Goal: Task Accomplishment & Management: Manage account settings

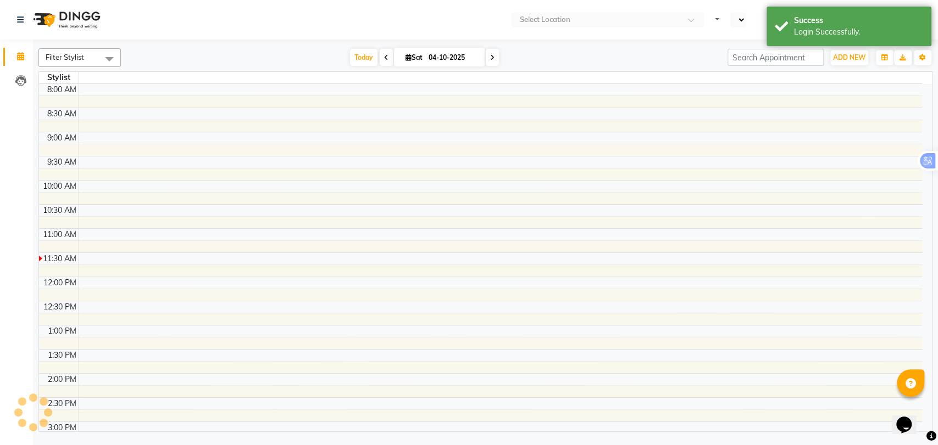
select select "en"
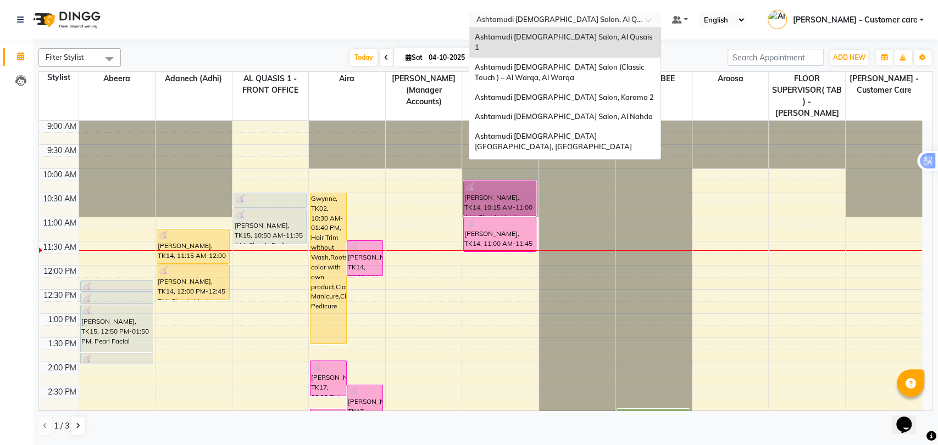
click at [565, 15] on input "text" at bounding box center [553, 20] width 159 height 11
click at [593, 157] on div "Ashtamudi [DEMOGRAPHIC_DATA] Salon - Al Karama, [GEOGRAPHIC_DATA] -[GEOGRAPHIC_…" at bounding box center [564, 177] width 191 height 41
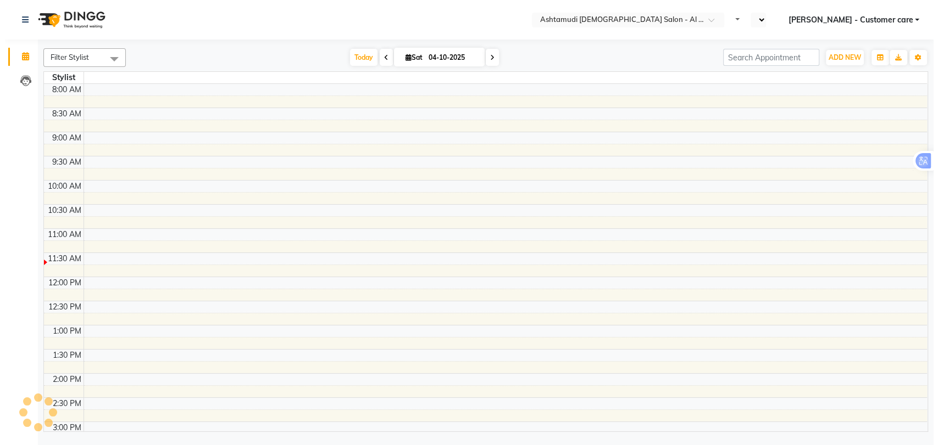
scroll to position [145, 0]
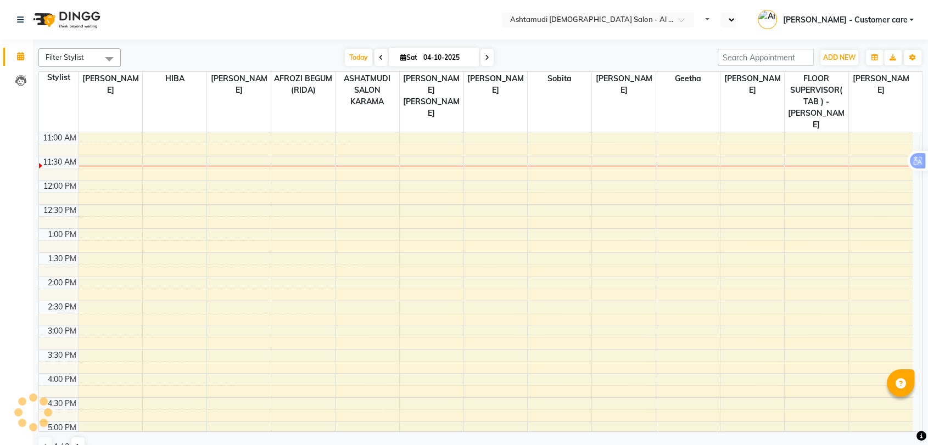
select select "en"
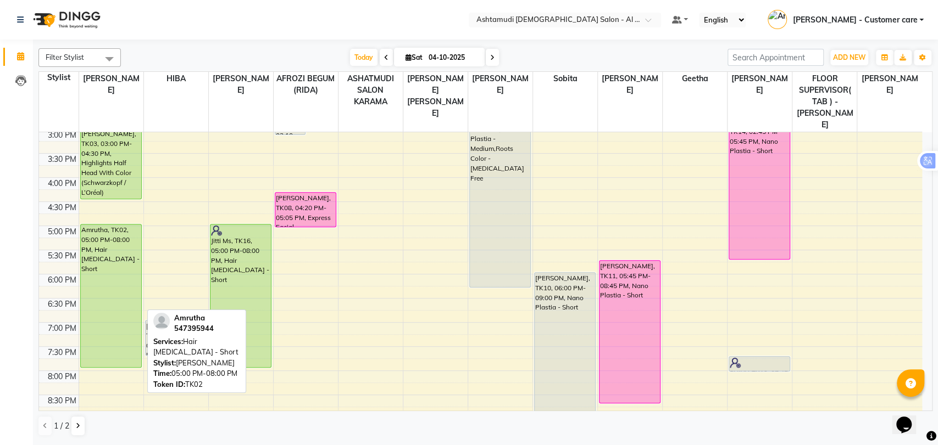
scroll to position [305, 0]
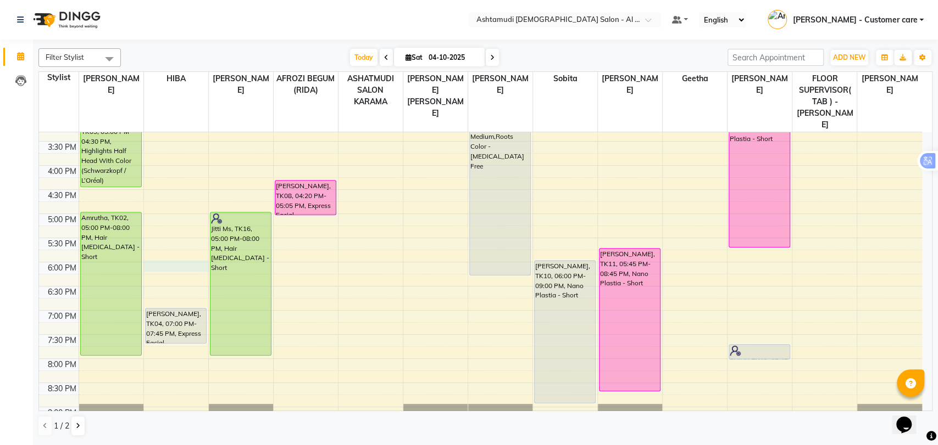
click at [179, 244] on div "9:00 AM 9:30 AM 10:00 AM 10:30 AM 11:00 AM 11:30 AM 12:00 PM 12:30 PM 1:00 PM 1…" at bounding box center [480, 166] width 883 height 676
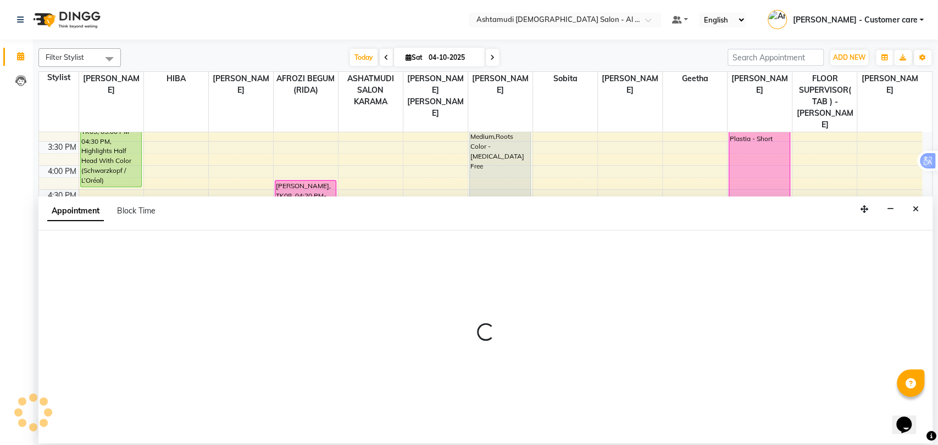
select select "51949"
select select "1080"
select select "tentative"
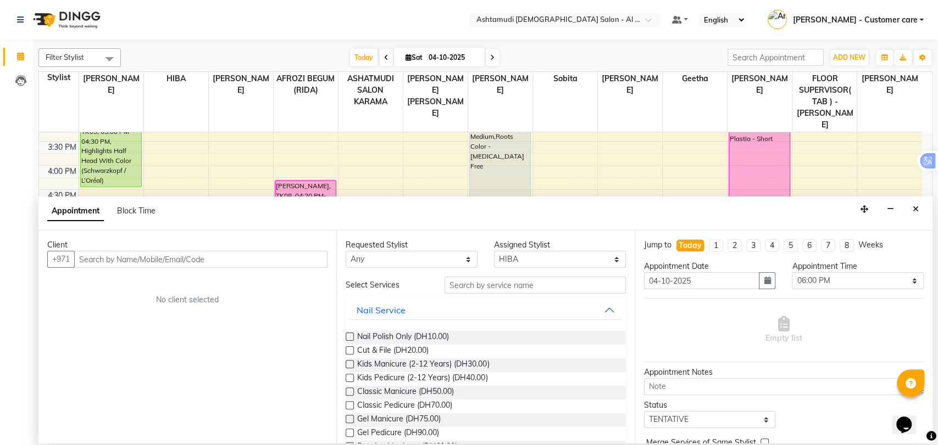
click at [114, 261] on input "text" at bounding box center [200, 259] width 253 height 17
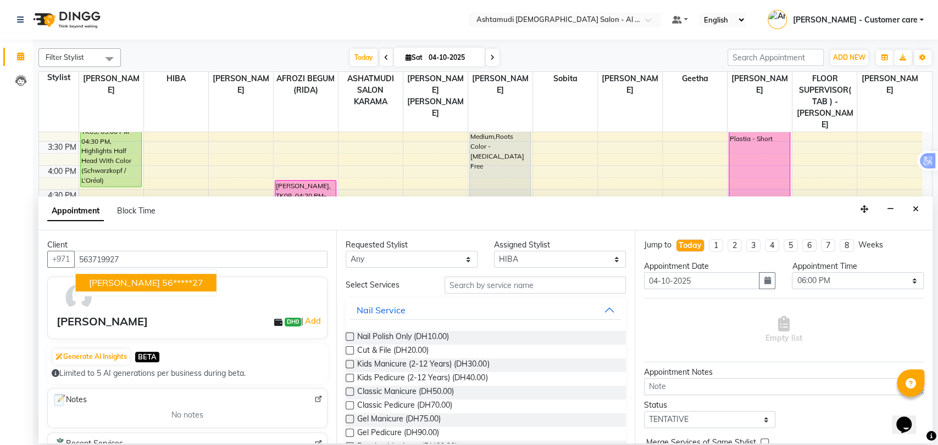
type input "563719927"
click at [471, 287] on input "text" at bounding box center [534, 285] width 181 height 17
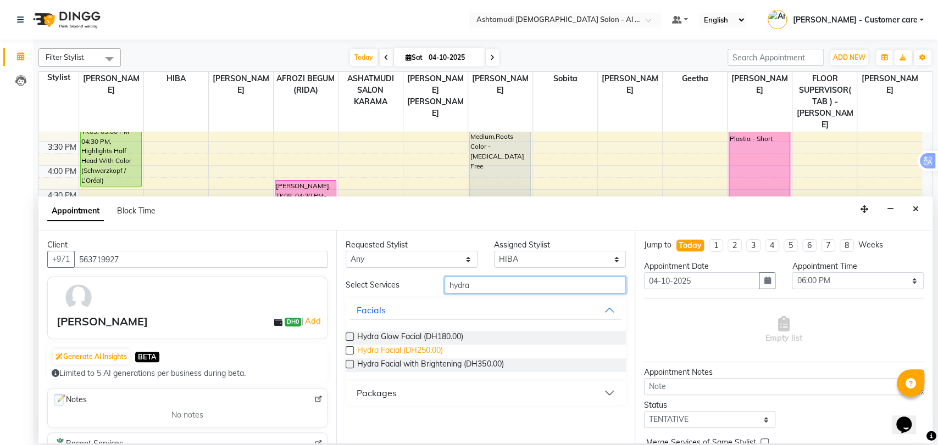
type input "hydra"
click at [440, 347] on span "Hydra Facial (DH250.00)" at bounding box center [400, 352] width 86 height 14
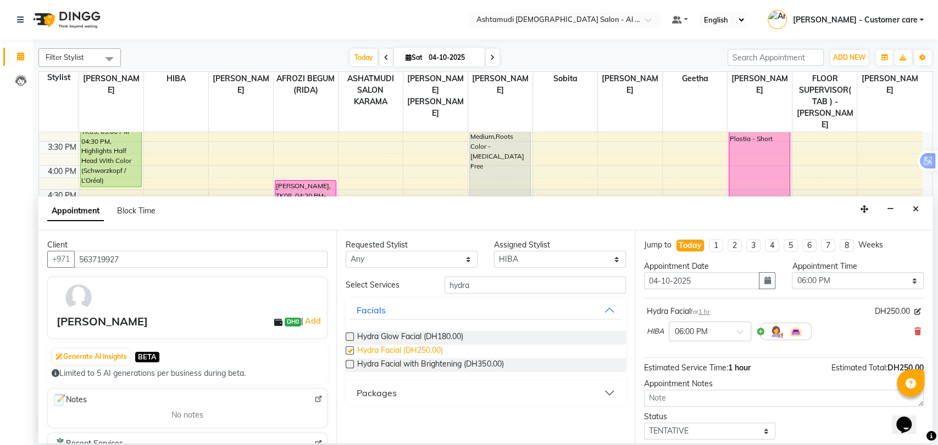
checkbox input "false"
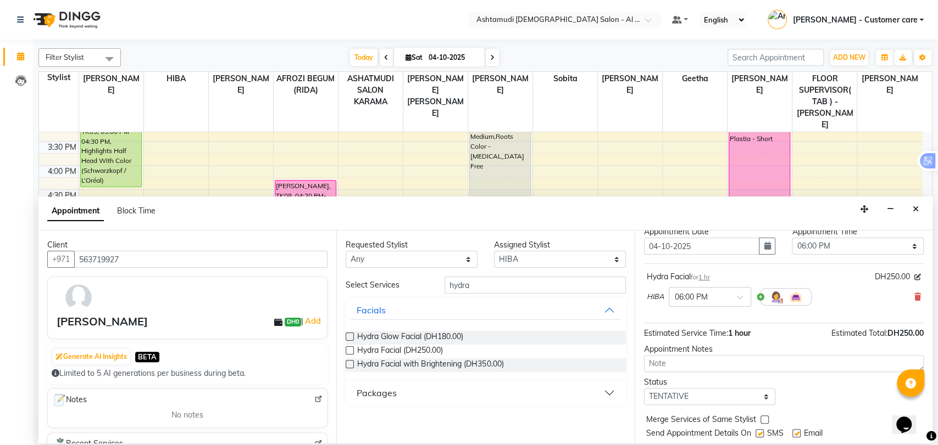
scroll to position [65, 0]
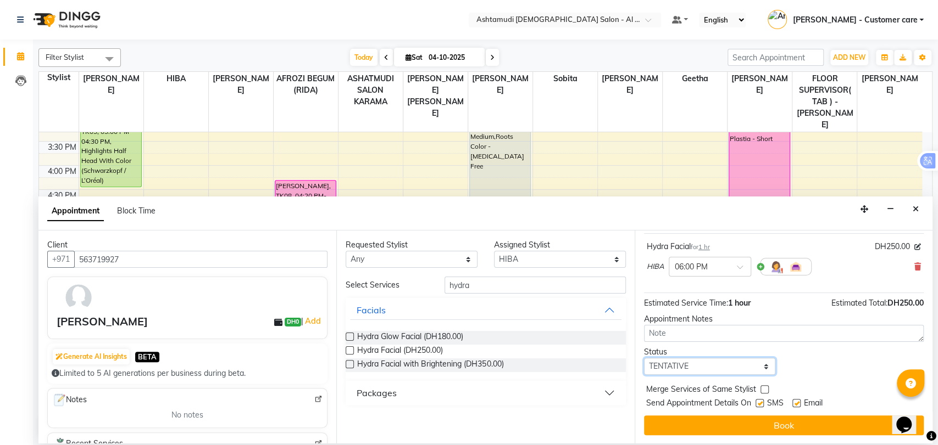
click at [698, 363] on select "Select TENTATIVE CONFIRM CHECK-IN UPCOMING" at bounding box center [710, 366] width 132 height 17
click at [695, 364] on select "Select TENTATIVE CONFIRM CHECK-IN UPCOMING" at bounding box center [710, 366] width 132 height 17
select select "upcoming"
click at [644, 358] on select "Select TENTATIVE CONFIRM CHECK-IN UPCOMING" at bounding box center [710, 366] width 132 height 17
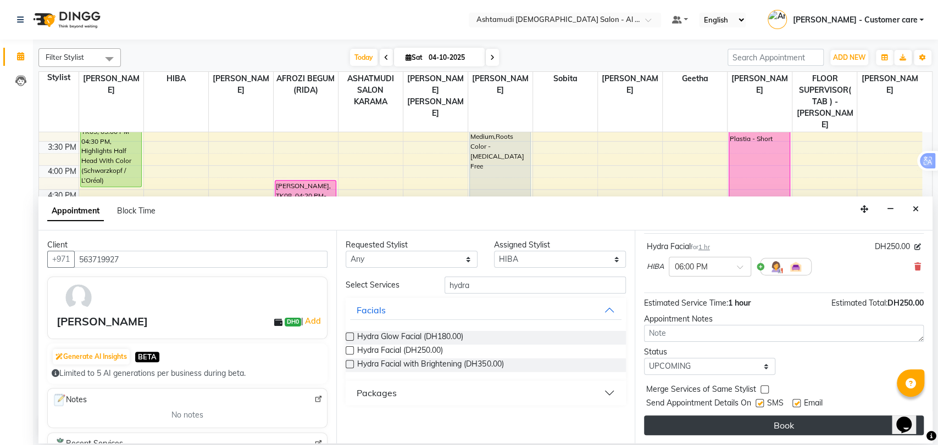
click at [739, 429] on button "Book" at bounding box center [784, 426] width 280 height 20
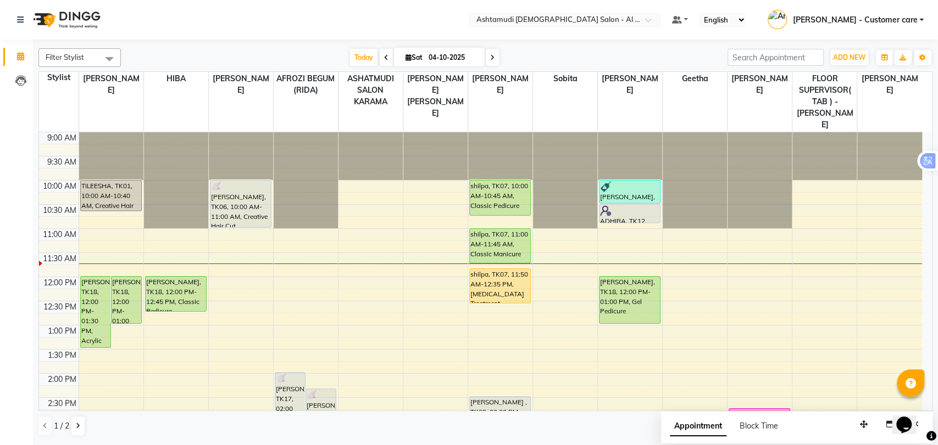
scroll to position [309, 0]
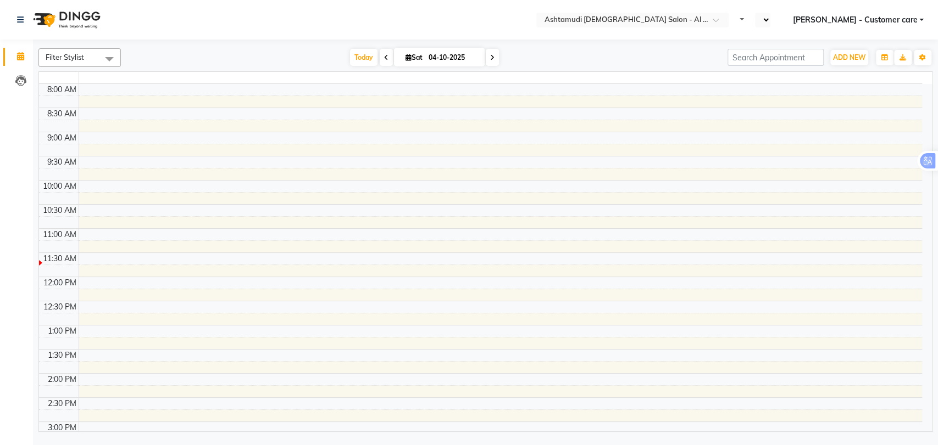
select select "en"
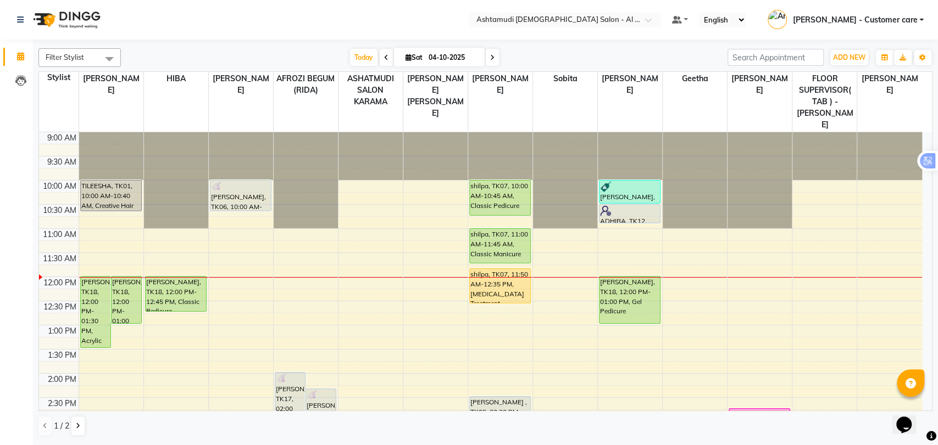
click at [922, 406] on div "Opens Chat This icon Opens the chat window." at bounding box center [909, 406] width 26 height 0
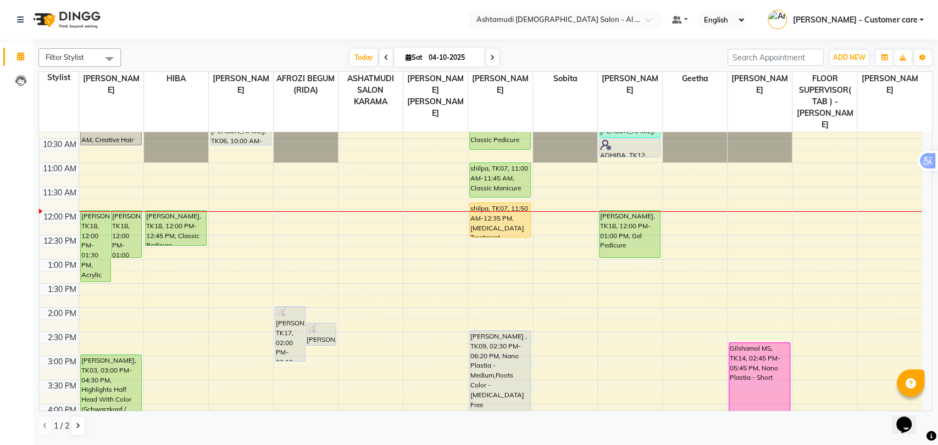
scroll to position [73, 0]
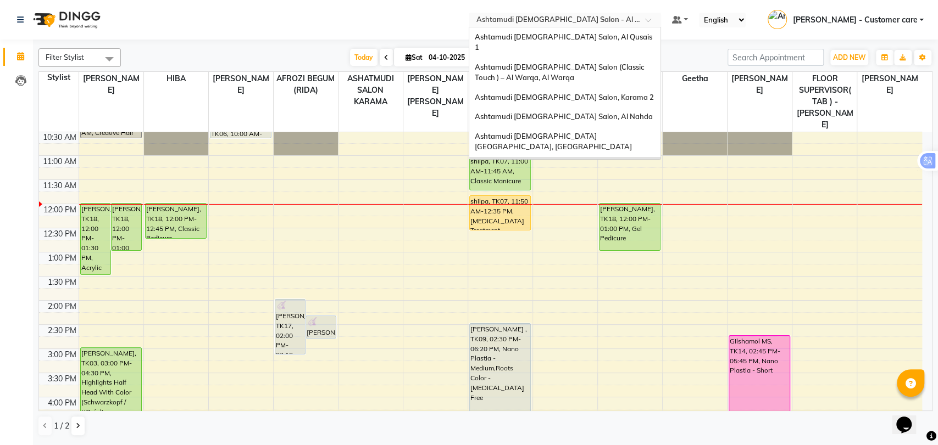
click at [563, 16] on input "text" at bounding box center [553, 20] width 159 height 11
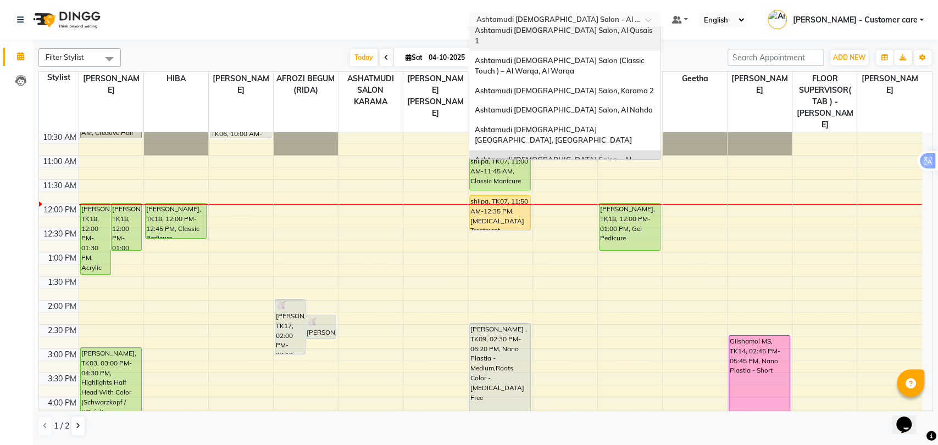
click at [577, 35] on div "Ashtamudi [DEMOGRAPHIC_DATA] Salon, Al Qusais 1" at bounding box center [564, 36] width 191 height 30
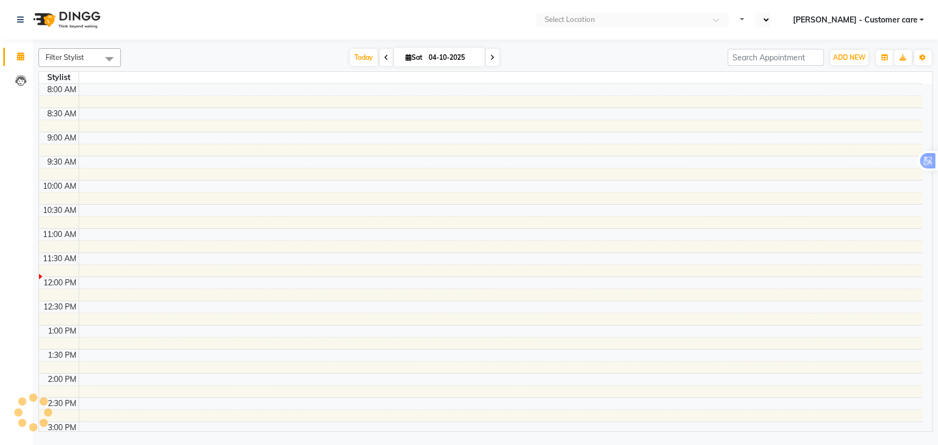
select select "en"
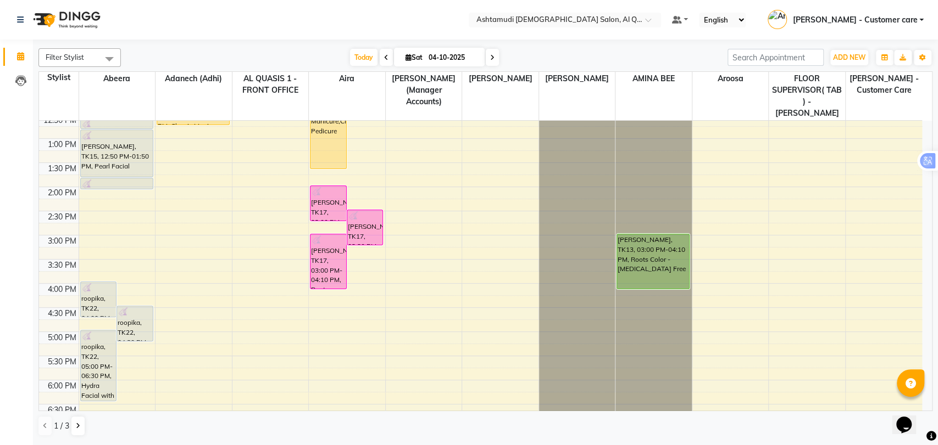
scroll to position [244, 0]
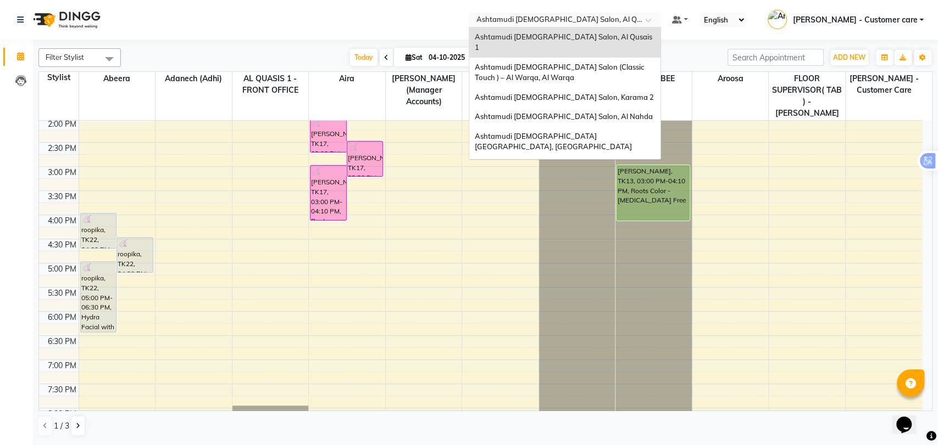
click at [559, 19] on input "text" at bounding box center [553, 20] width 159 height 11
click at [597, 162] on span "Ashtamudi [DEMOGRAPHIC_DATA] Salon - Al Karama, [GEOGRAPHIC_DATA] -[GEOGRAPHIC_…" at bounding box center [554, 177] width 158 height 30
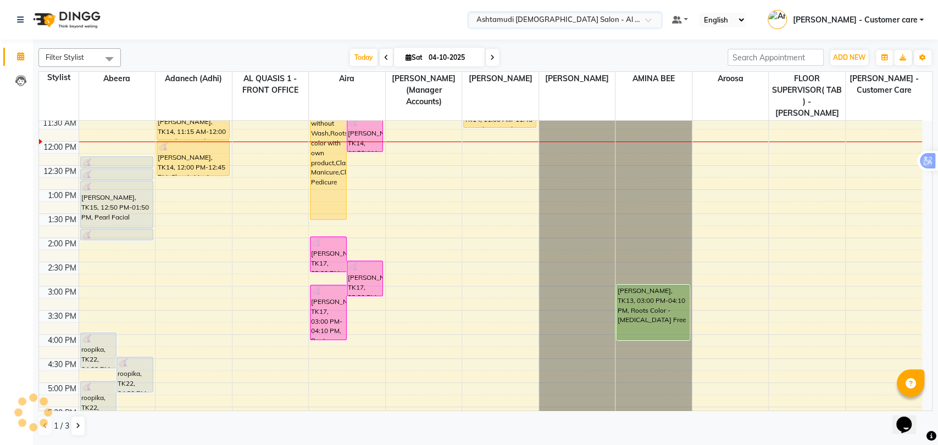
scroll to position [0, 0]
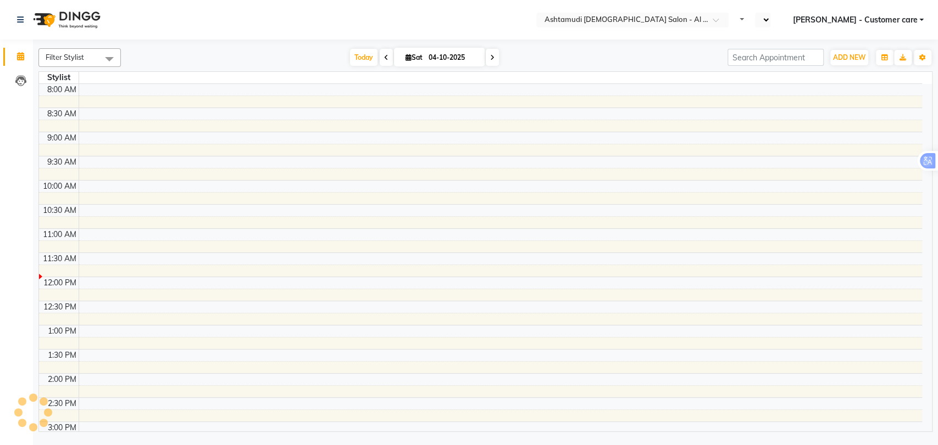
select select "en"
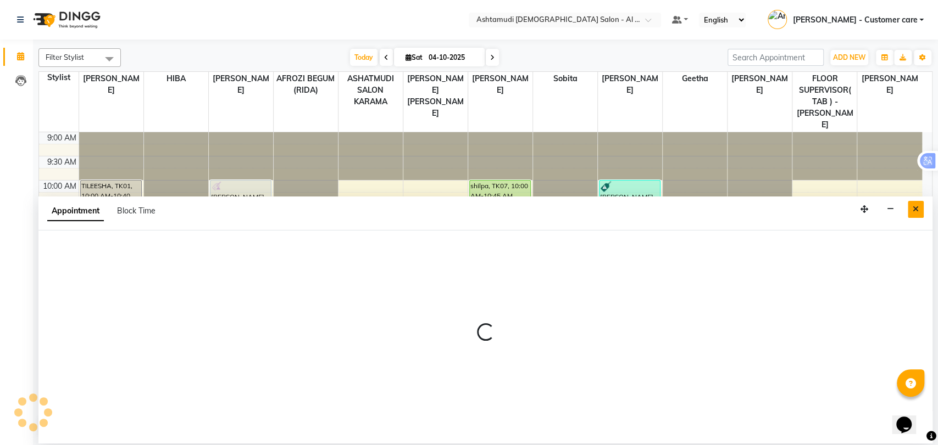
click at [914, 207] on icon "Close" at bounding box center [915, 209] width 6 height 8
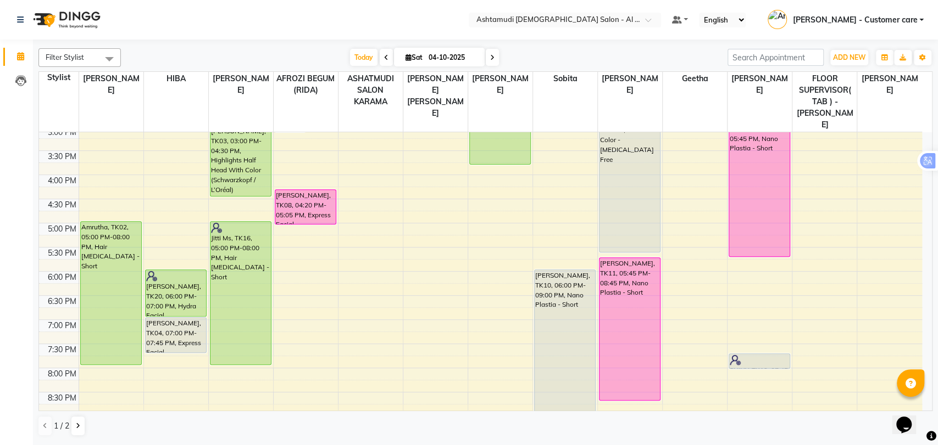
scroll to position [301, 0]
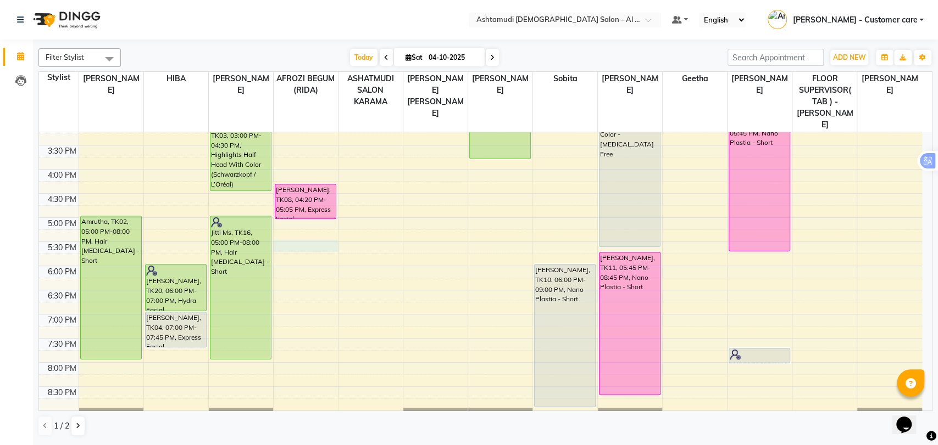
click at [299, 220] on div "9:00 AM 9:30 AM 10:00 AM 10:30 AM 11:00 AM 11:30 AM 12:00 PM 12:30 PM 1:00 PM 1…" at bounding box center [480, 169] width 883 height 676
select select "51954"
select select "tentative"
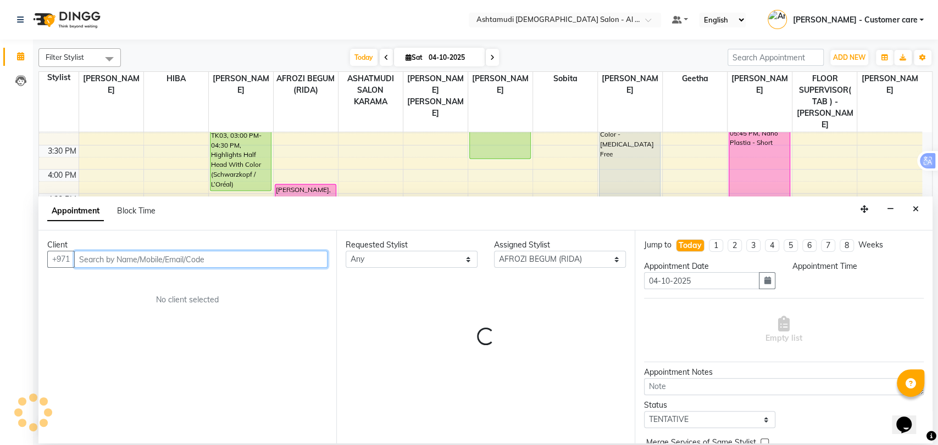
select select "1050"
click at [255, 263] on input "text" at bounding box center [200, 259] width 253 height 17
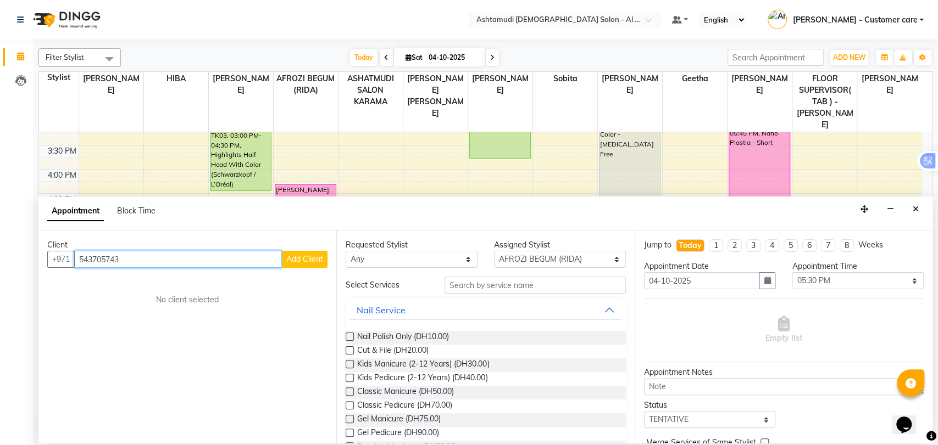
type input "543705743"
click at [309, 264] on button "Add Client" at bounding box center [305, 259] width 46 height 17
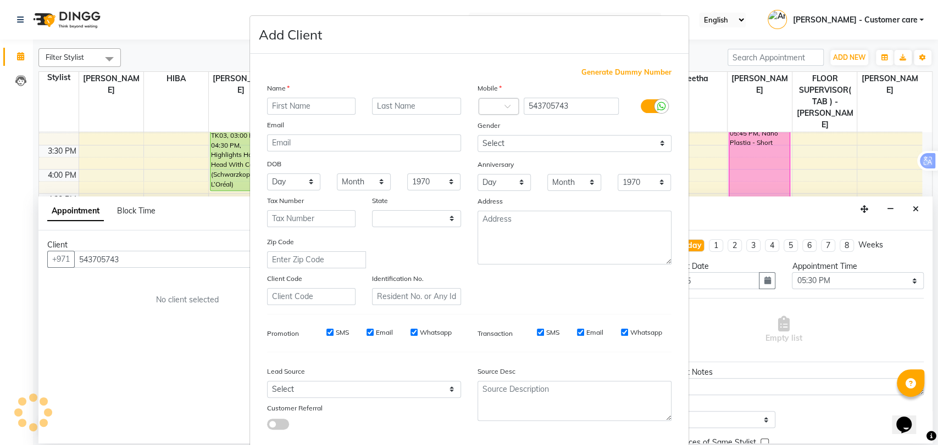
select select "3798"
click at [302, 111] on input "text" at bounding box center [311, 106] width 89 height 17
type input "parvathy"
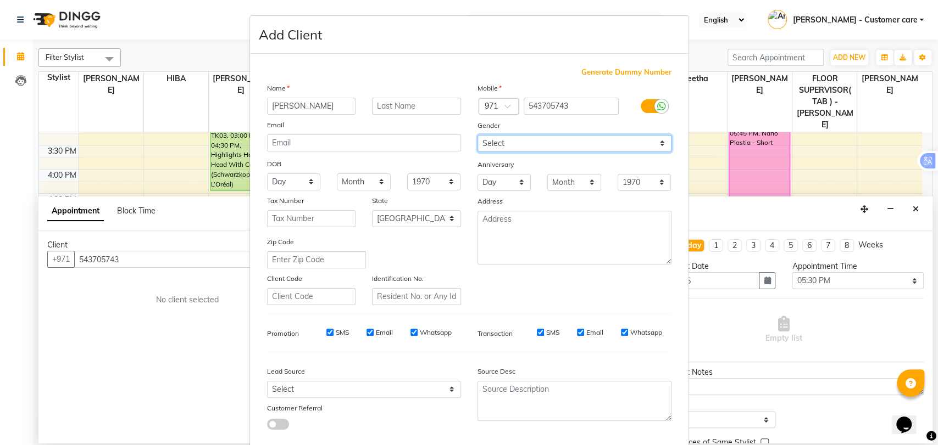
click at [527, 143] on select "Select Male Female Other Prefer Not To Say" at bounding box center [574, 143] width 194 height 17
select select "female"
click at [477, 135] on select "Select Male Female Other Prefer Not To Say" at bounding box center [574, 143] width 194 height 17
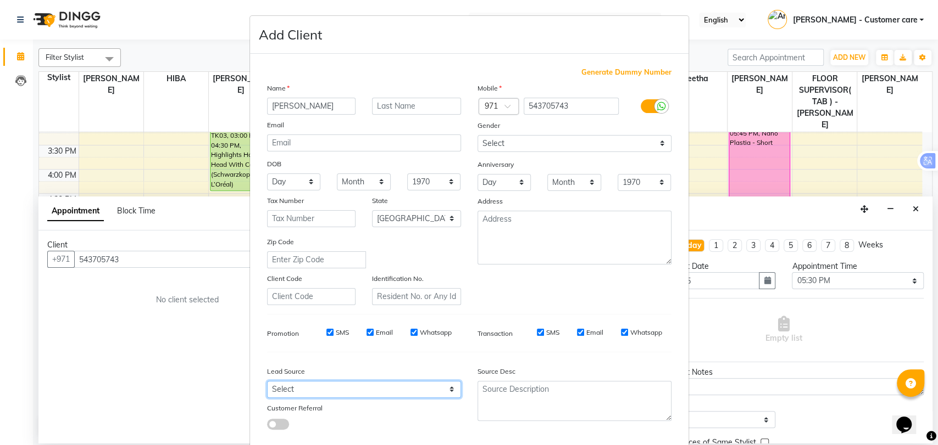
click at [383, 382] on select "Select Walk-in Referral Internet Friend Word of Mouth Advertisement Facebook Ju…" at bounding box center [364, 389] width 194 height 17
select select "47017"
click at [267, 381] on select "Select Walk-in Referral Internet Friend Word of Mouth Advertisement Facebook Ju…" at bounding box center [364, 389] width 194 height 17
click at [675, 374] on div "Generate Dummy Number Name parvathy Email DOB Day 01 02 03 04 05 06 07 08 09 10…" at bounding box center [469, 251] width 438 height 394
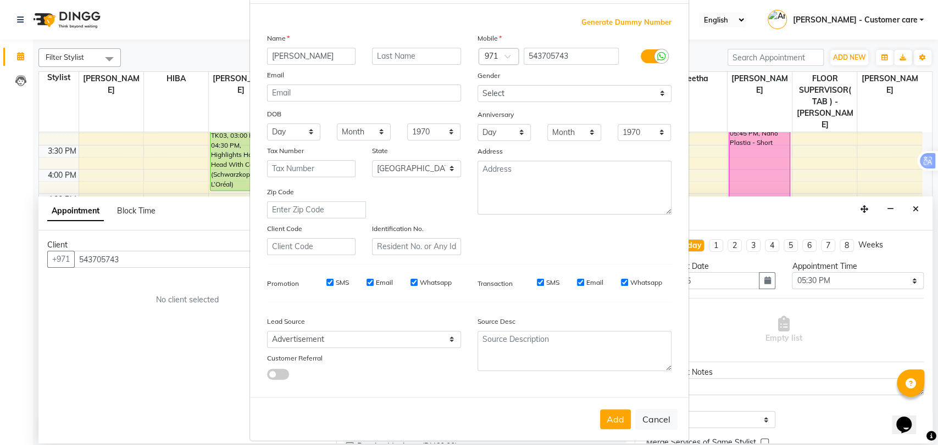
scroll to position [59, 0]
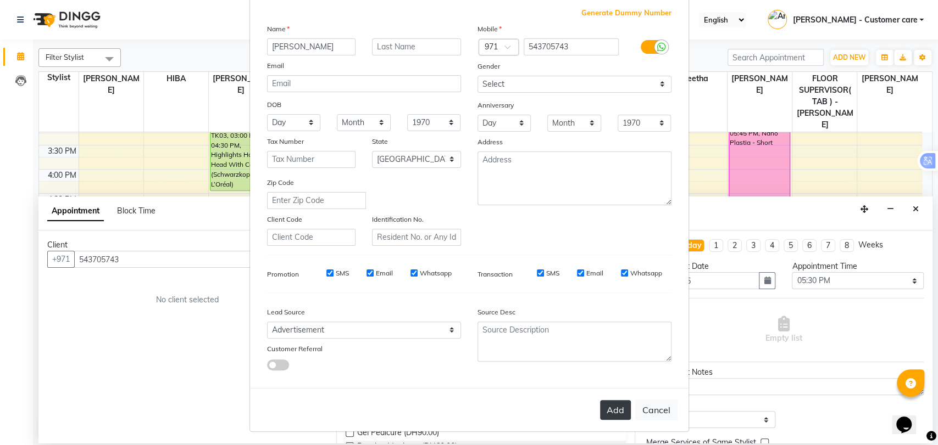
click at [612, 410] on button "Add" at bounding box center [615, 410] width 31 height 20
type input "54*****43"
select select
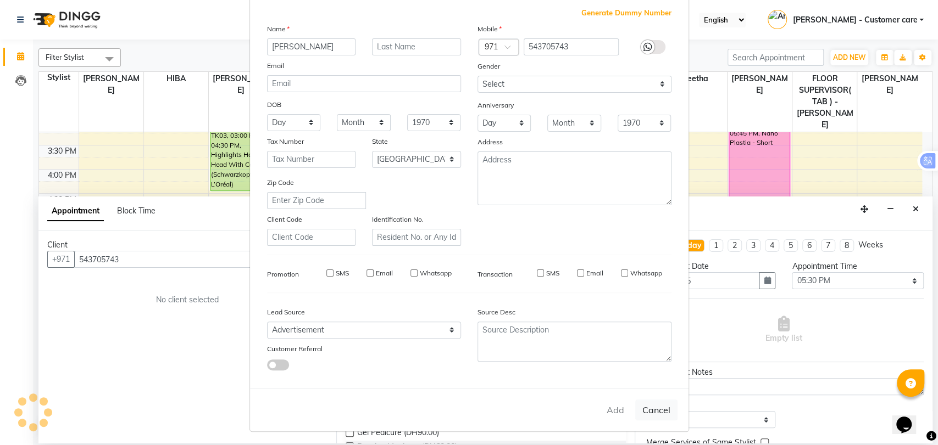
select select "null"
select select
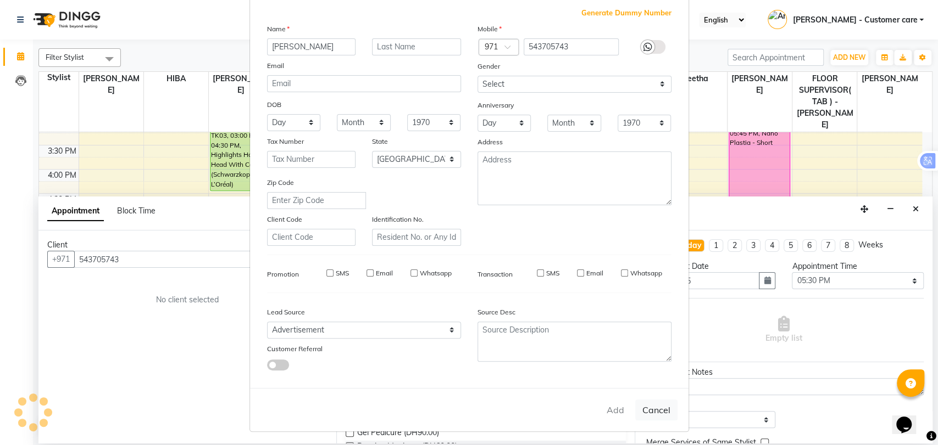
checkbox input "false"
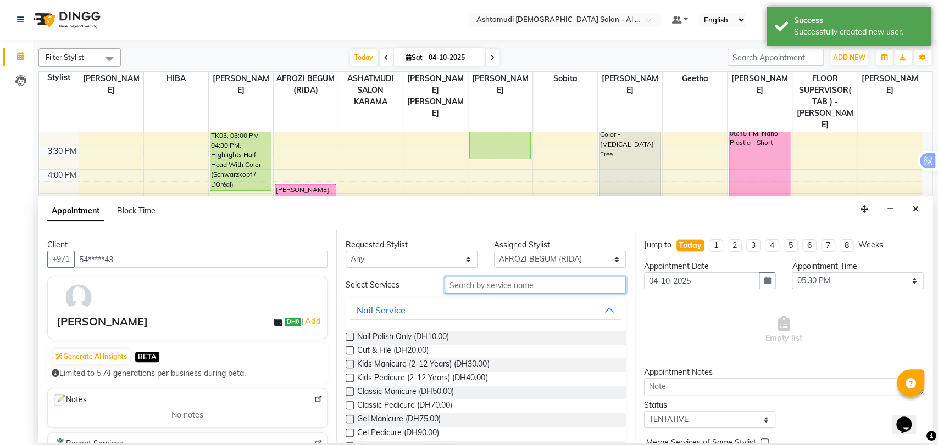
click at [519, 288] on input "text" at bounding box center [534, 285] width 181 height 17
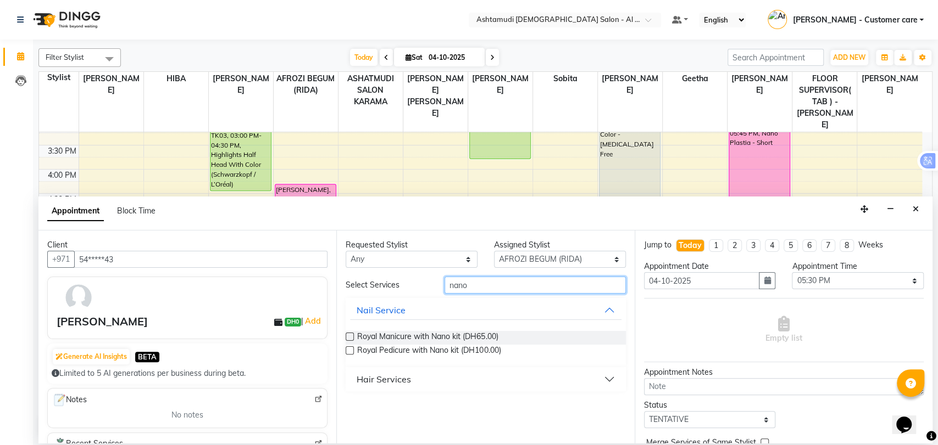
type input "nano"
click at [423, 380] on button "Hair Services" at bounding box center [485, 380] width 271 height 20
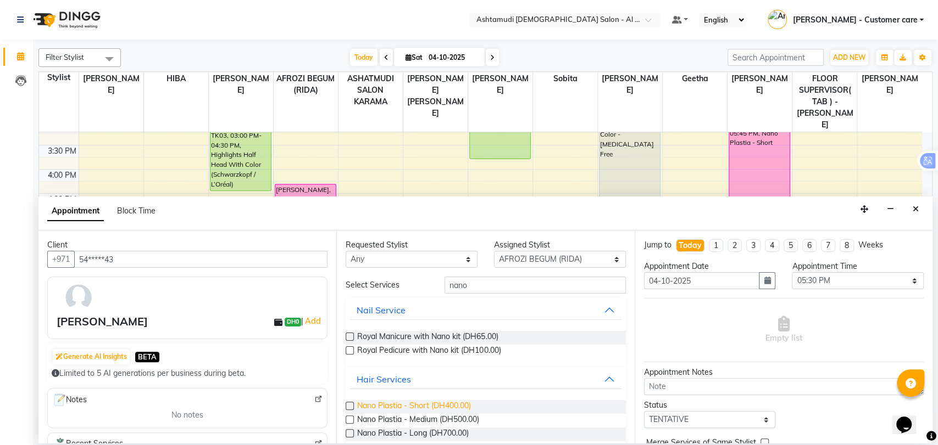
click at [403, 406] on span "Nano Plastia - Short (DH400.00)" at bounding box center [414, 407] width 114 height 14
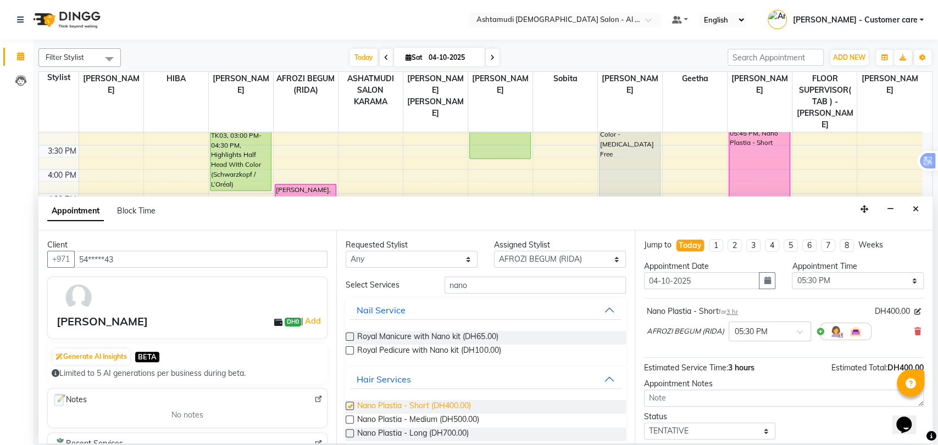
checkbox input "false"
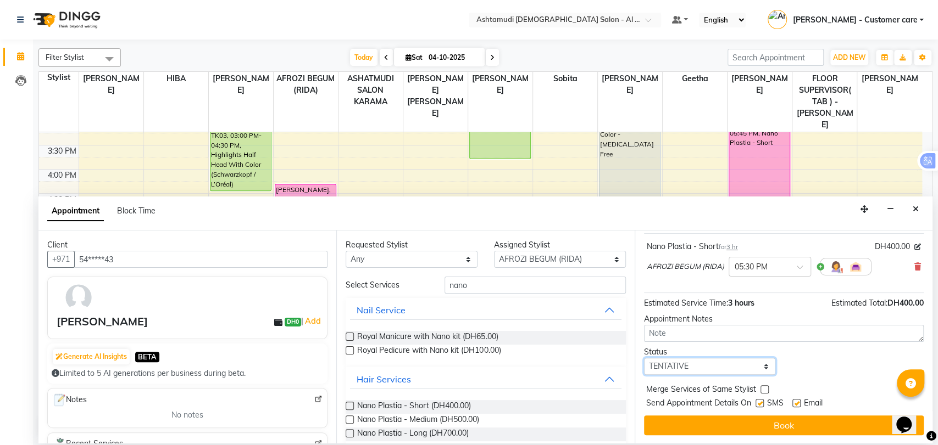
click at [690, 370] on select "Select TENTATIVE CONFIRM CHECK-IN UPCOMING" at bounding box center [710, 366] width 132 height 17
select select "upcoming"
click at [644, 358] on select "Select TENTATIVE CONFIRM CHECK-IN UPCOMING" at bounding box center [710, 366] width 132 height 17
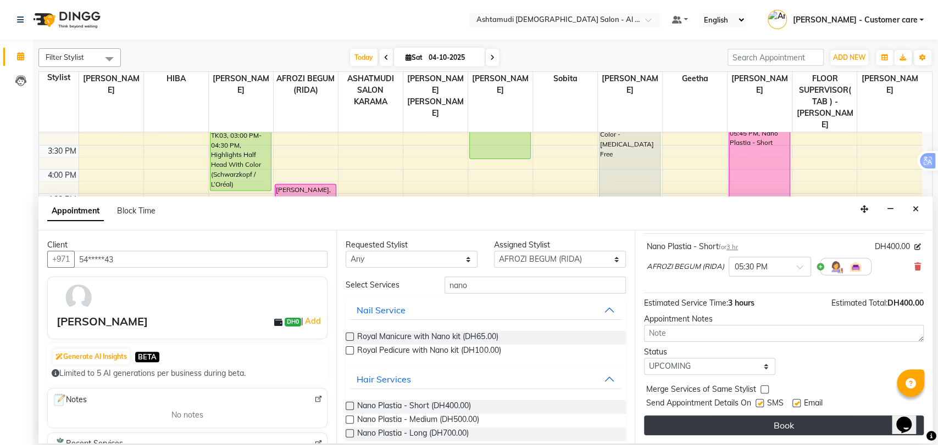
click at [722, 425] on button "Book" at bounding box center [784, 426] width 280 height 20
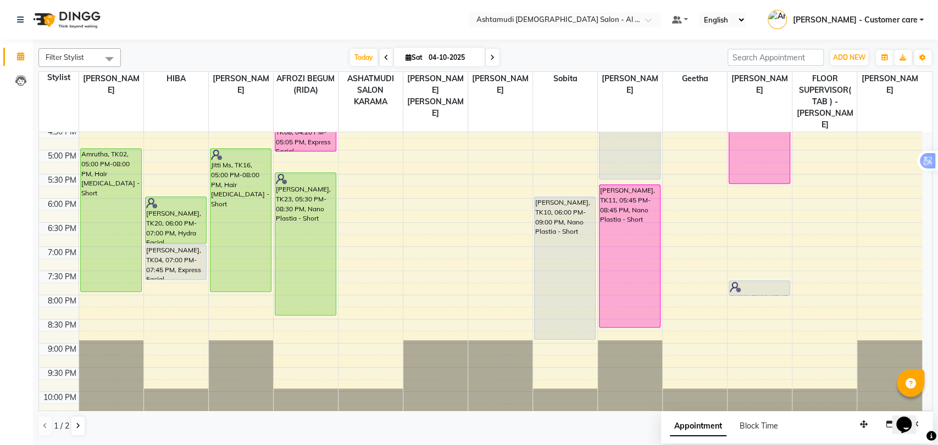
scroll to position [370, 0]
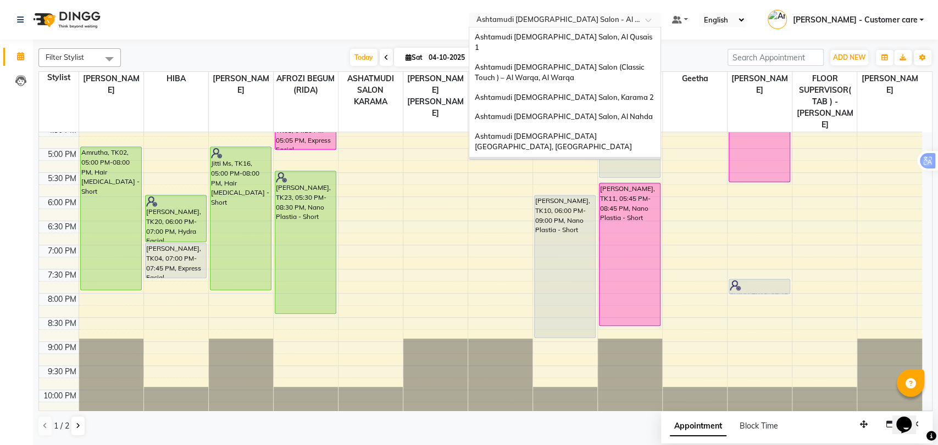
click at [623, 16] on input "text" at bounding box center [553, 20] width 159 height 11
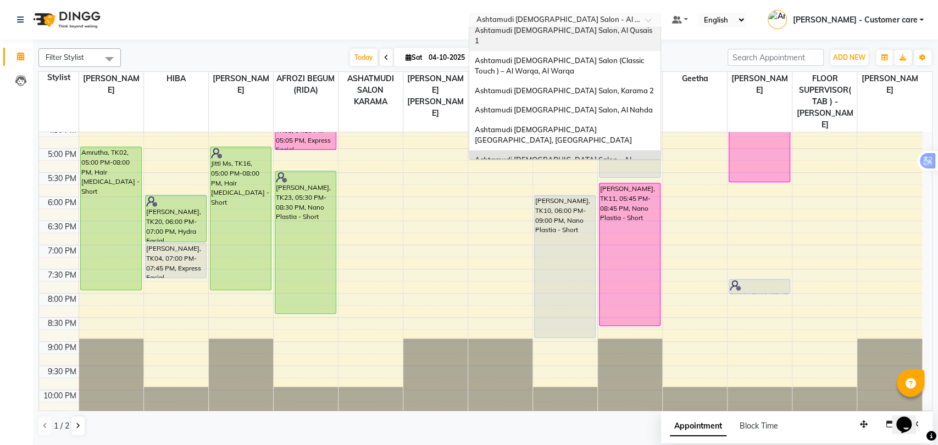
click at [591, 35] on div "Ashtamudi [DEMOGRAPHIC_DATA] Salon, Al Qusais 1" at bounding box center [564, 36] width 191 height 30
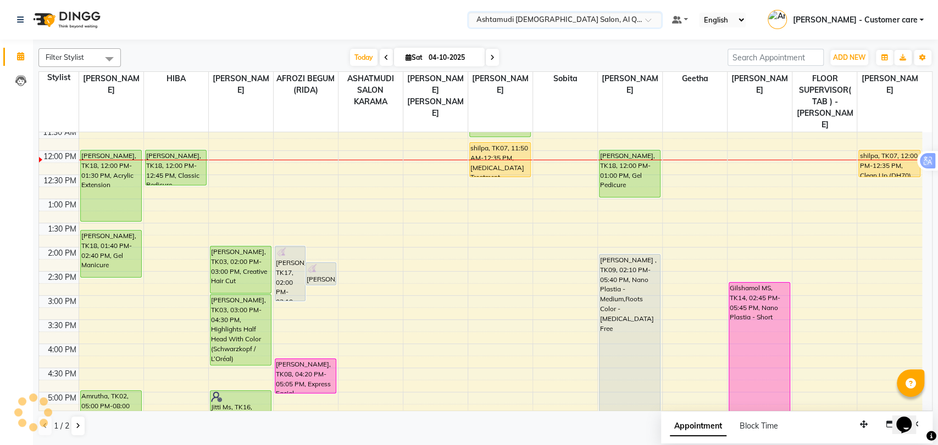
scroll to position [79, 0]
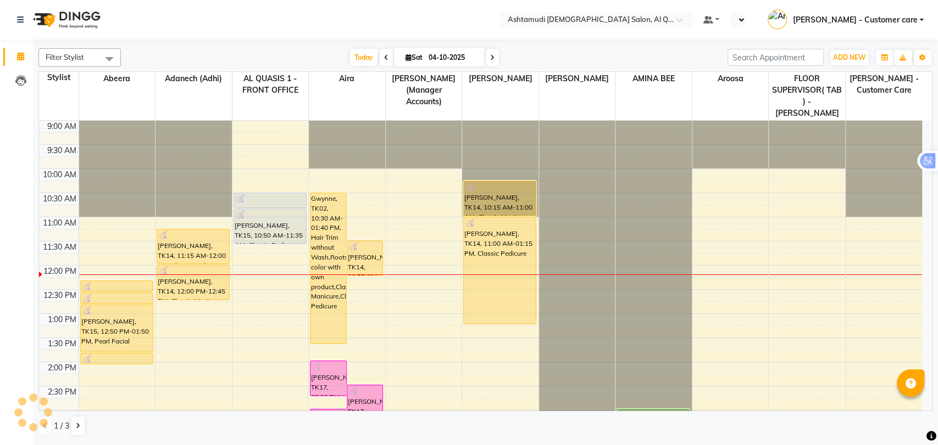
select select "en"
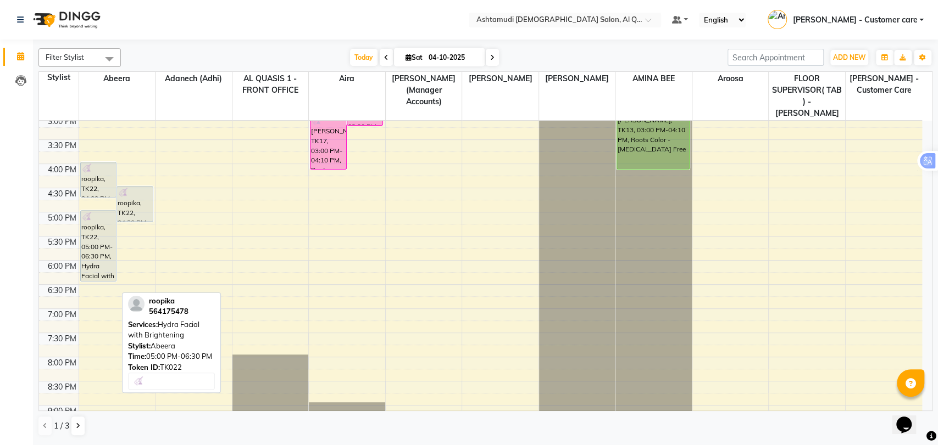
scroll to position [305, 0]
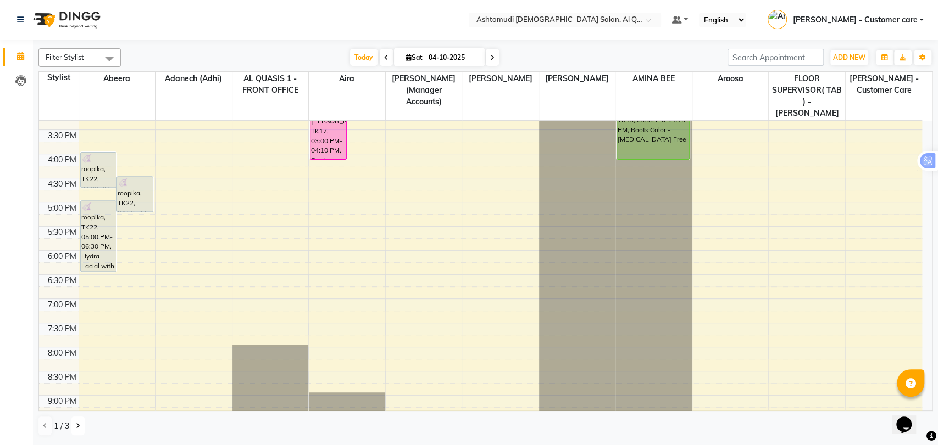
click at [77, 422] on button at bounding box center [77, 426] width 13 height 19
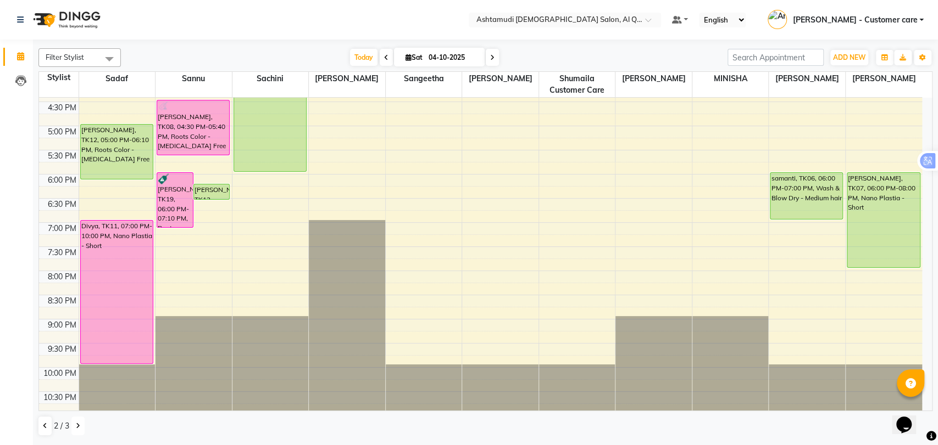
scroll to position [359, 0]
click at [193, 45] on div "Filter Stylist Select All [PERSON_NAME] (Adhi) Aira AL QUASIS 1 - FRONT OFFICE …" at bounding box center [485, 242] width 894 height 397
click at [441, 224] on div "9:00 AM 9:30 AM 10:00 AM 10:30 AM 11:00 AM 11:30 AM 12:00 PM 12:30 PM 1:00 PM 1…" at bounding box center [480, 77] width 883 height 676
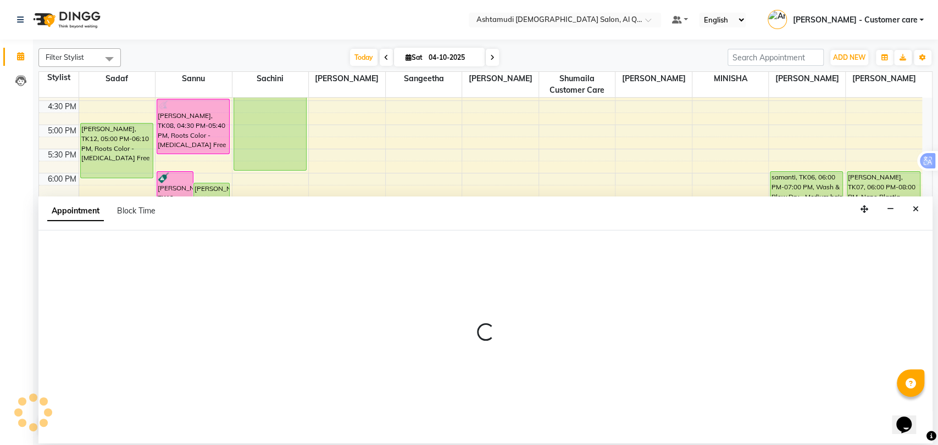
select select "62405"
select select "1140"
select select "tentative"
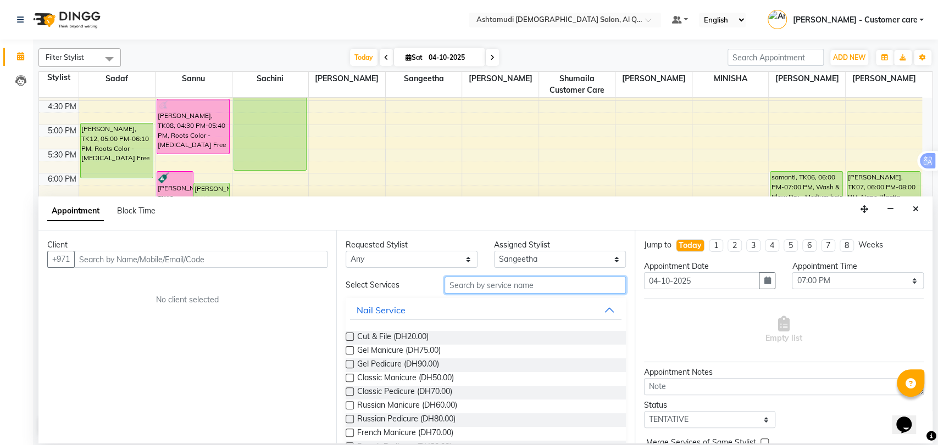
click at [467, 285] on input "text" at bounding box center [534, 285] width 181 height 17
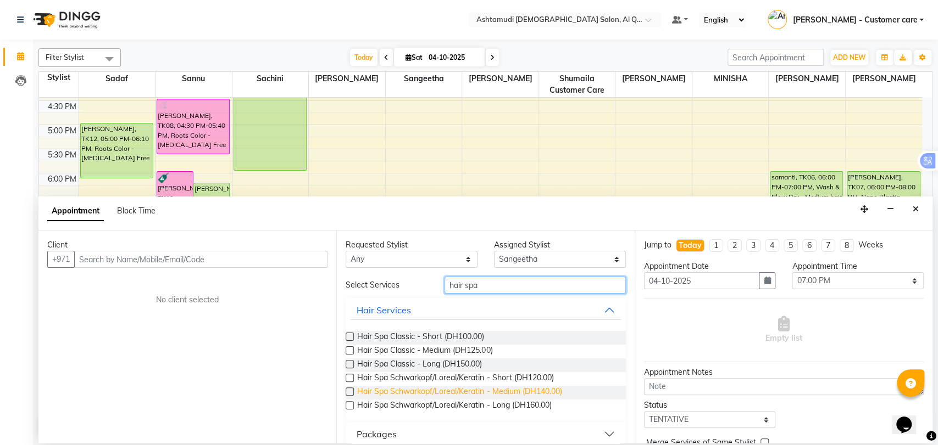
type input "hair spa"
click at [541, 391] on span "Hair Spa Schwarkopf/Loreal/Keratin - Medium (DH140.00)" at bounding box center [459, 393] width 204 height 14
checkbox input "false"
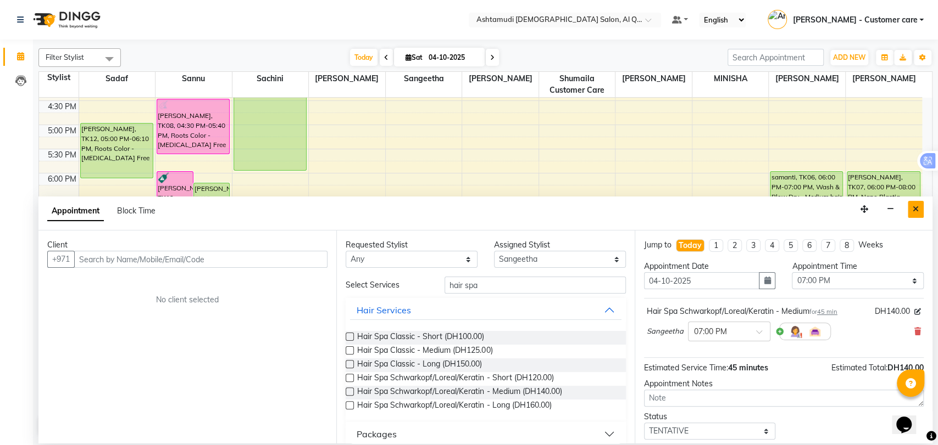
click at [915, 213] on button "Close" at bounding box center [915, 209] width 16 height 17
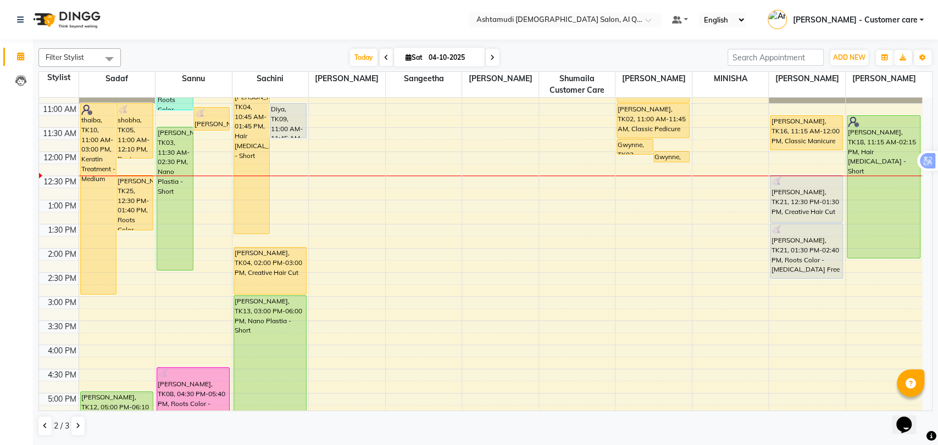
scroll to position [61, 0]
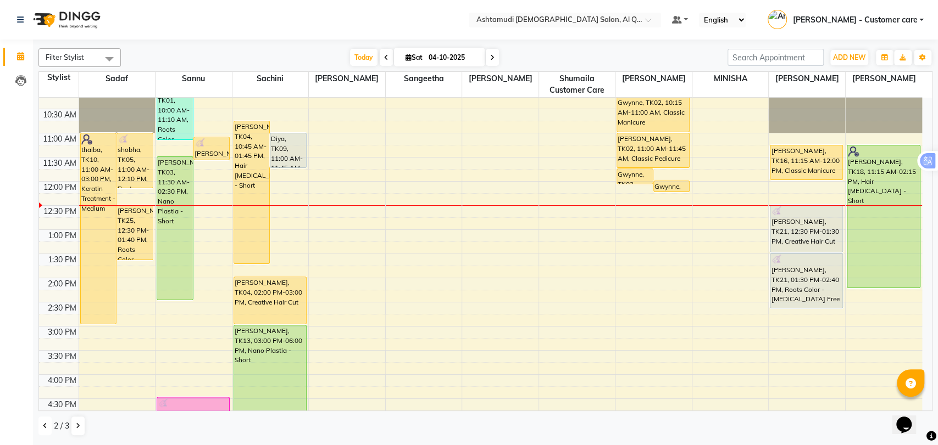
click at [46, 427] on icon at bounding box center [45, 426] width 4 height 7
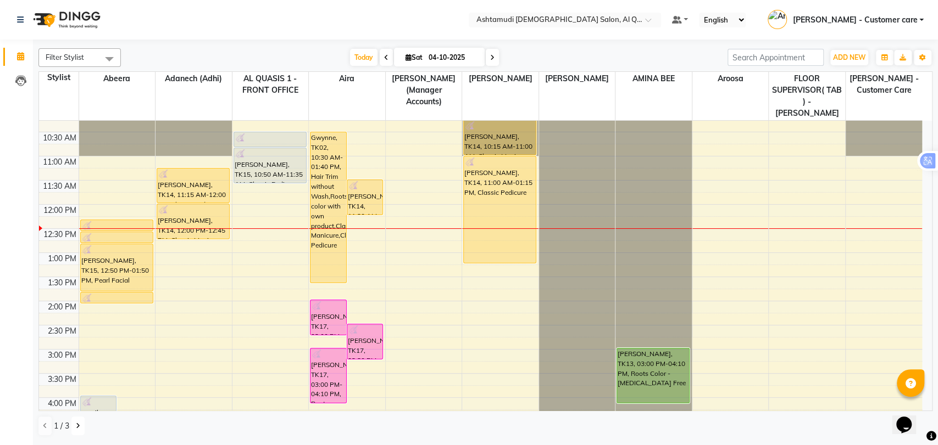
click at [80, 429] on button at bounding box center [77, 426] width 13 height 19
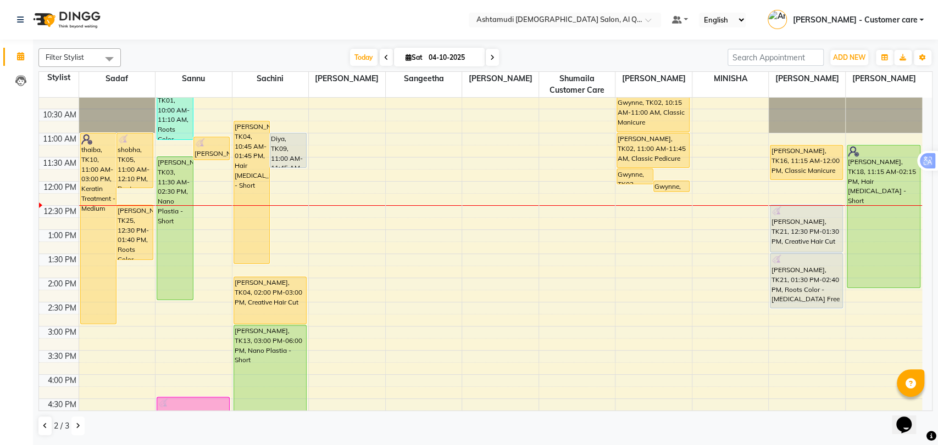
click at [75, 424] on button at bounding box center [77, 426] width 13 height 19
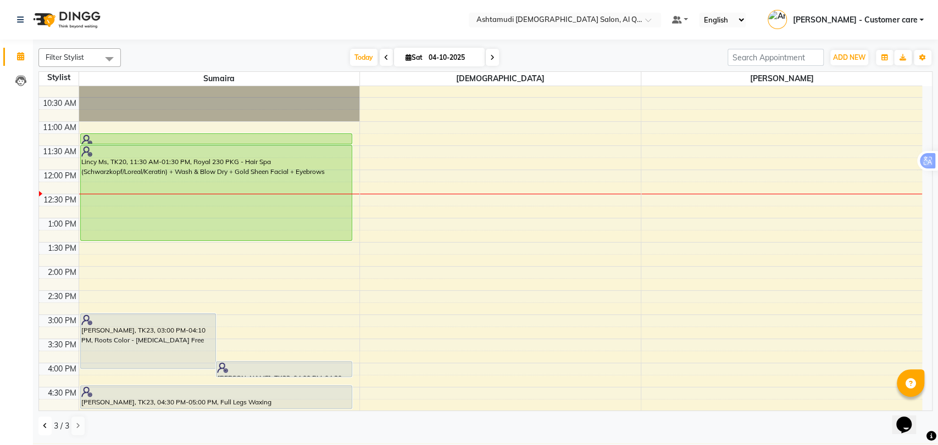
click at [43, 429] on icon at bounding box center [45, 426] width 4 height 7
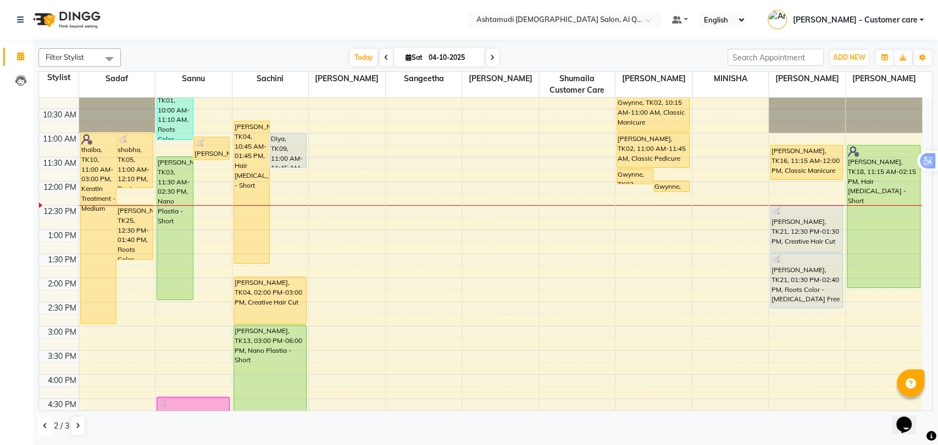
click at [43, 423] on icon at bounding box center [45, 426] width 4 height 7
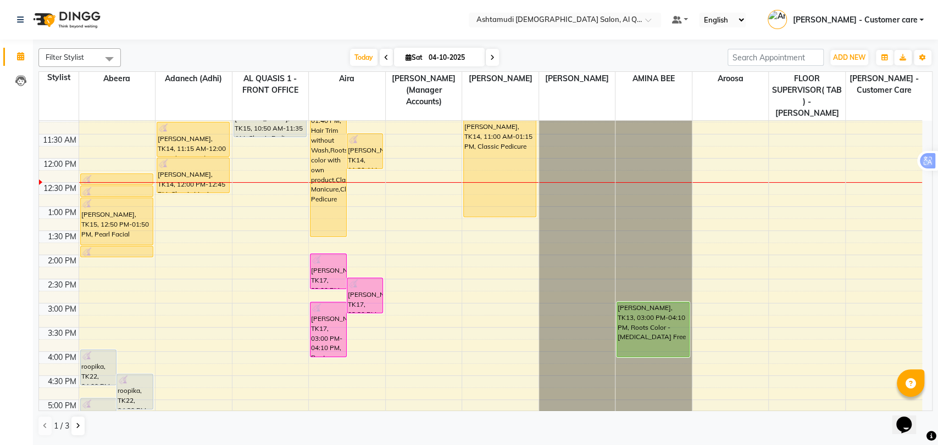
scroll to position [244, 0]
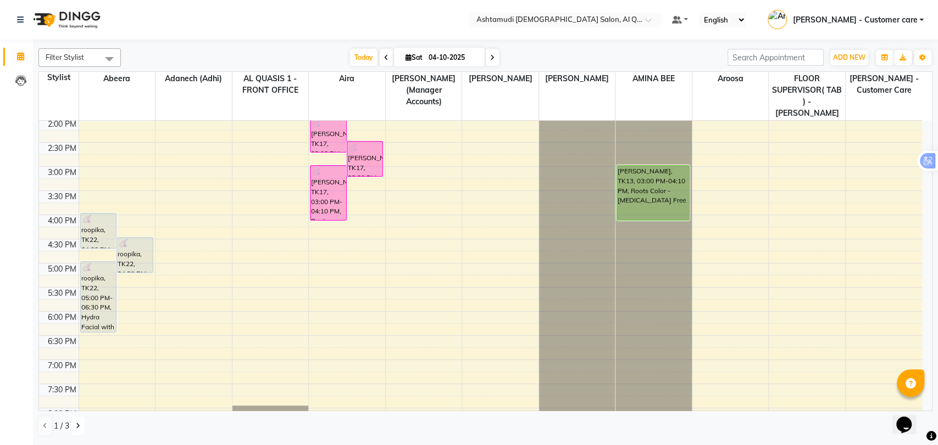
click at [79, 427] on icon at bounding box center [78, 426] width 4 height 7
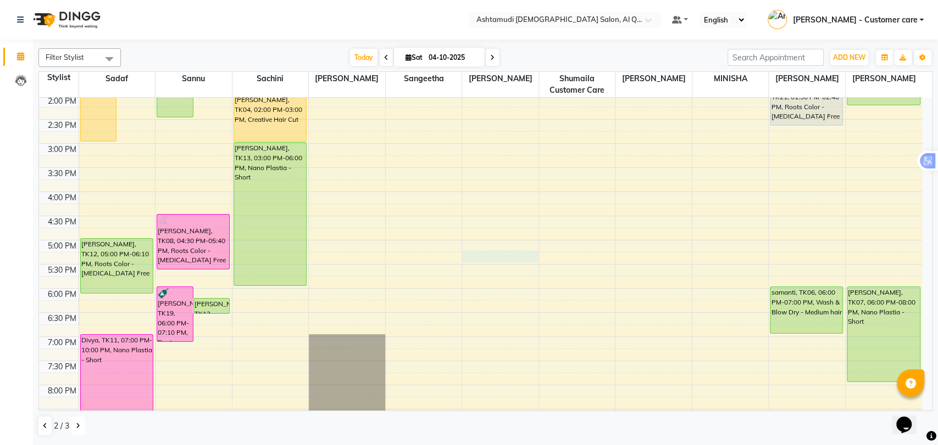
click at [484, 258] on div "9:00 AM 9:30 AM 10:00 AM 10:30 AM 11:00 AM 11:30 AM 12:00 PM 12:30 PM 1:00 PM 1…" at bounding box center [480, 192] width 883 height 676
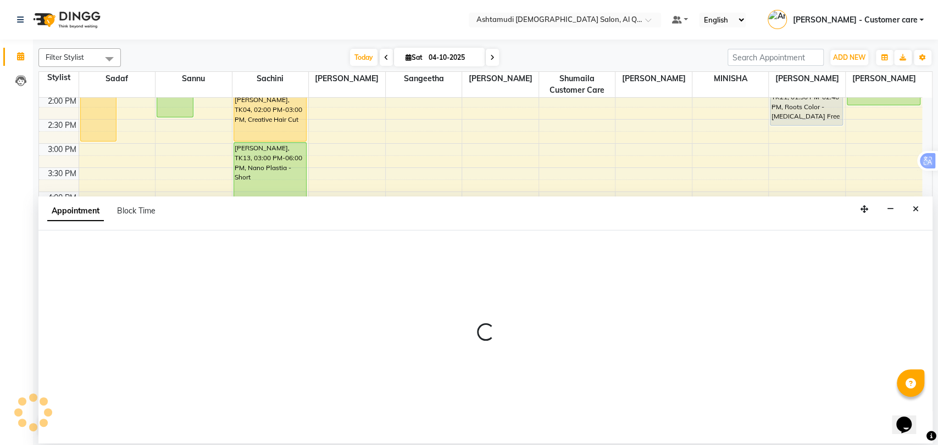
select select "83795"
select select "tentative"
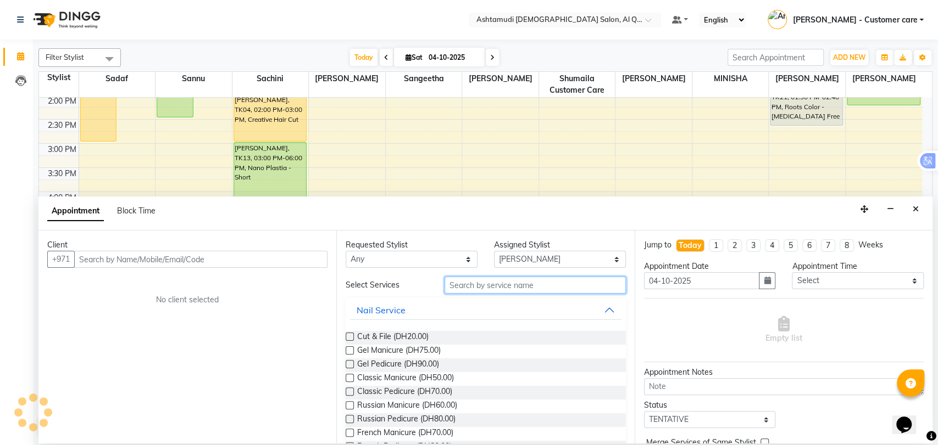
click at [475, 282] on input "text" at bounding box center [534, 285] width 181 height 17
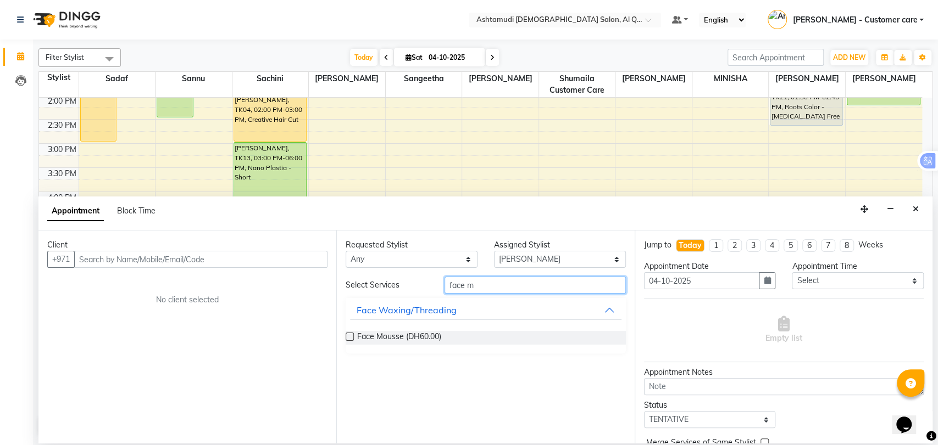
click at [483, 287] on input "face m" at bounding box center [534, 285] width 181 height 17
type input "face"
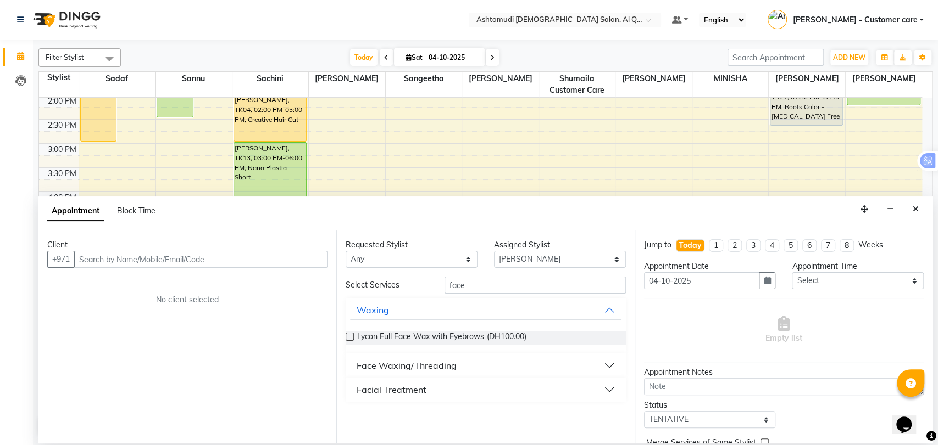
click at [607, 359] on button "Face Waxing/Threading" at bounding box center [485, 366] width 271 height 20
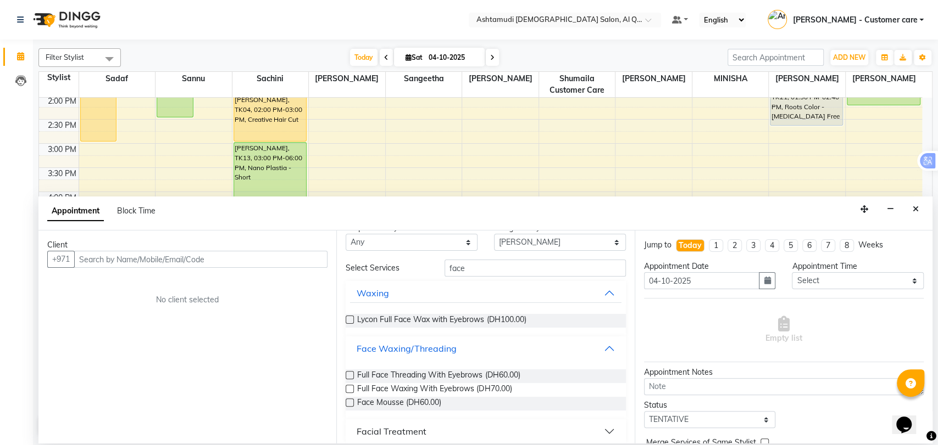
scroll to position [25, 0]
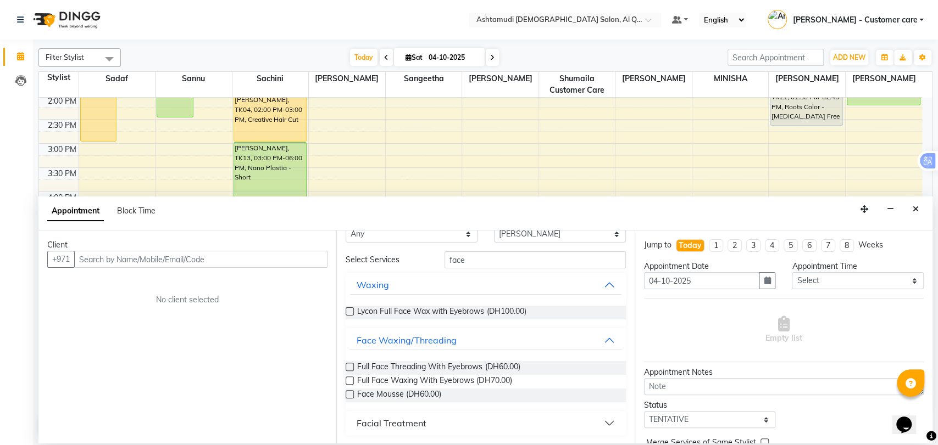
click at [604, 423] on button "Facial Treatment" at bounding box center [485, 424] width 271 height 20
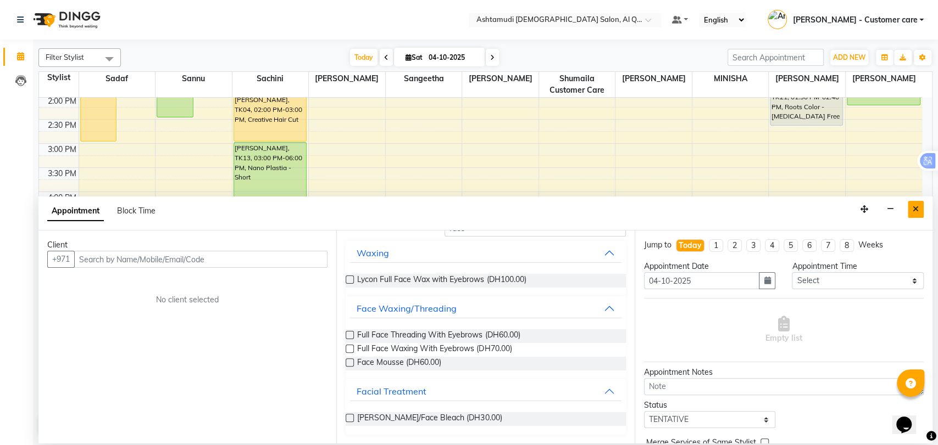
click at [913, 206] on icon "Close" at bounding box center [915, 209] width 6 height 8
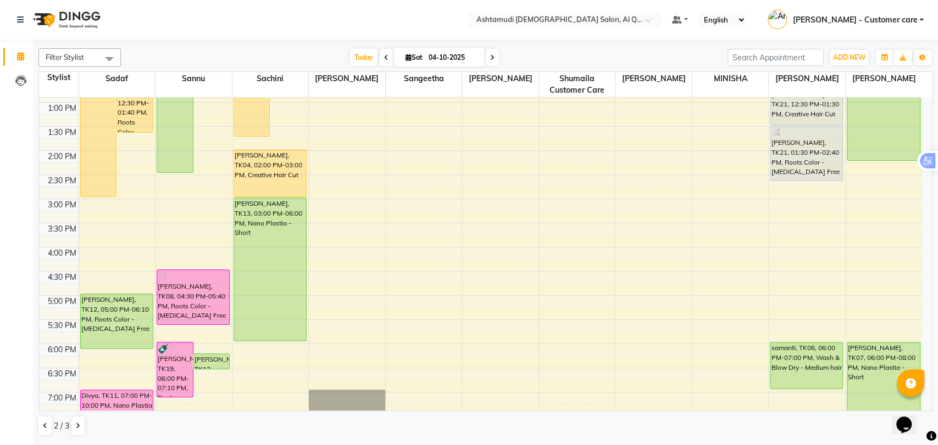
scroll to position [0, 0]
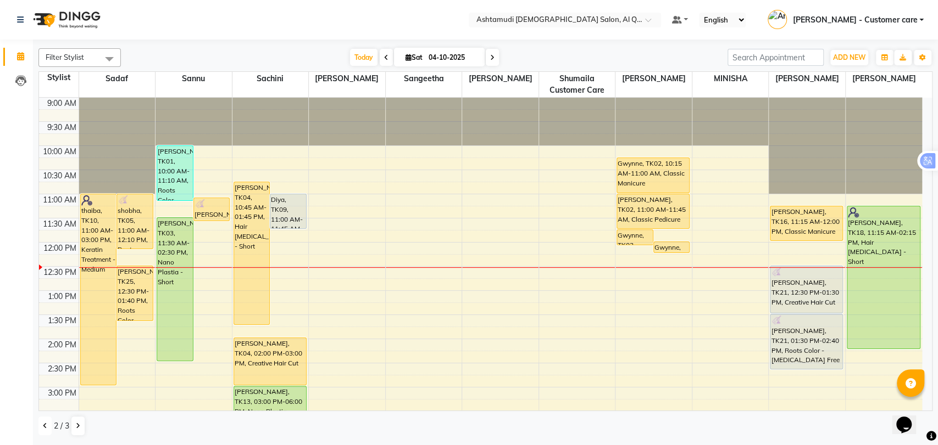
click at [43, 424] on icon at bounding box center [45, 426] width 4 height 7
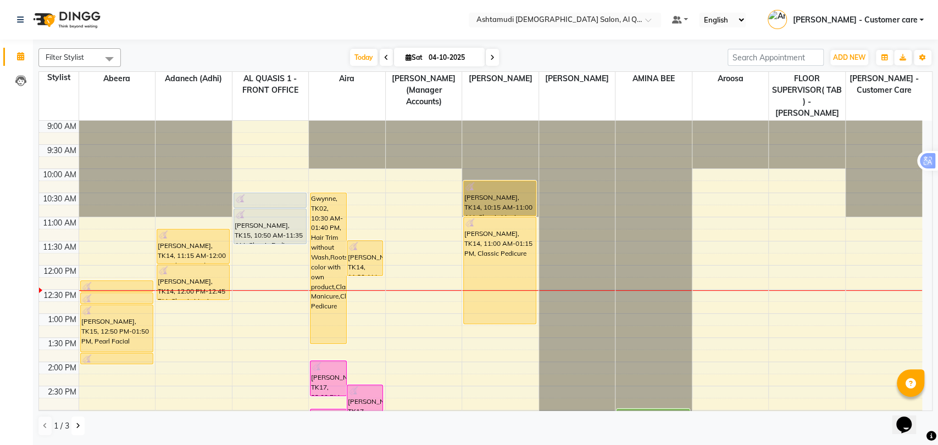
click at [80, 423] on button at bounding box center [77, 426] width 13 height 19
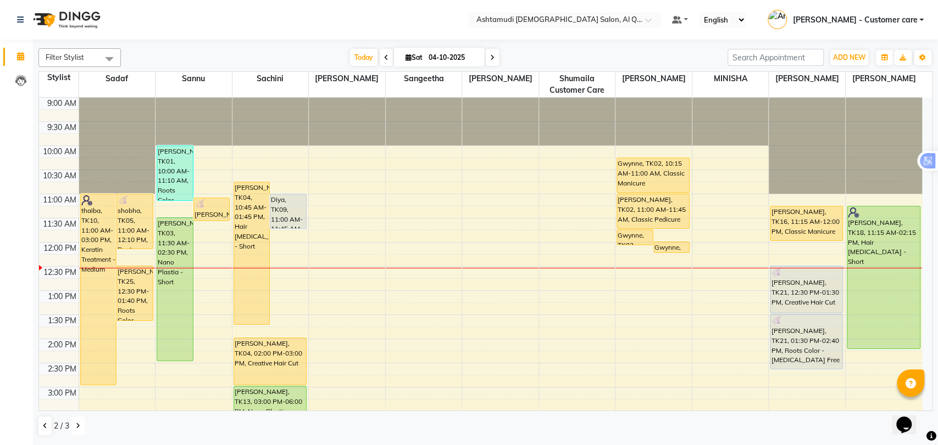
click at [642, 321] on div "9:00 AM 9:30 AM 10:00 AM 10:30 AM 11:00 AM 11:30 AM 12:00 PM 12:30 PM 1:00 PM 1…" at bounding box center [480, 436] width 883 height 676
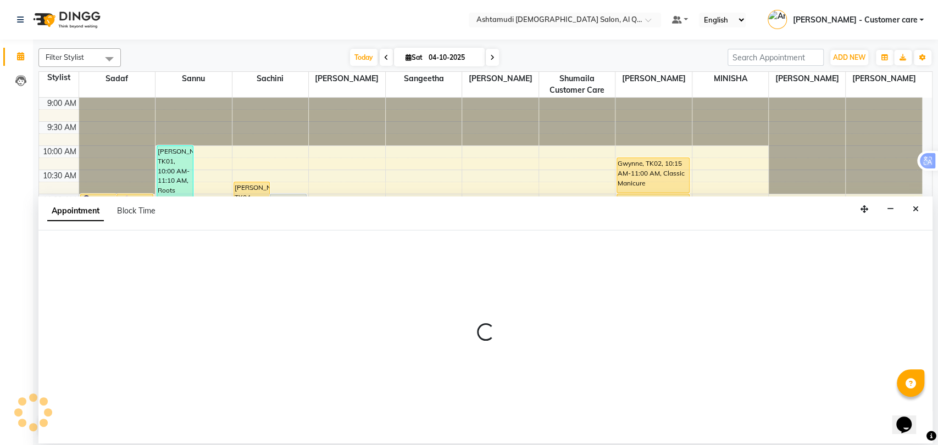
select select "87644"
select select "810"
select select "tentative"
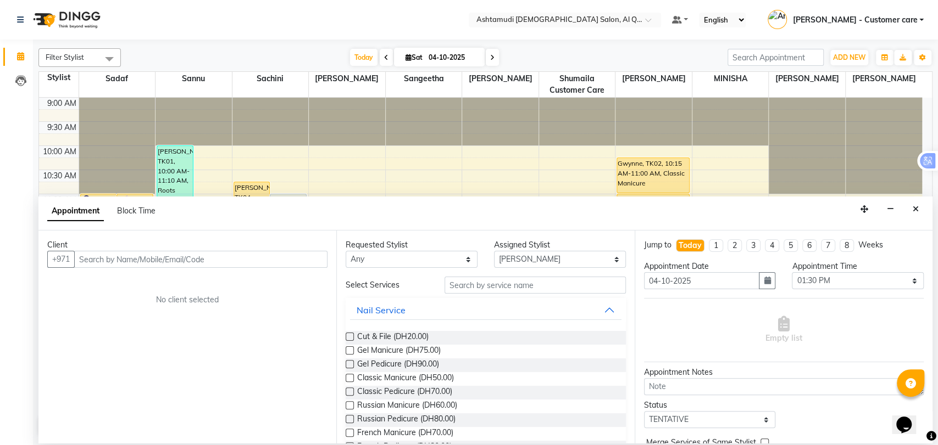
click at [161, 265] on input "text" at bounding box center [200, 259] width 253 height 17
type input "564847220"
click at [316, 263] on span "Add Client" at bounding box center [304, 259] width 37 height 10
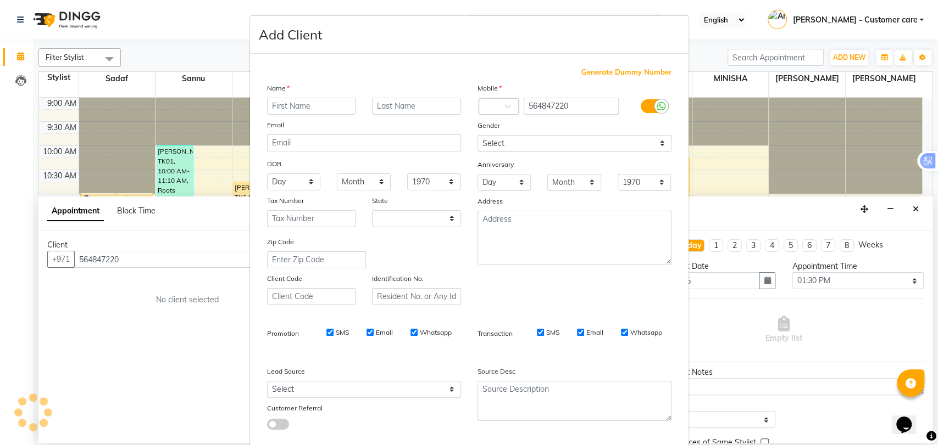
select select "3798"
click at [296, 110] on input "text" at bounding box center [311, 106] width 89 height 17
type input "ameera"
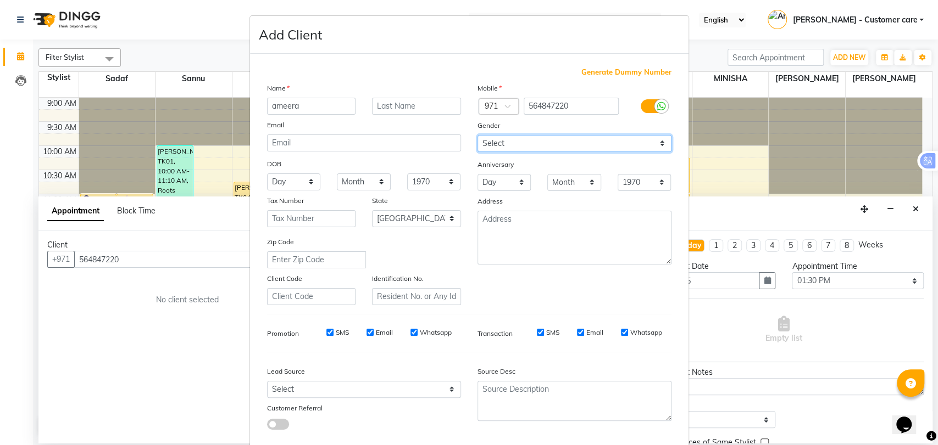
click at [522, 144] on select "Select Male Female Other Prefer Not To Say" at bounding box center [574, 143] width 194 height 17
select select "female"
click at [477, 135] on select "Select Male Female Other Prefer Not To Say" at bounding box center [574, 143] width 194 height 17
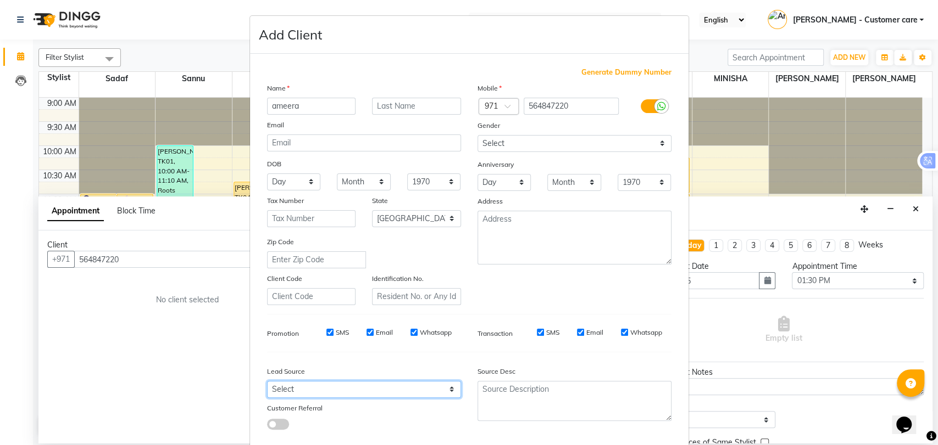
click at [359, 387] on select "Select Walk-in Referral Internet Friend Word of Mouth Advertisement Facebook Ju…" at bounding box center [364, 389] width 194 height 17
select select "47957"
click at [267, 381] on select "Select Walk-in Referral Internet Friend Word of Mouth Advertisement Facebook Ju…" at bounding box center [364, 389] width 194 height 17
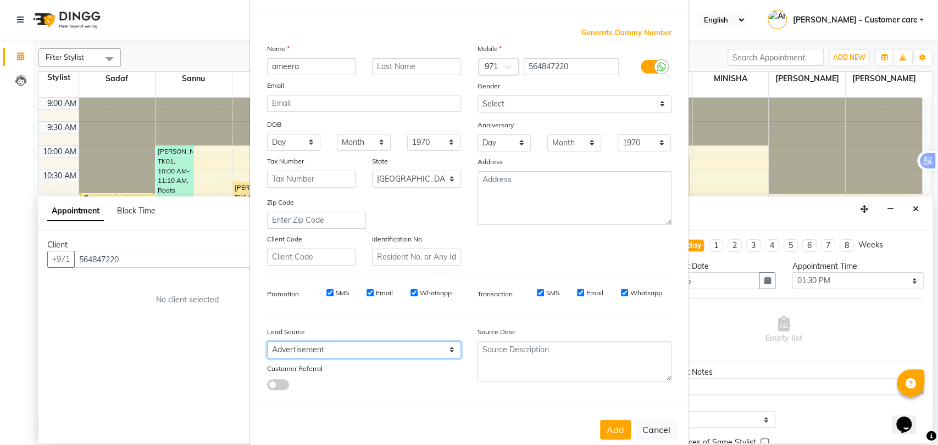
scroll to position [59, 0]
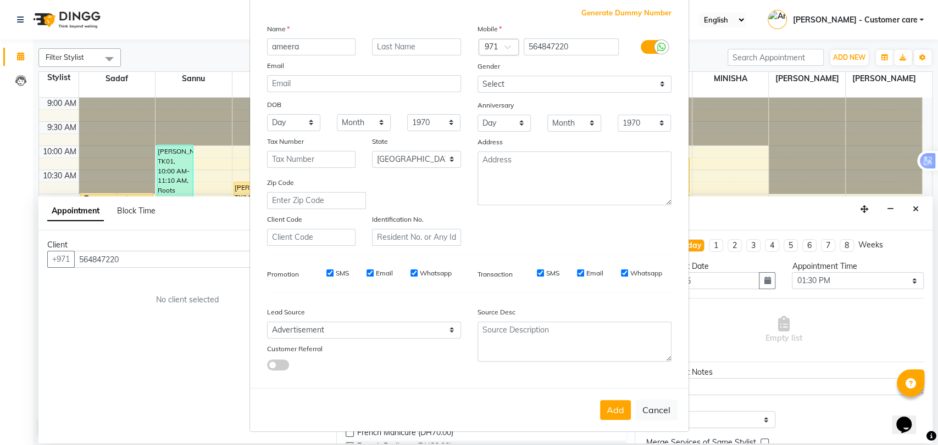
click at [603, 404] on button "Add" at bounding box center [615, 410] width 31 height 20
type input "56*****20"
select select
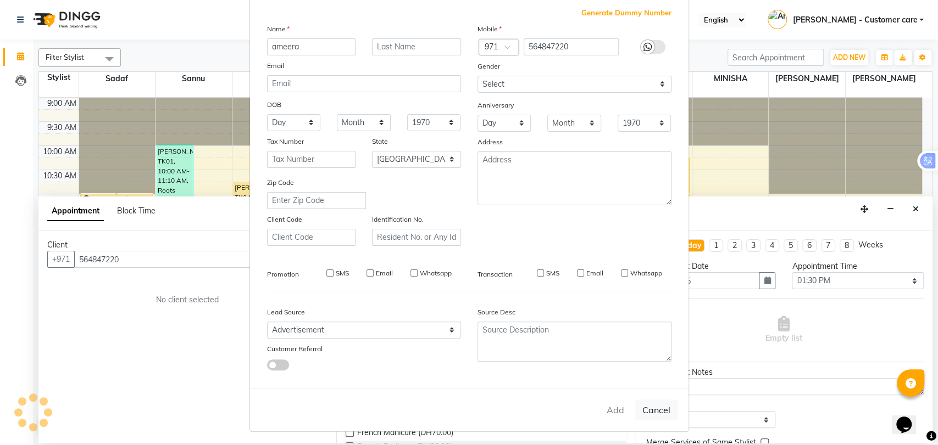
select select "null"
select select
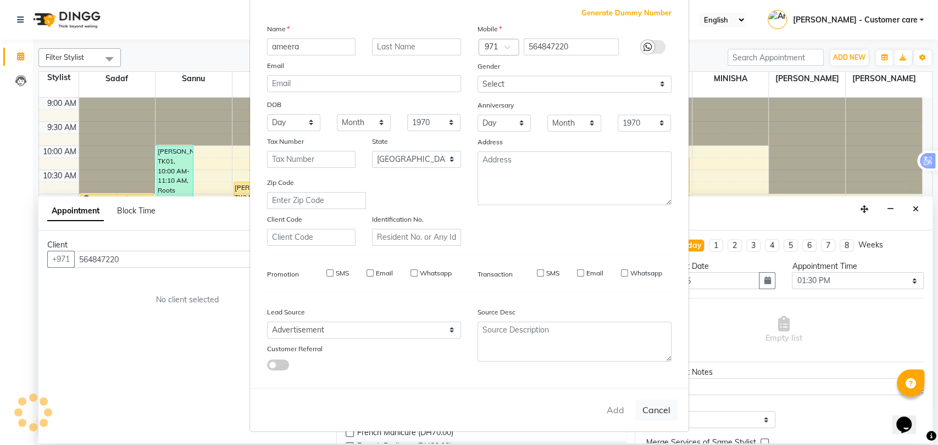
checkbox input "false"
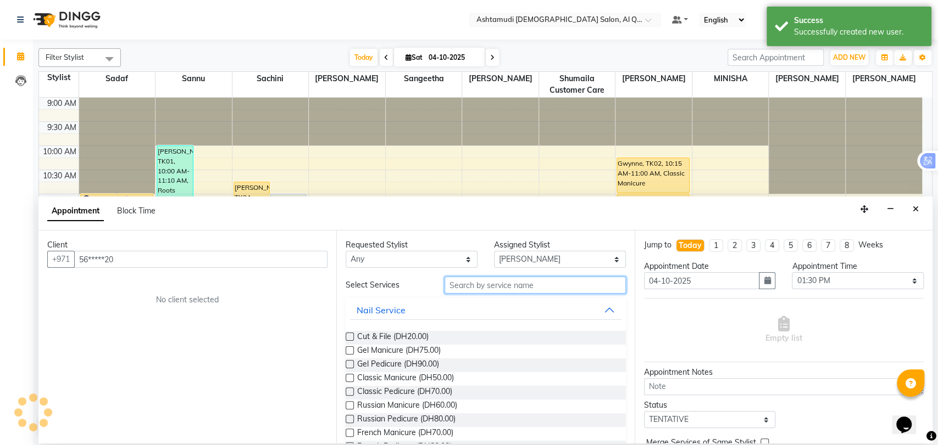
click at [483, 289] on input "text" at bounding box center [534, 285] width 181 height 17
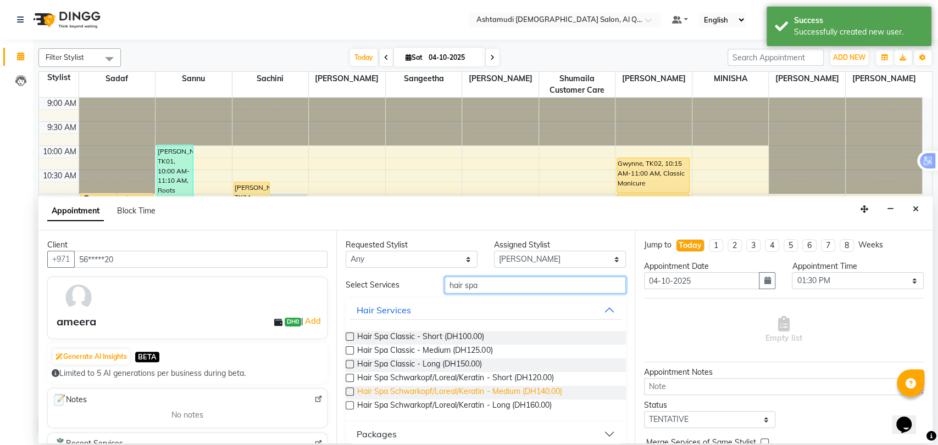
type input "hair spa"
click at [497, 391] on span "Hair Spa Schwarkopf/Loreal/Keratin - Medium (DH140.00)" at bounding box center [459, 393] width 204 height 14
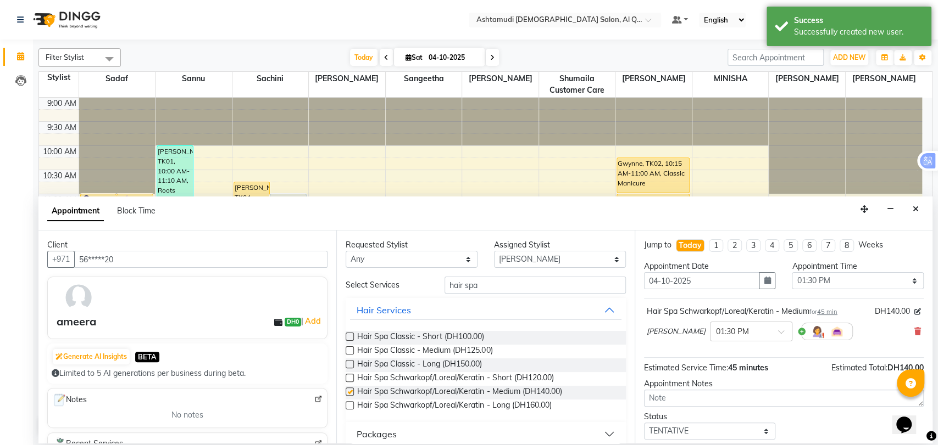
checkbox input "false"
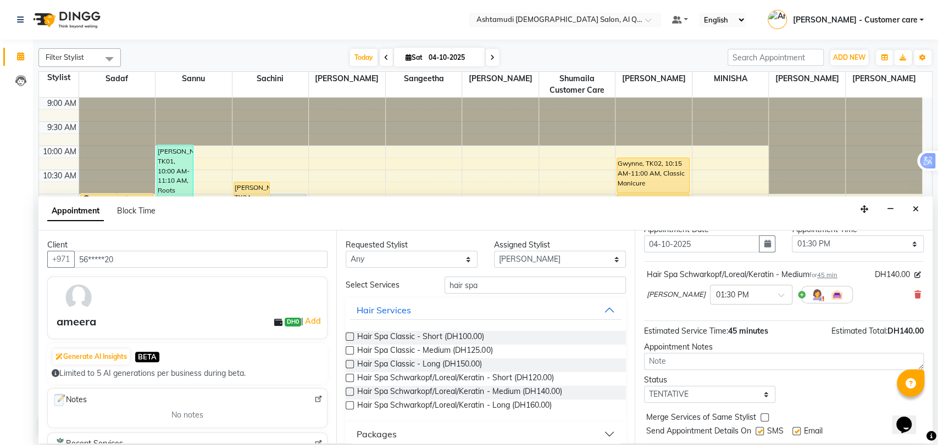
scroll to position [65, 0]
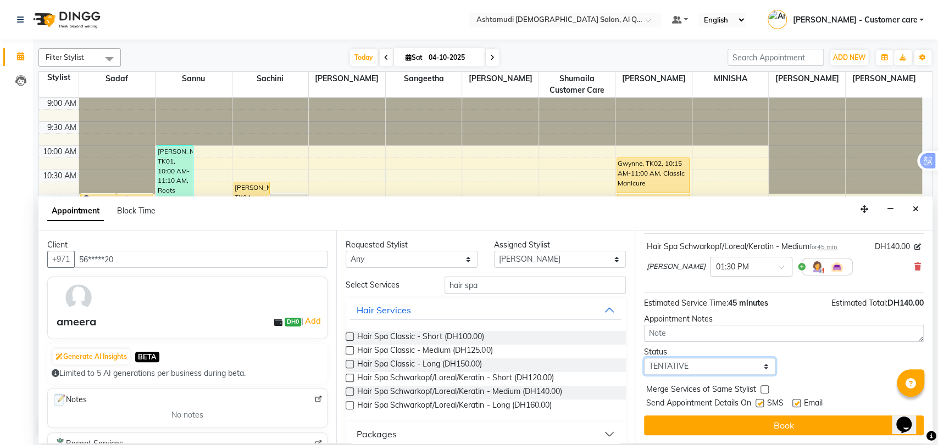
click at [708, 369] on select "Select TENTATIVE CONFIRM CHECK-IN UPCOMING" at bounding box center [710, 366] width 132 height 17
select select "upcoming"
click at [644, 358] on select "Select TENTATIVE CONFIRM CHECK-IN UPCOMING" at bounding box center [710, 366] width 132 height 17
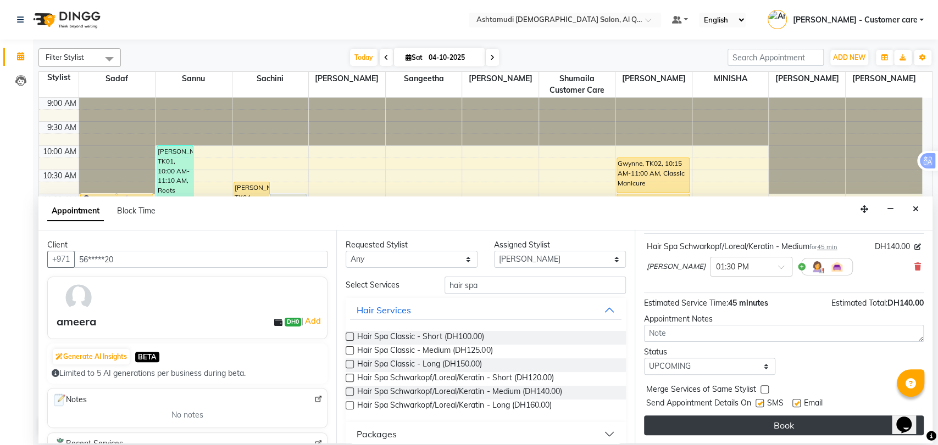
click at [732, 432] on button "Book" at bounding box center [784, 426] width 280 height 20
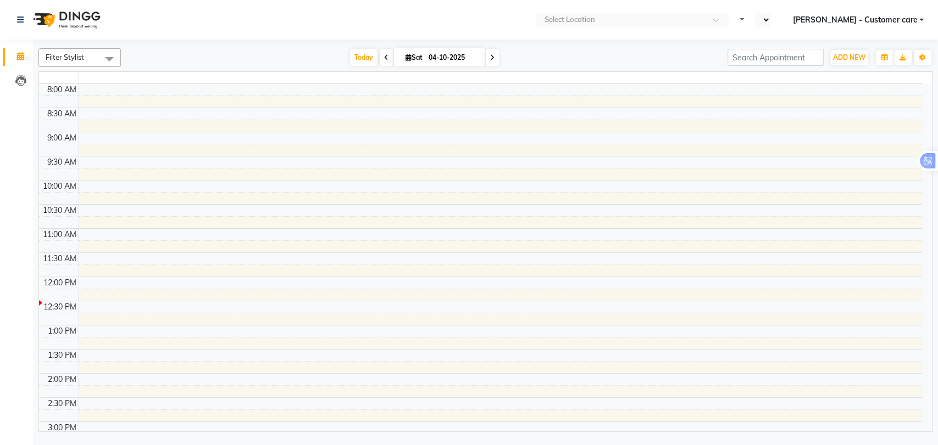
select select "en"
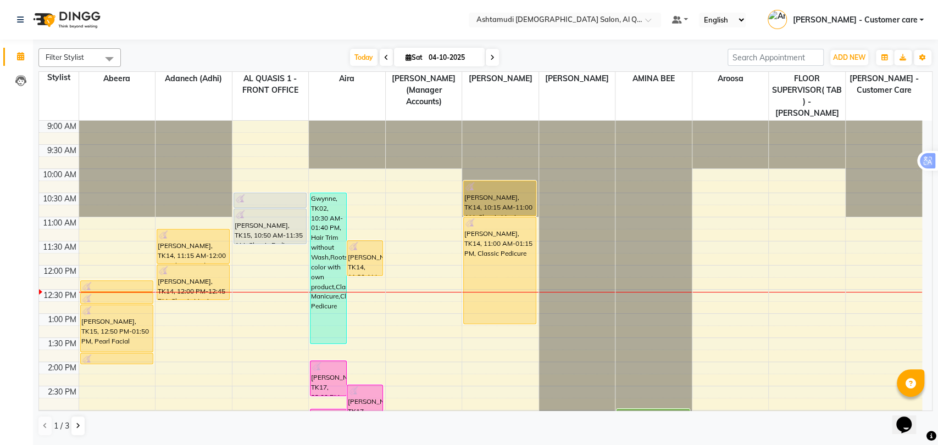
click at [108, 52] on span at bounding box center [109, 58] width 22 height 21
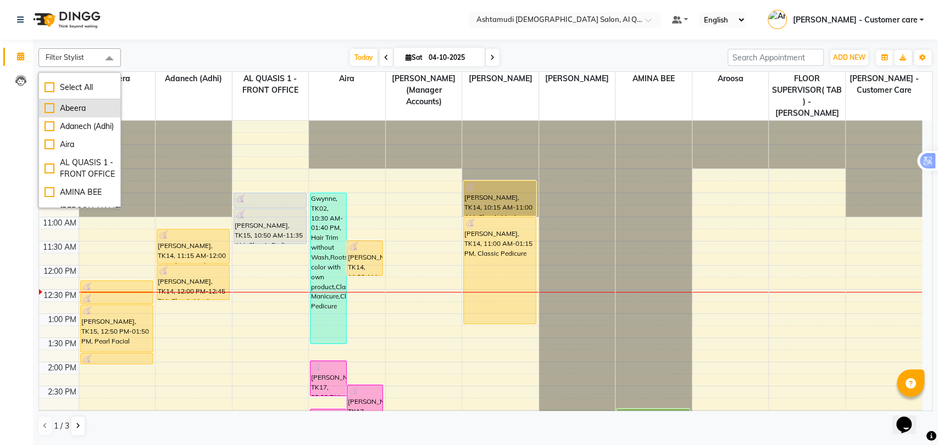
click at [65, 107] on div "Abeera" at bounding box center [79, 109] width 70 height 12
checkbox input "true"
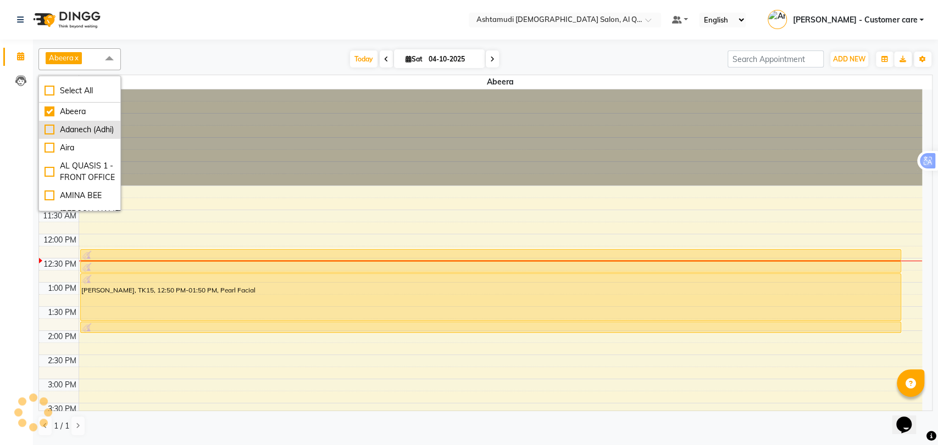
click at [69, 134] on div "Adanech (Adhi)" at bounding box center [79, 130] width 70 height 12
checkbox input "true"
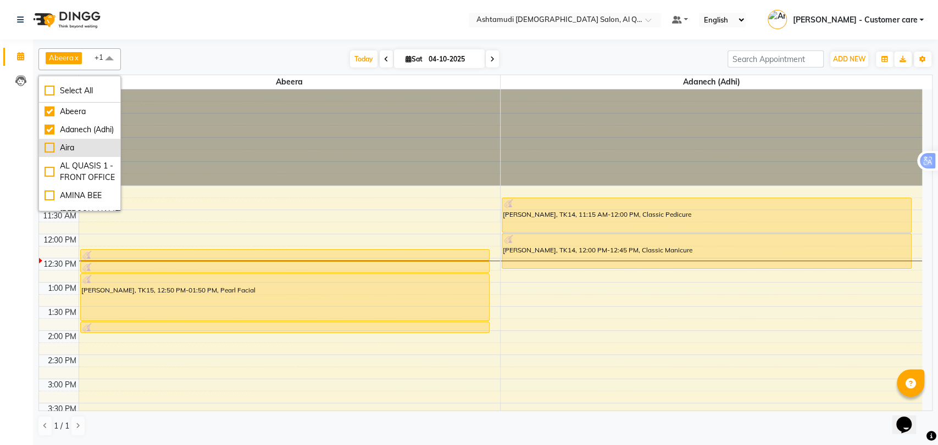
click at [69, 154] on div "Aira" at bounding box center [79, 148] width 70 height 12
checkbox input "true"
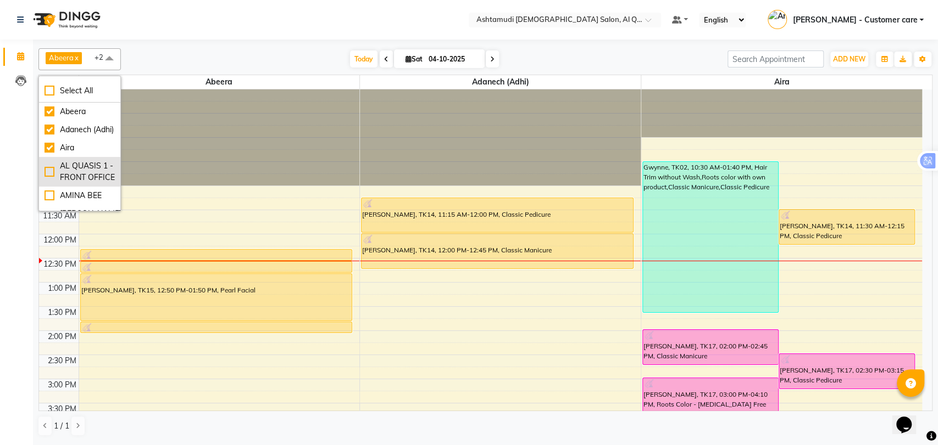
scroll to position [61, 0]
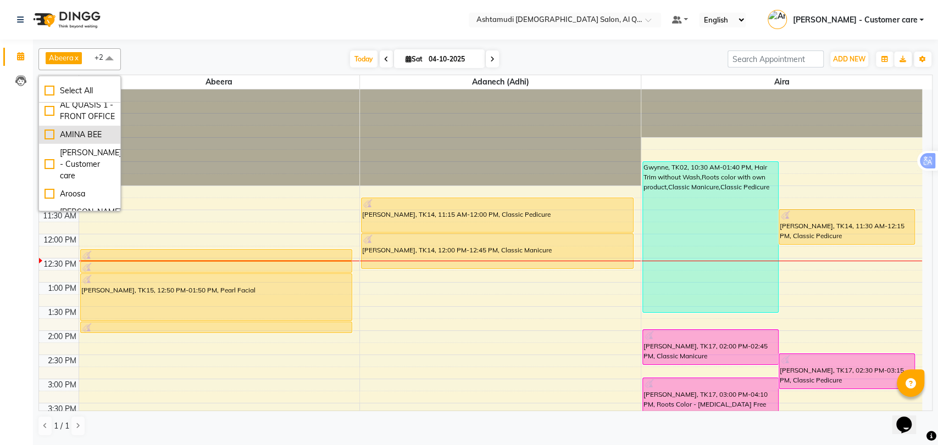
click at [71, 144] on li "AMINA BEE" at bounding box center [79, 135] width 81 height 18
checkbox input "true"
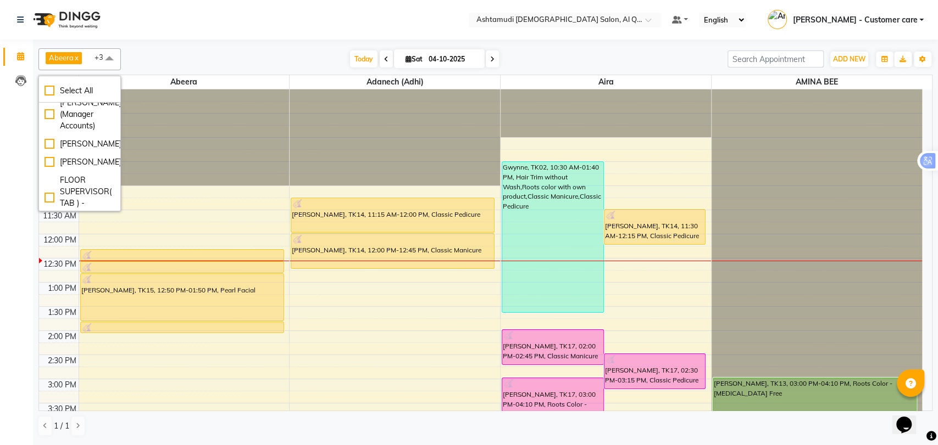
scroll to position [244, 0]
click at [76, 94] on div "[PERSON_NAME]" at bounding box center [79, 89] width 70 height 12
checkbox input "true"
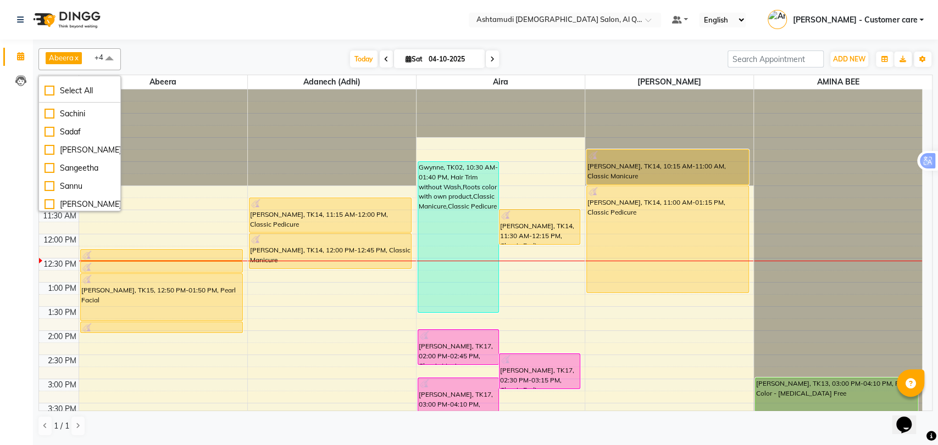
scroll to position [366, 0]
click at [70, 62] on div "[PERSON_NAME]" at bounding box center [79, 56] width 70 height 12
checkbox input "true"
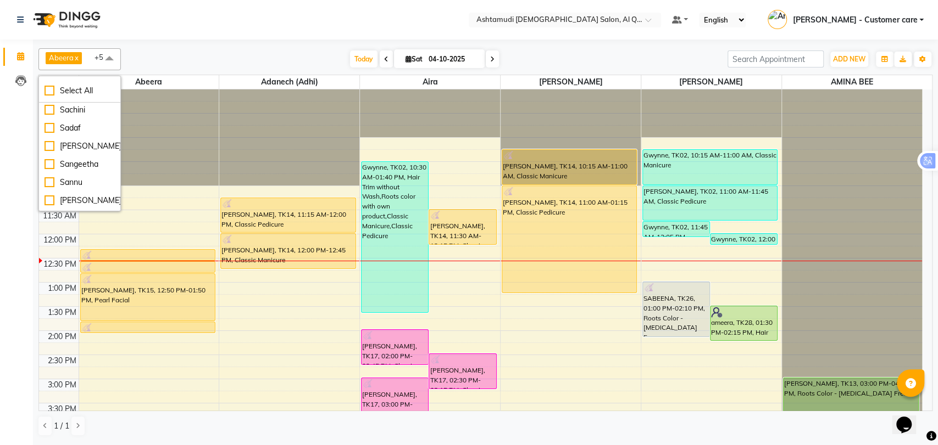
click at [71, 98] on div "[PERSON_NAME]" at bounding box center [79, 92] width 70 height 12
checkbox input "true"
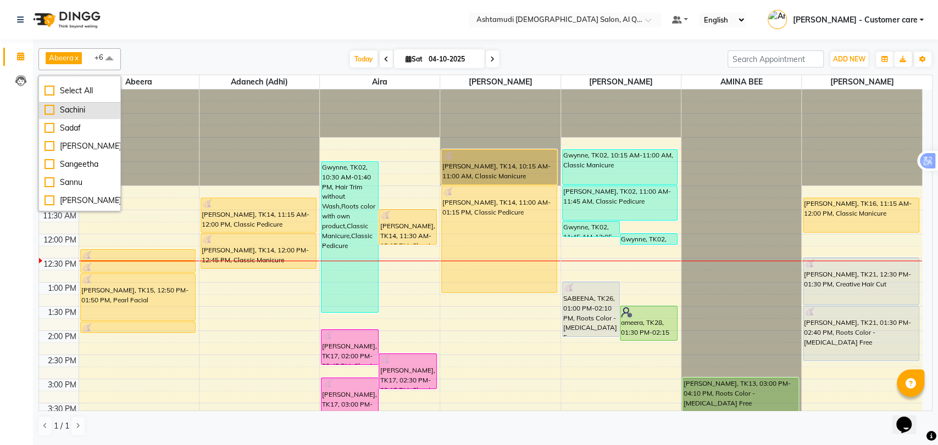
click at [87, 116] on div "Sachini" at bounding box center [79, 110] width 70 height 12
checkbox input "true"
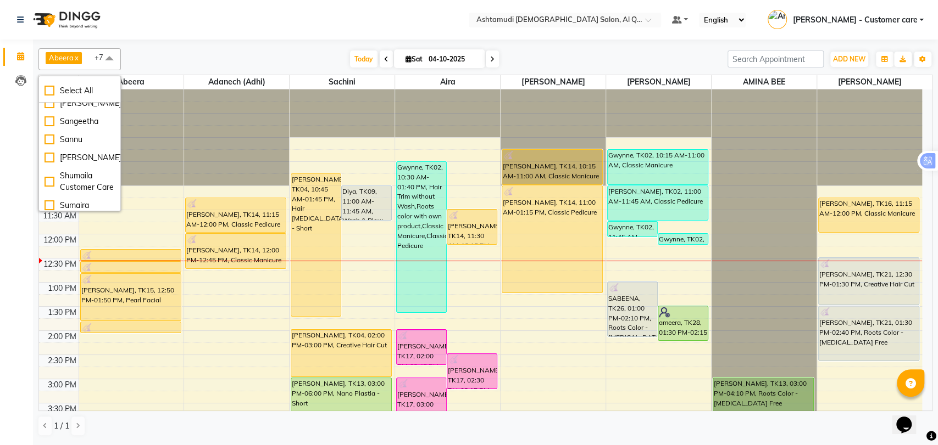
scroll to position [427, 0]
click at [71, 73] on div "Sadaf" at bounding box center [79, 68] width 70 height 12
checkbox input "true"
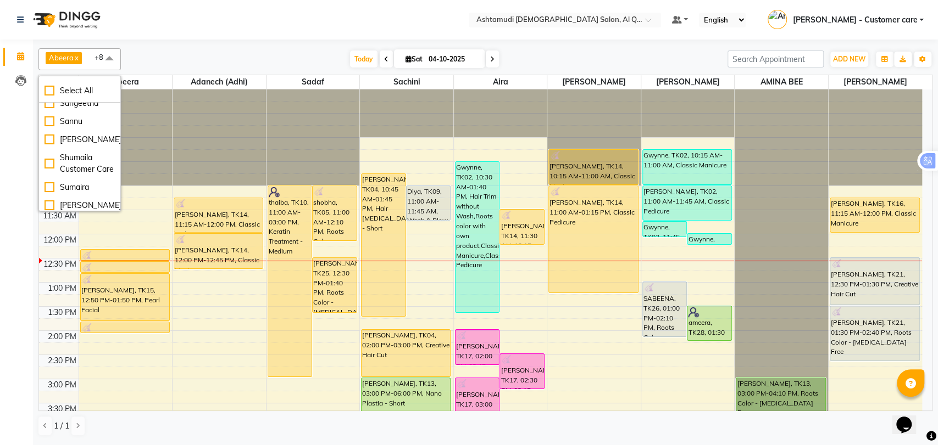
click at [76, 91] on div "[PERSON_NAME]" at bounding box center [79, 86] width 70 height 12
checkbox input "true"
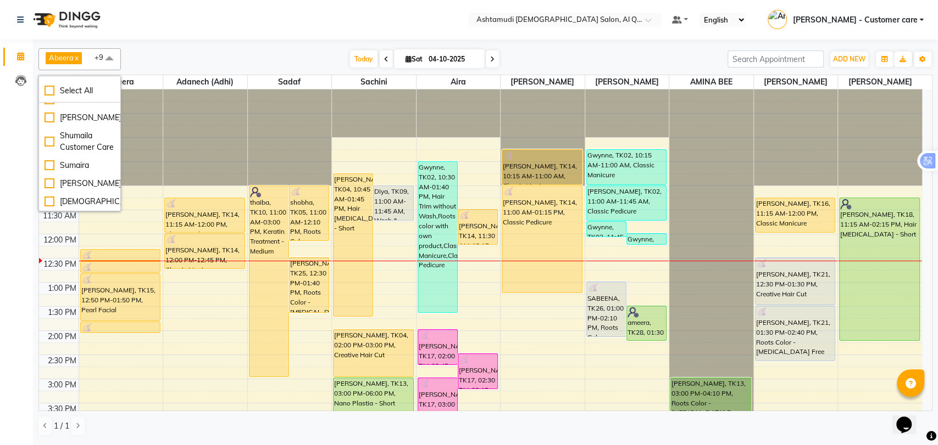
scroll to position [488, 0]
click at [75, 109] on li "Sannu" at bounding box center [79, 100] width 81 height 18
checkbox input "true"
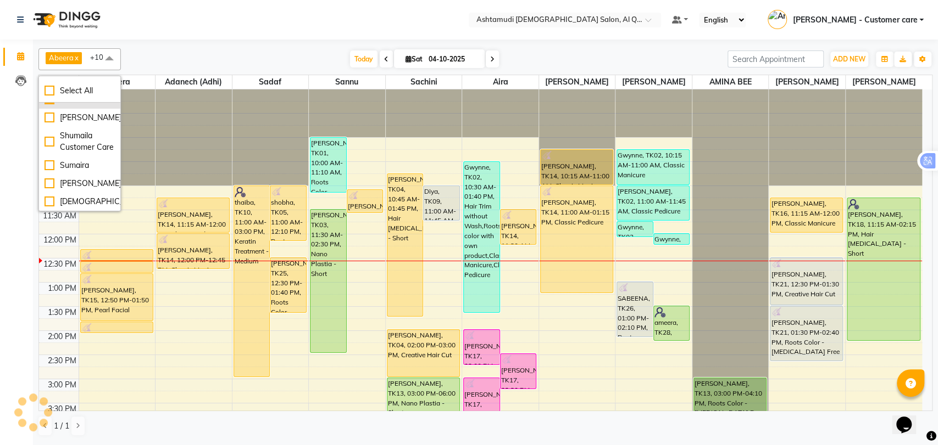
scroll to position [541, 0]
click at [74, 163] on div "Sumaira" at bounding box center [79, 166] width 70 height 12
checkbox input "true"
click at [176, 41] on div at bounding box center [485, 42] width 894 height 4
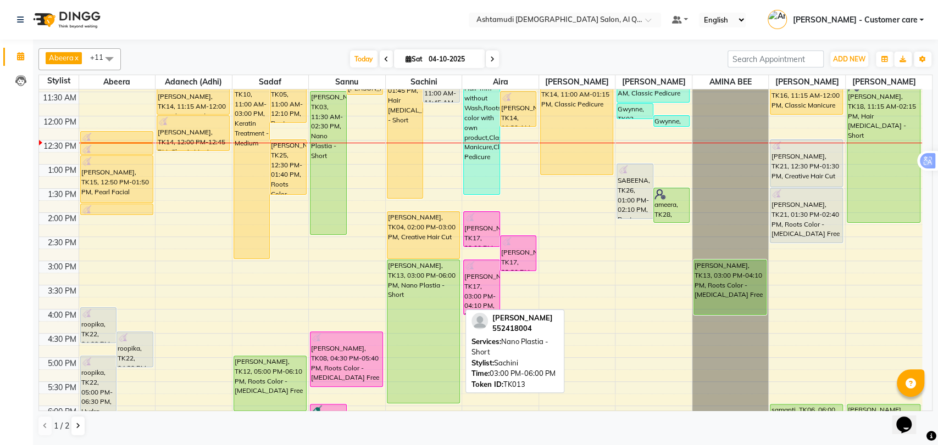
scroll to position [61, 0]
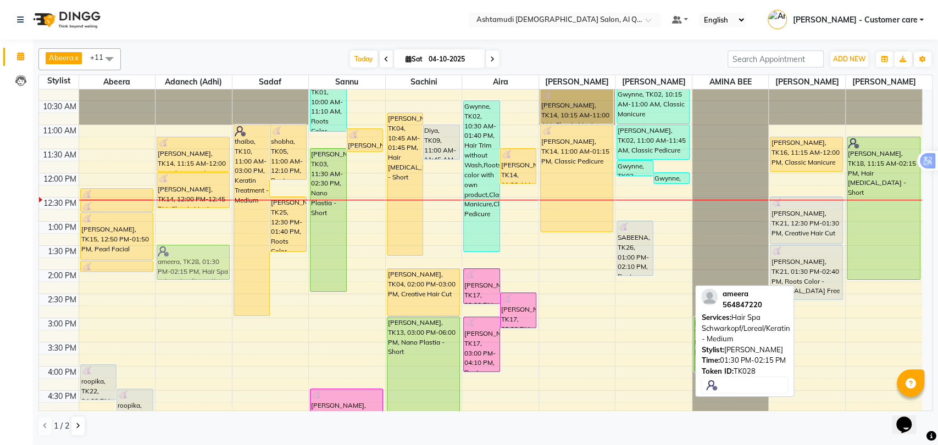
drag, startPoint x: 681, startPoint y: 265, endPoint x: 208, endPoint y: 270, distance: 473.0
click at [208, 270] on tr "roopika, TK22, 04:00 PM-04:45 PM, Classic Manicure roopika, TK22, 04:30 PM-05:1…" at bounding box center [480, 367] width 883 height 676
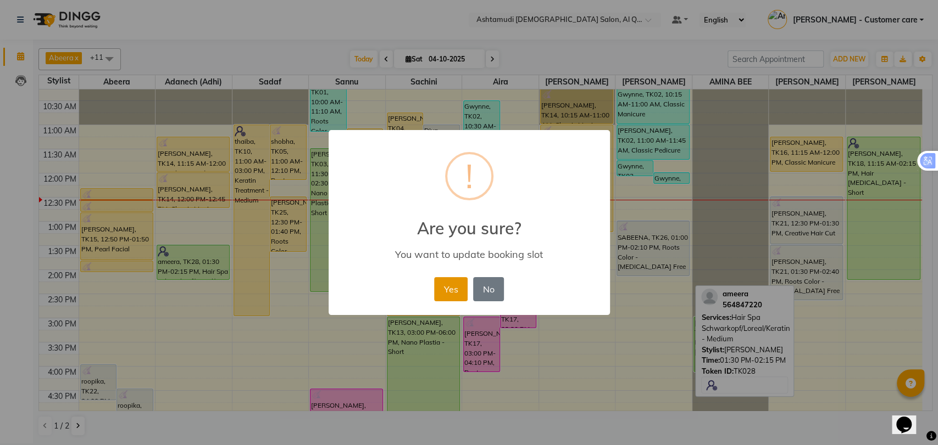
click at [444, 280] on button "Yes" at bounding box center [451, 289] width 34 height 24
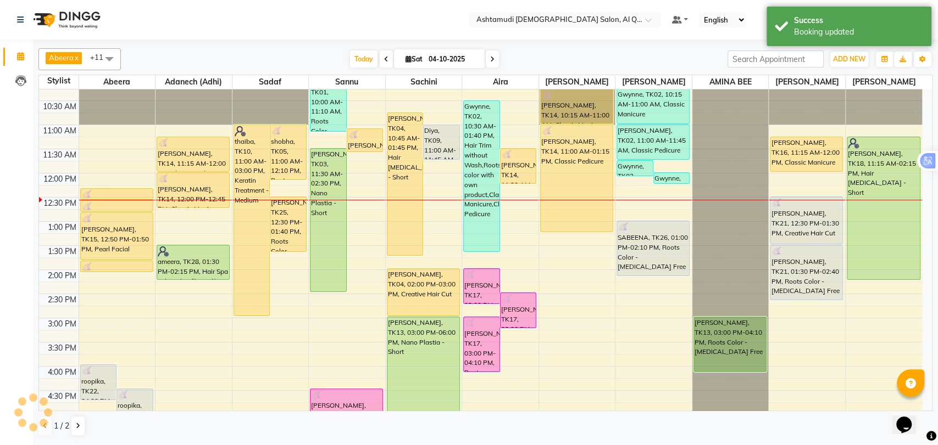
scroll to position [183, 0]
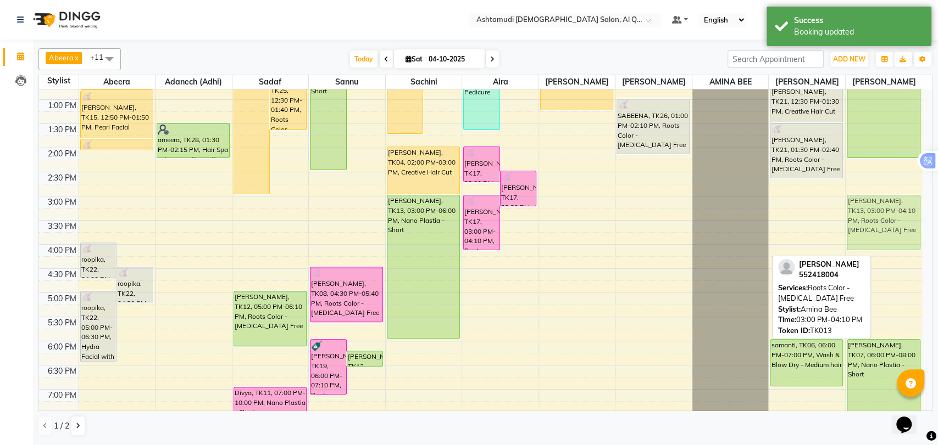
drag, startPoint x: 708, startPoint y: 214, endPoint x: 847, endPoint y: 213, distance: 139.5
click at [847, 213] on tr "roopika, TK22, 04:00 PM-04:45 PM, Classic Manicure roopika, TK22, 04:30 PM-05:1…" at bounding box center [480, 245] width 883 height 676
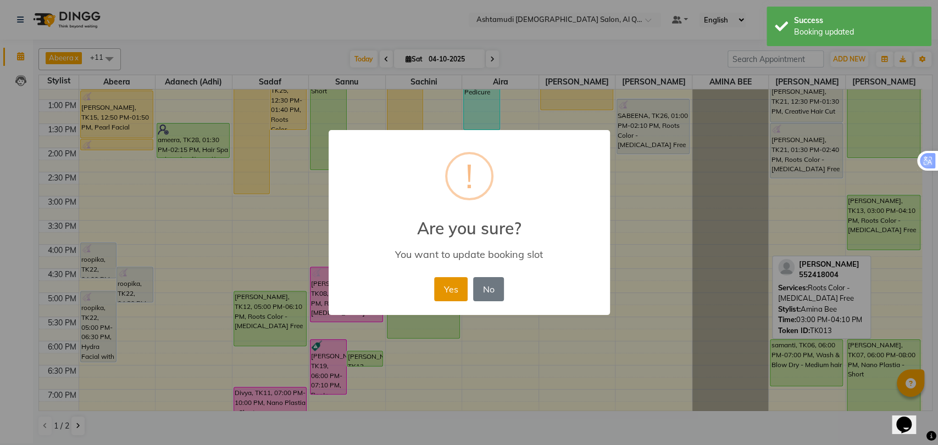
click at [436, 285] on button "Yes" at bounding box center [451, 289] width 34 height 24
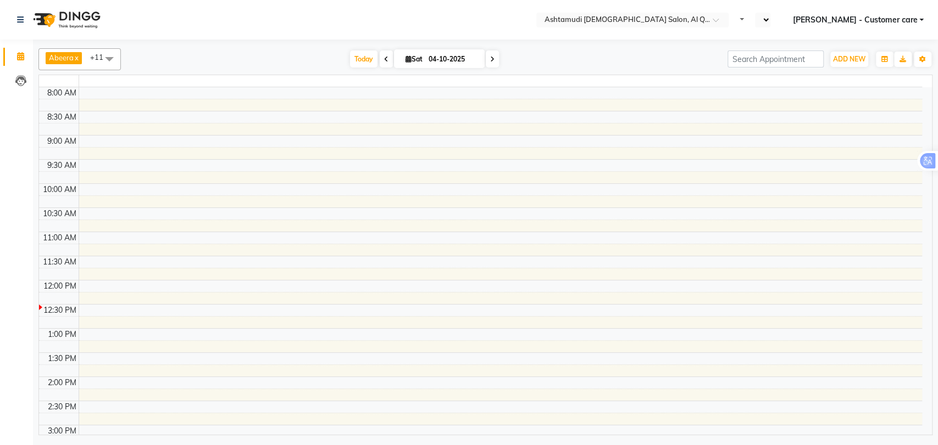
select select "en"
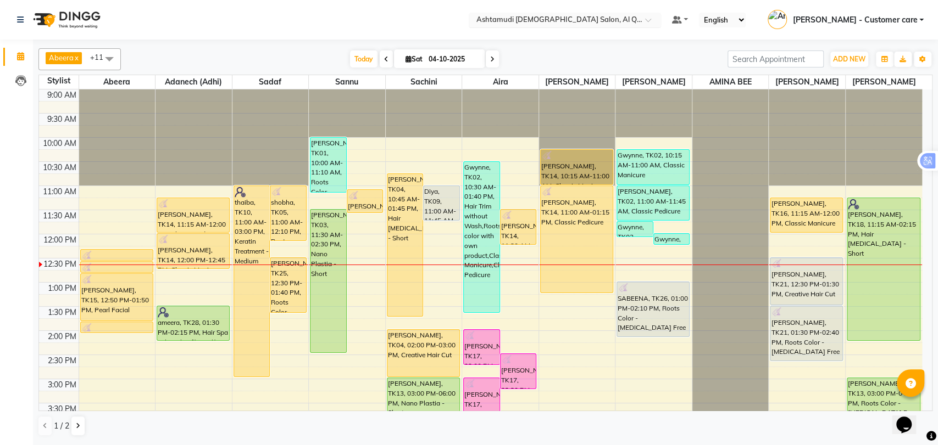
click at [571, 15] on input "text" at bounding box center [553, 20] width 159 height 11
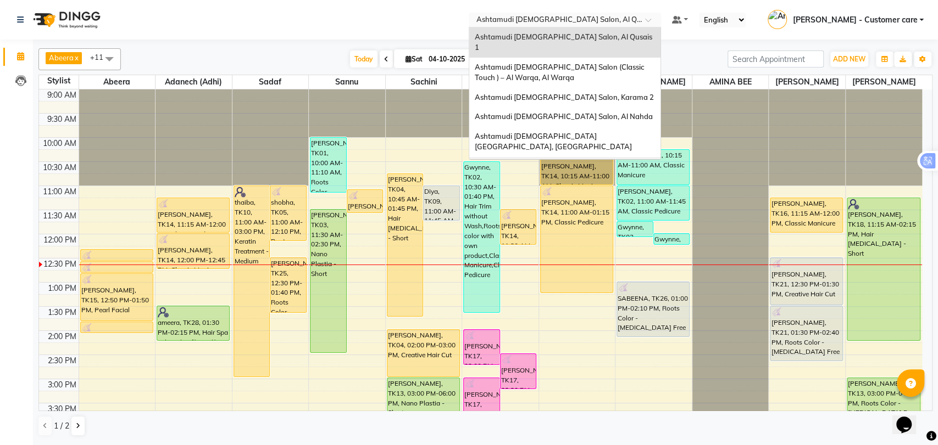
drag, startPoint x: 578, startPoint y: 142, endPoint x: 563, endPoint y: 99, distance: 45.5
click at [578, 162] on span "Ashtamudi [DEMOGRAPHIC_DATA] Salon - Al Karama, [GEOGRAPHIC_DATA] -[GEOGRAPHIC_…" at bounding box center [554, 177] width 158 height 30
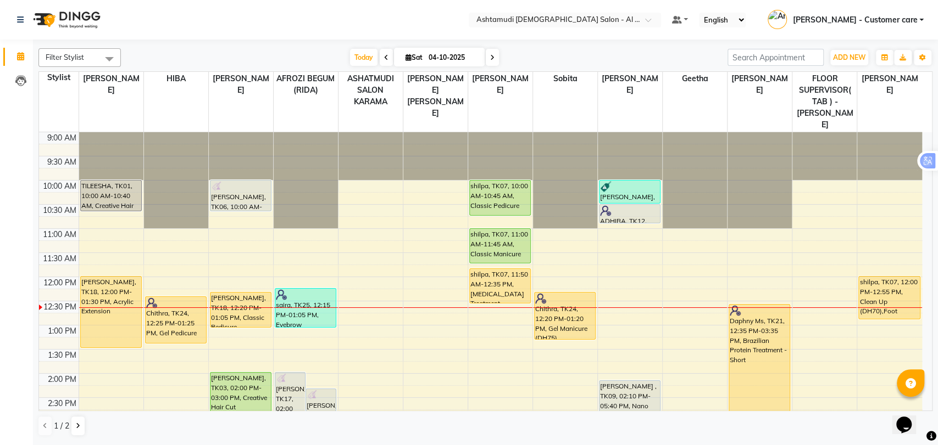
click at [490, 57] on icon at bounding box center [492, 57] width 4 height 7
type input "05-10-2025"
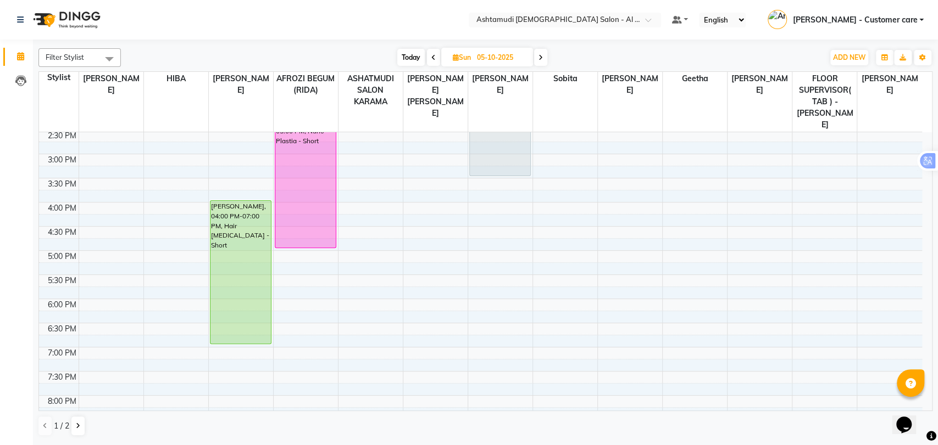
scroll to position [328, 0]
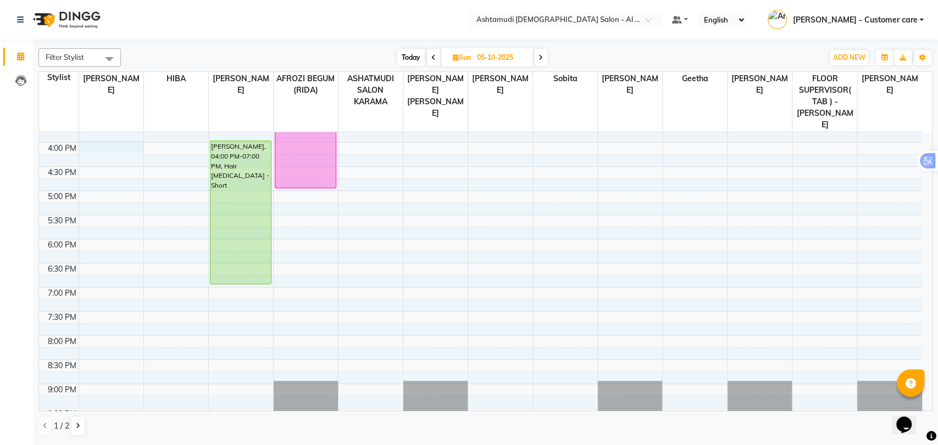
click at [96, 127] on div "9:00 AM 9:30 AM 10:00 AM 10:30 AM 11:00 AM 11:30 AM 12:00 PM 12:30 PM 1:00 PM 1…" at bounding box center [480, 142] width 883 height 676
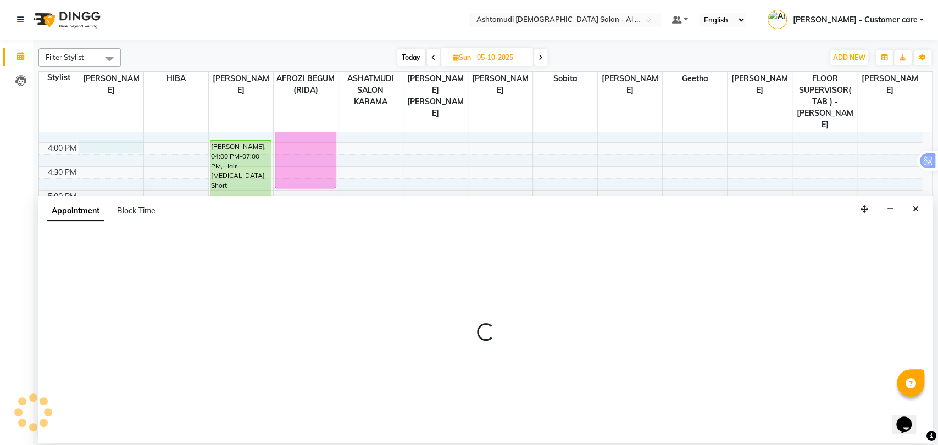
select select "51948"
select select "tentative"
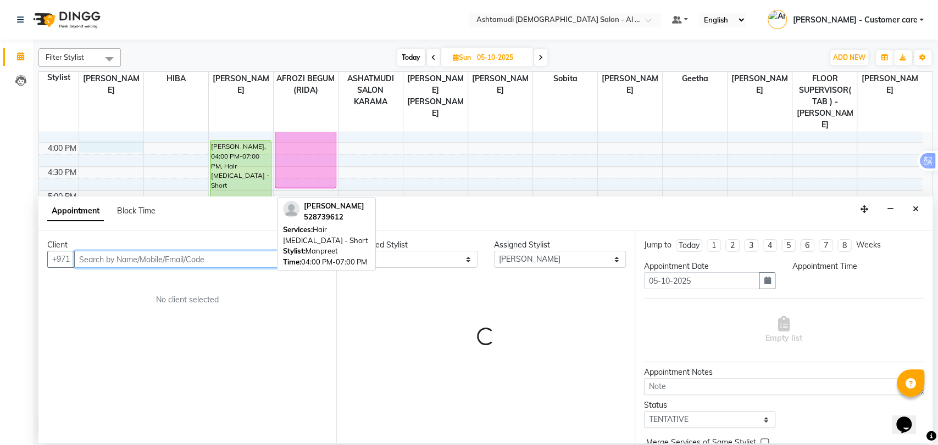
select select "960"
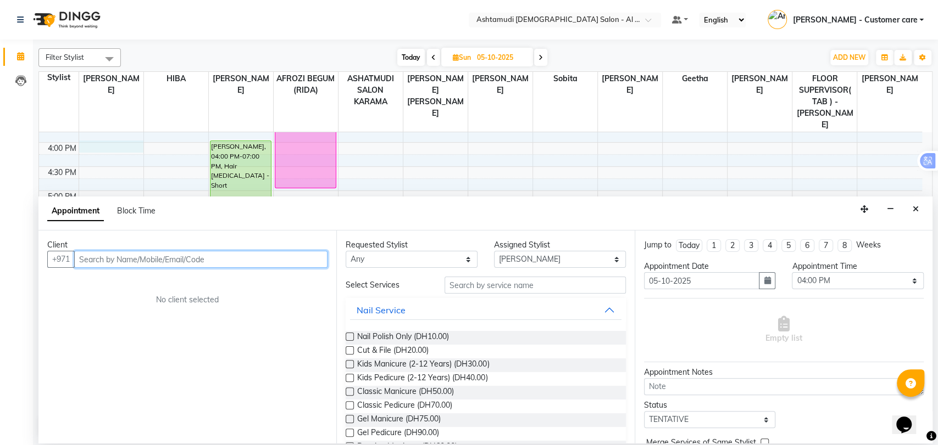
click at [118, 257] on input "text" at bounding box center [200, 259] width 253 height 17
paste input "56 902 9912"
type input "569029912"
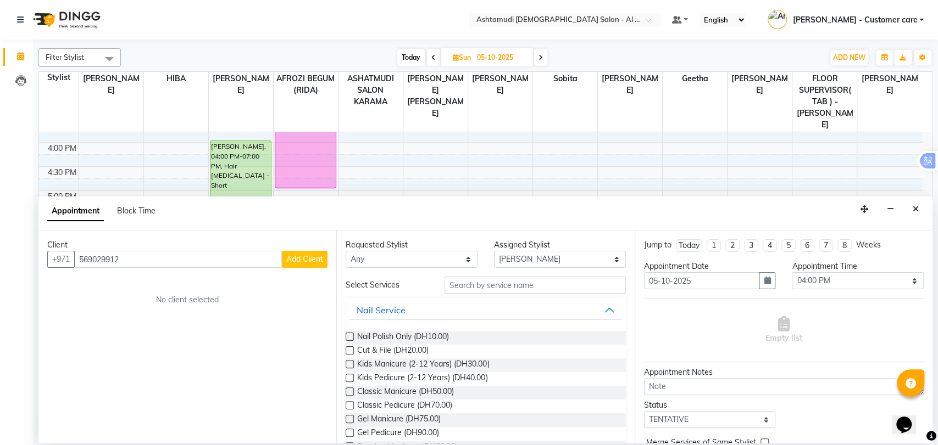
click at [300, 257] on span "Add Client" at bounding box center [304, 259] width 37 height 10
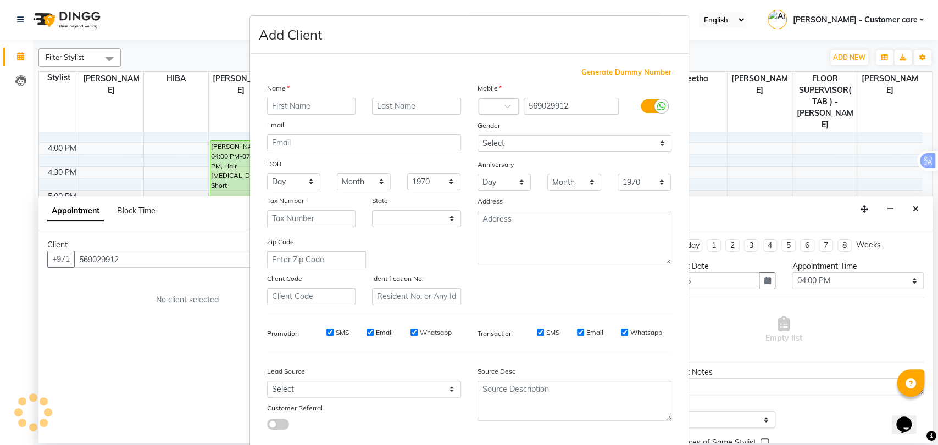
select select "3798"
click at [330, 108] on input "text" at bounding box center [311, 106] width 89 height 17
paste input "Ajini Reji"
drag, startPoint x: 283, startPoint y: 103, endPoint x: 298, endPoint y: 105, distance: 15.5
click at [298, 105] on input "Ajini Reji" at bounding box center [311, 106] width 89 height 17
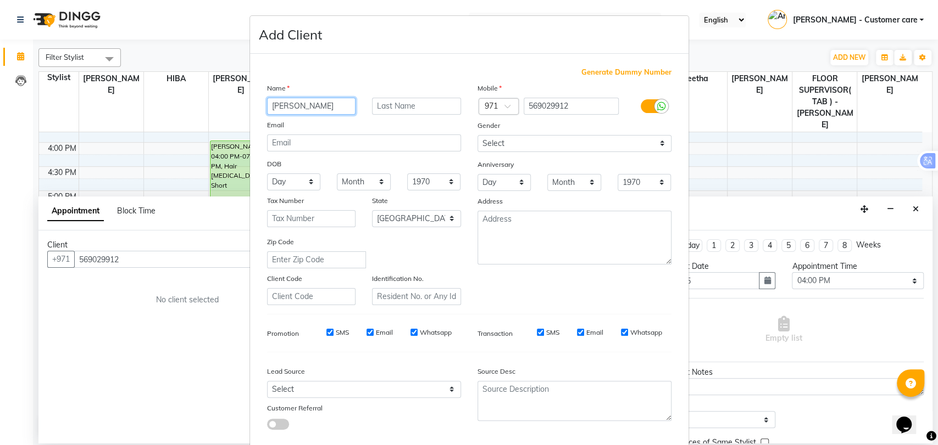
click at [308, 102] on input "Ajini Reji" at bounding box center [311, 106] width 89 height 17
click at [307, 106] on input "Ajini Reji" at bounding box center [311, 106] width 89 height 17
drag, startPoint x: 303, startPoint y: 106, endPoint x: 286, endPoint y: 102, distance: 18.0
click at [286, 102] on input "Ajini Reji" at bounding box center [311, 106] width 89 height 17
type input "Ajini"
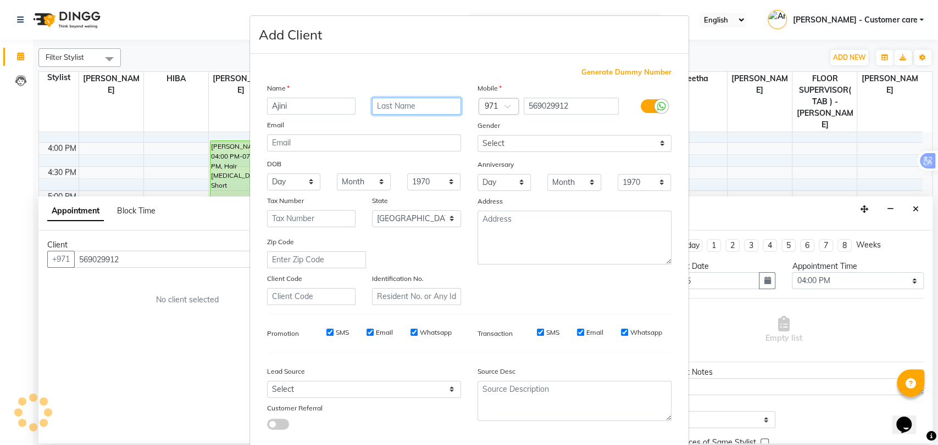
click at [413, 101] on input "text" at bounding box center [416, 106] width 89 height 17
paste input "Reji"
type input "Reji"
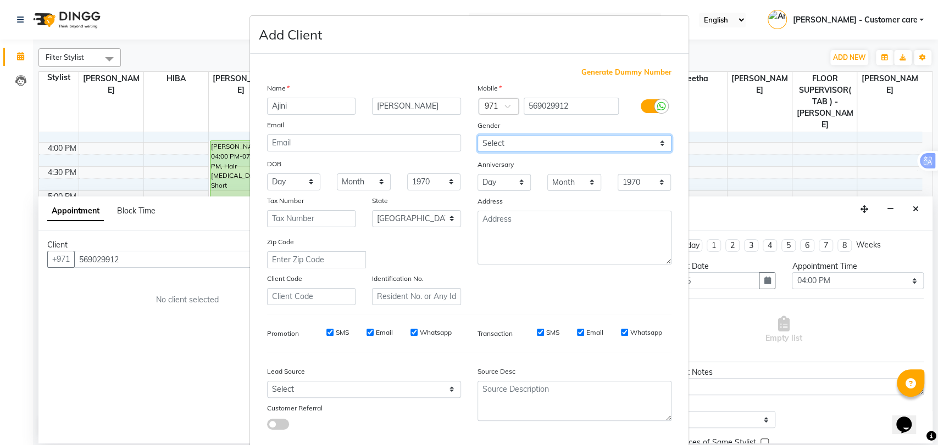
click at [511, 144] on select "Select Male Female Other Prefer Not To Say" at bounding box center [574, 143] width 194 height 17
select select "female"
click at [477, 135] on select "Select Male Female Other Prefer Not To Say" at bounding box center [574, 143] width 194 height 17
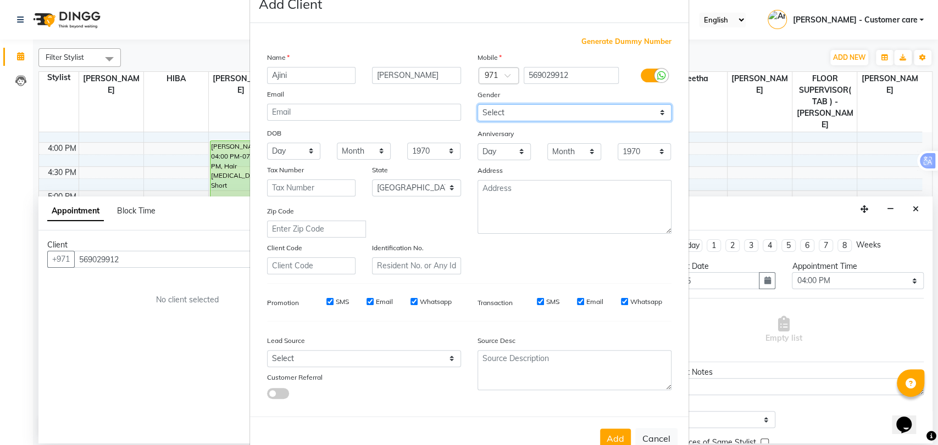
scroll to position [59, 0]
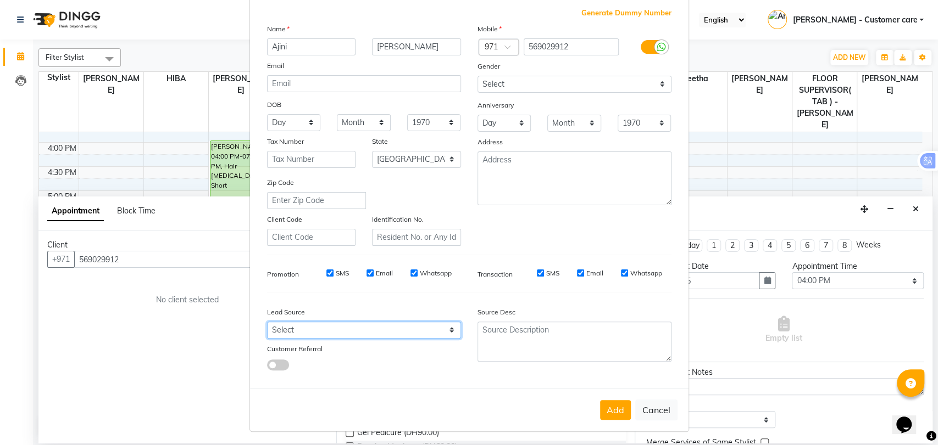
click at [353, 331] on select "Select Walk-in Referral Internet Friend Word of Mouth Advertisement Facebook Ju…" at bounding box center [364, 330] width 194 height 17
select select "47017"
click at [267, 322] on select "Select Walk-in Referral Internet Friend Word of Mouth Advertisement Facebook Ju…" at bounding box center [364, 330] width 194 height 17
drag, startPoint x: 619, startPoint y: 409, endPoint x: 628, endPoint y: 401, distance: 12.5
click at [628, 400] on div "Add Cancel" at bounding box center [469, 409] width 438 height 43
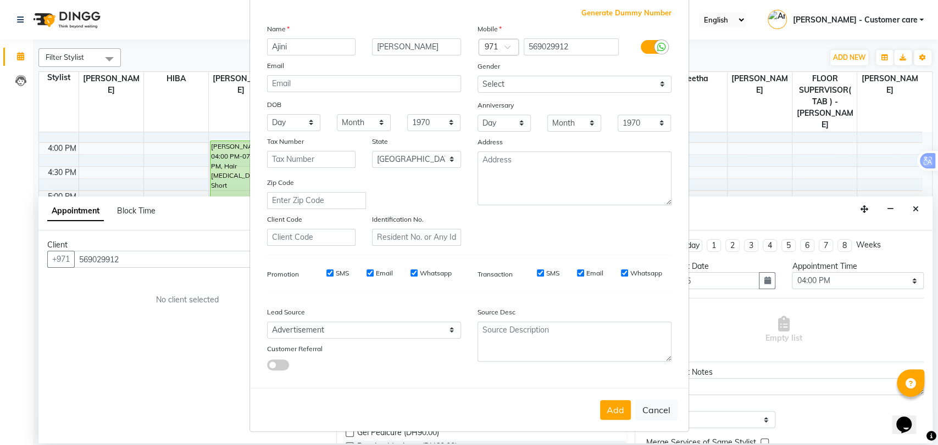
click at [605, 408] on button "Add" at bounding box center [615, 410] width 31 height 20
type input "56*****12"
select select
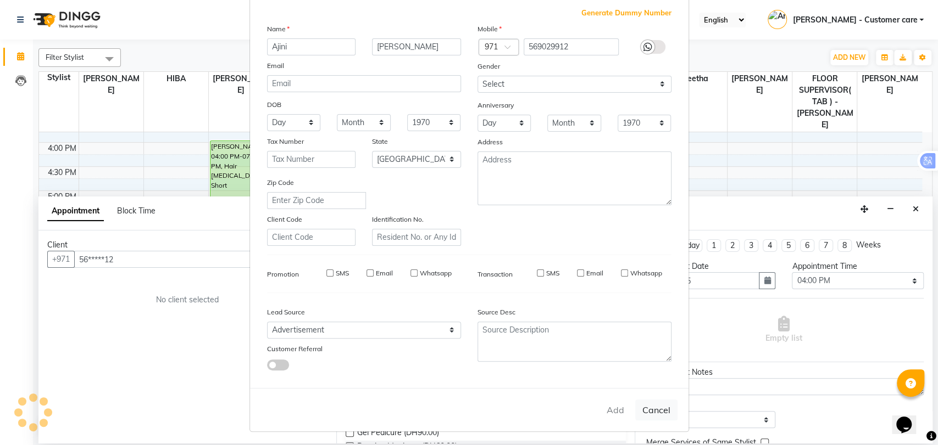
select select "null"
select select
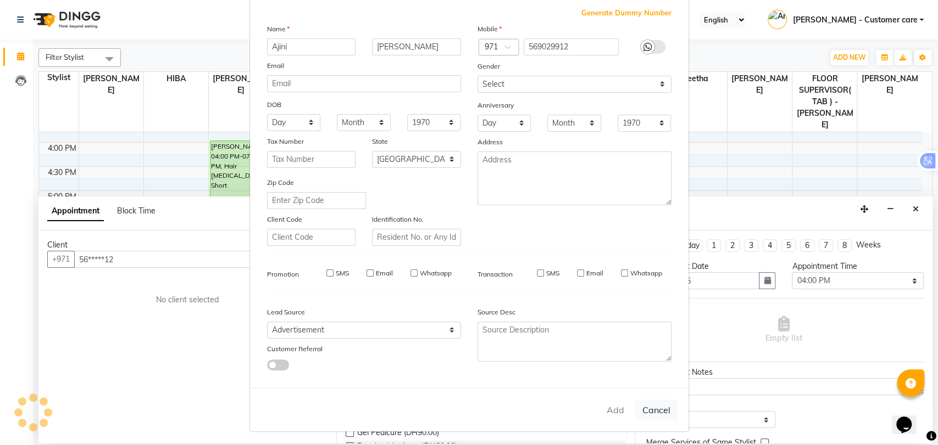
checkbox input "false"
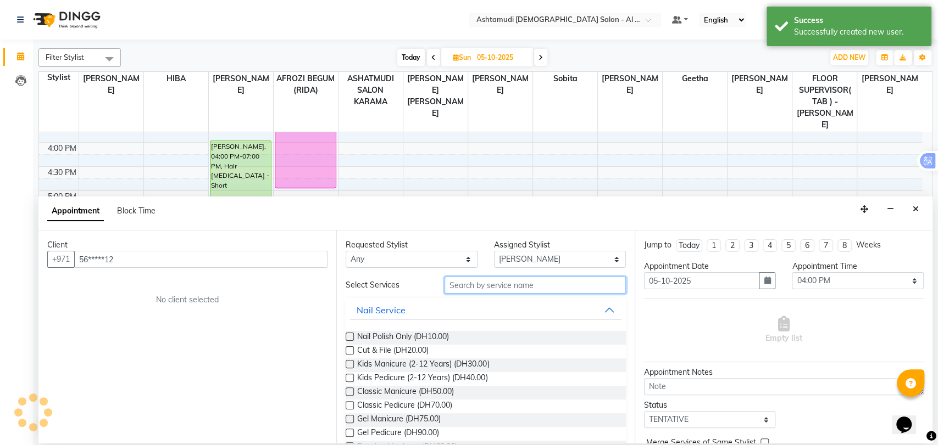
click at [487, 286] on input "text" at bounding box center [534, 285] width 181 height 17
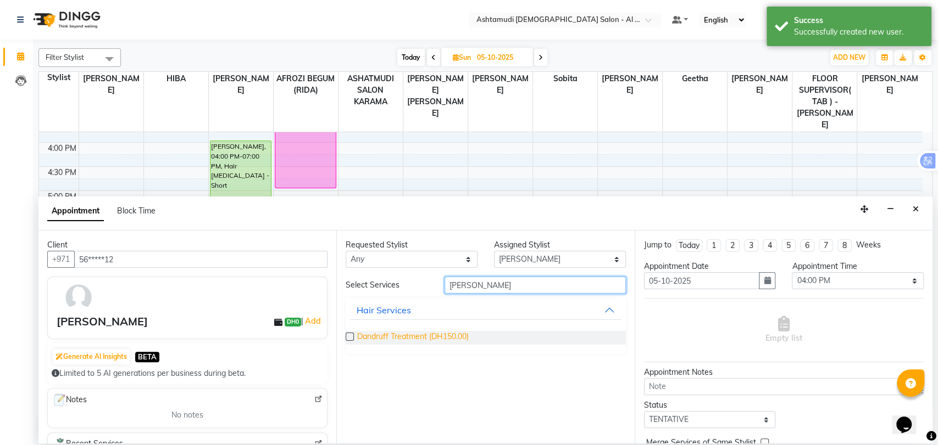
type input "dan"
click at [442, 332] on span "Dandruff Treatment (DH150.00)" at bounding box center [413, 338] width 112 height 14
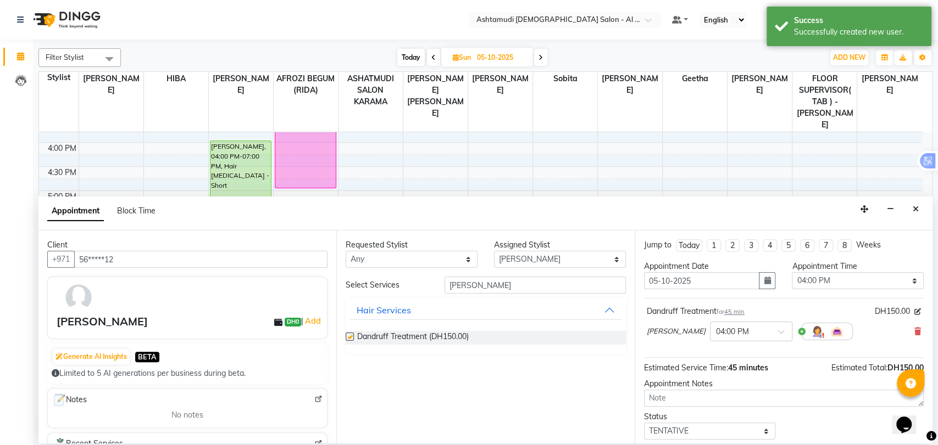
checkbox input "false"
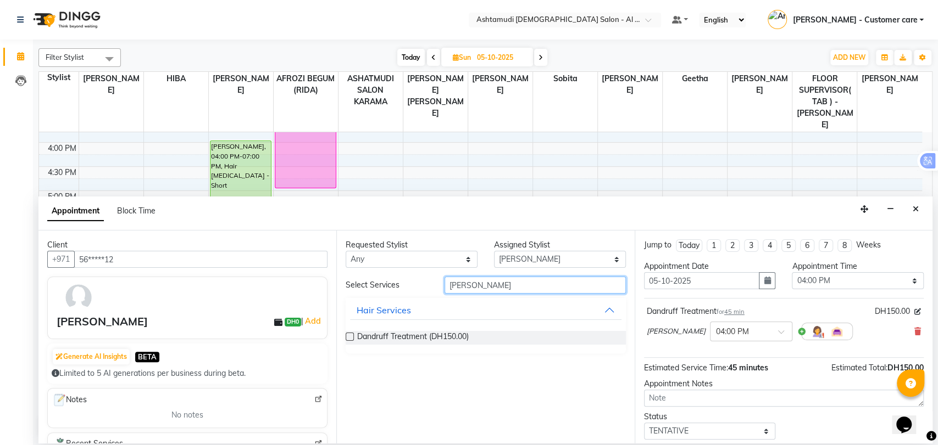
click at [454, 286] on input "dan" at bounding box center [534, 285] width 181 height 17
type input "h"
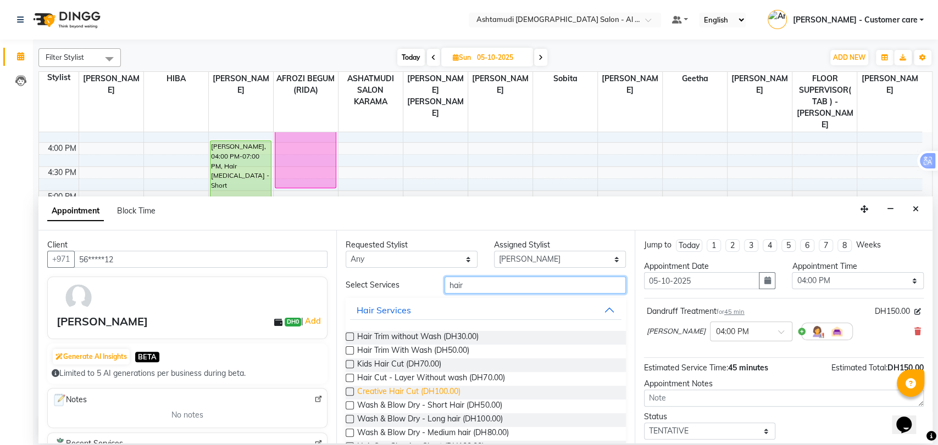
type input "hair"
click at [413, 388] on span "Creative Hair Cut (DH100.00)" at bounding box center [408, 393] width 103 height 14
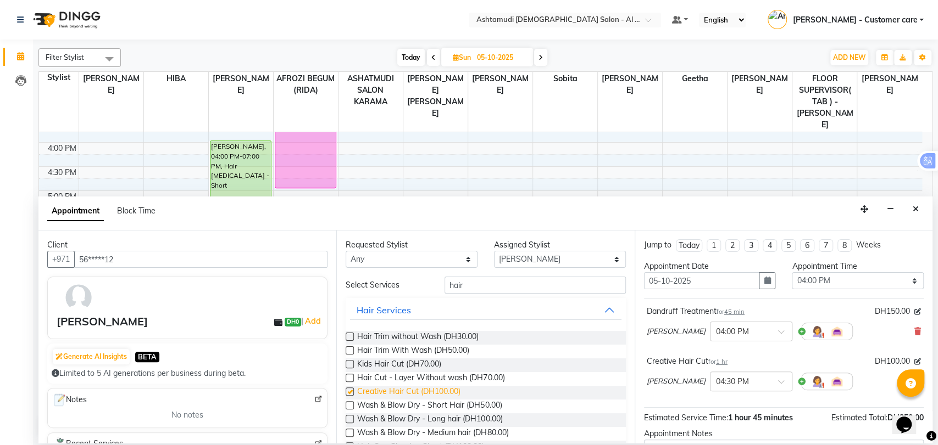
checkbox input "false"
click at [444, 281] on input "hair" at bounding box center [534, 285] width 181 height 17
click at [449, 284] on input "hair" at bounding box center [534, 285] width 181 height 17
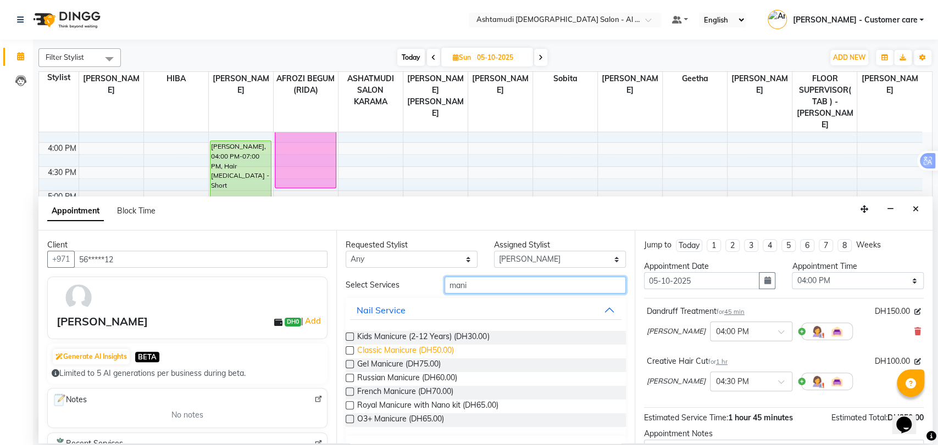
type input "mani"
click at [388, 354] on span "Classic Manicure (DH50.00)" at bounding box center [405, 352] width 97 height 14
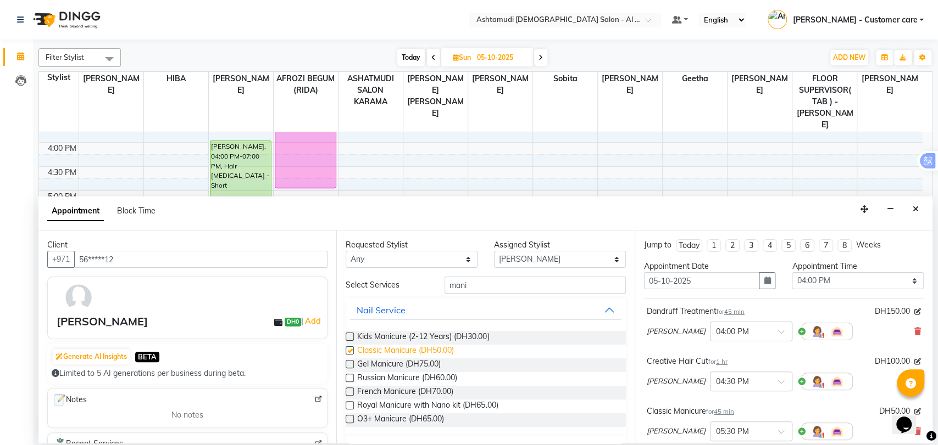
checkbox input "false"
click at [455, 285] on input "mani" at bounding box center [534, 285] width 181 height 17
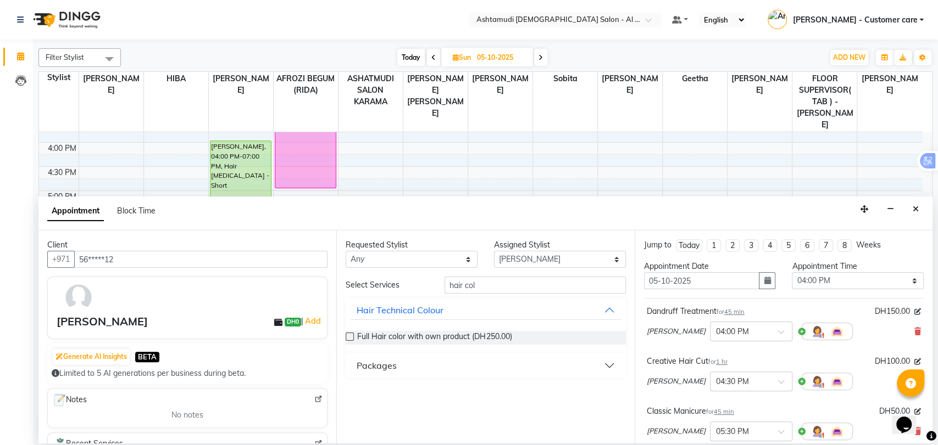
click at [387, 372] on button "Packages" at bounding box center [485, 366] width 271 height 20
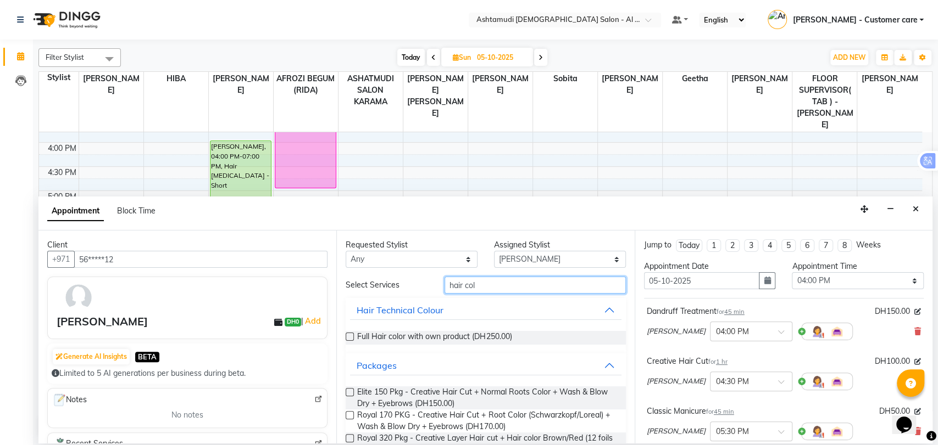
click at [472, 283] on input "hair col" at bounding box center [534, 285] width 181 height 17
type input "h"
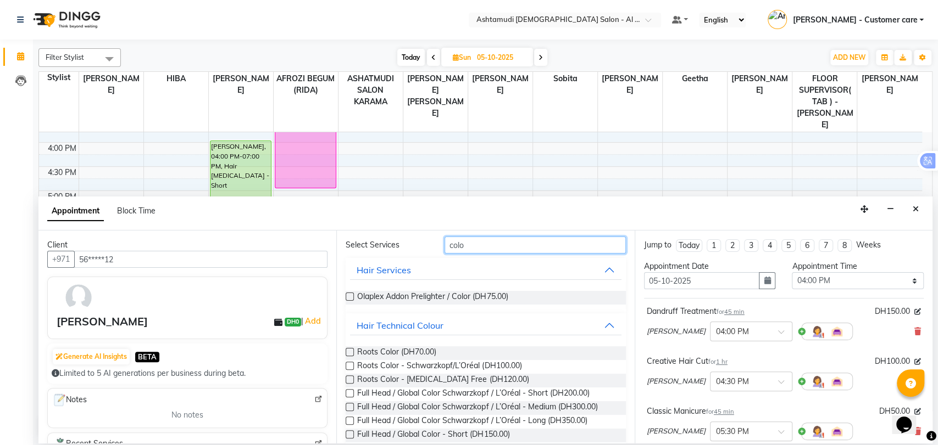
scroll to position [122, 0]
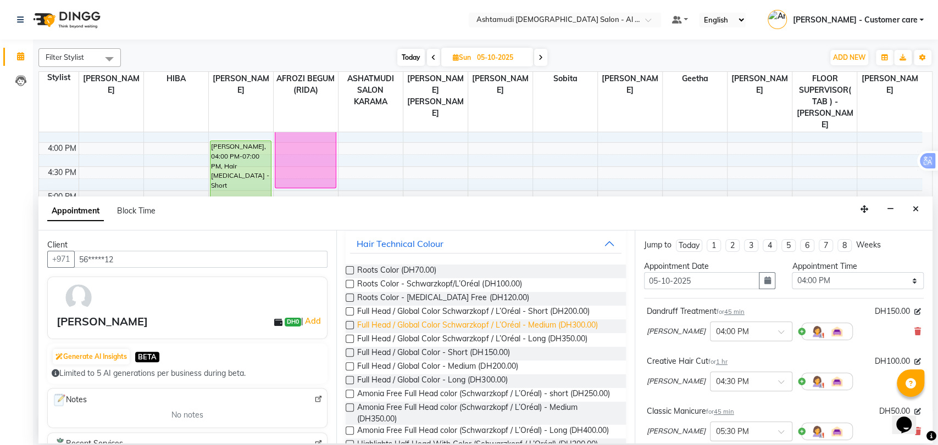
type input "colo"
click at [531, 324] on span "Full Head / Global Color Schwarzkopf / L’Oréal - Medium (DH300.00)" at bounding box center [477, 327] width 240 height 14
checkbox input "false"
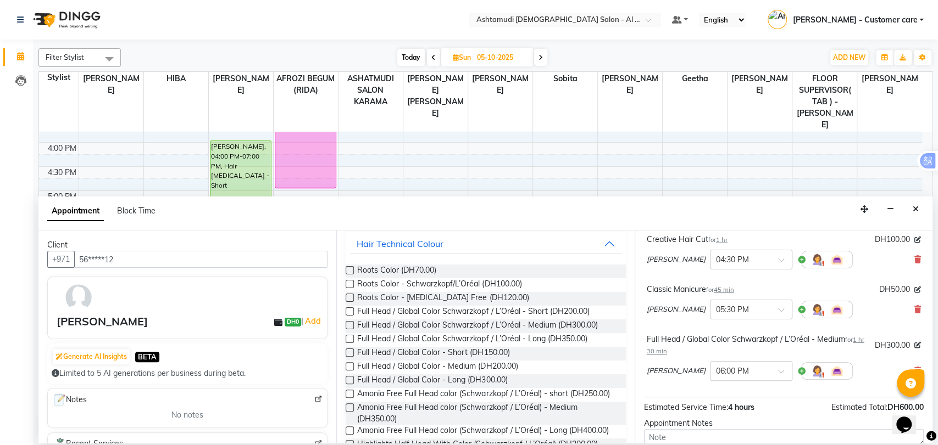
scroll to position [226, 0]
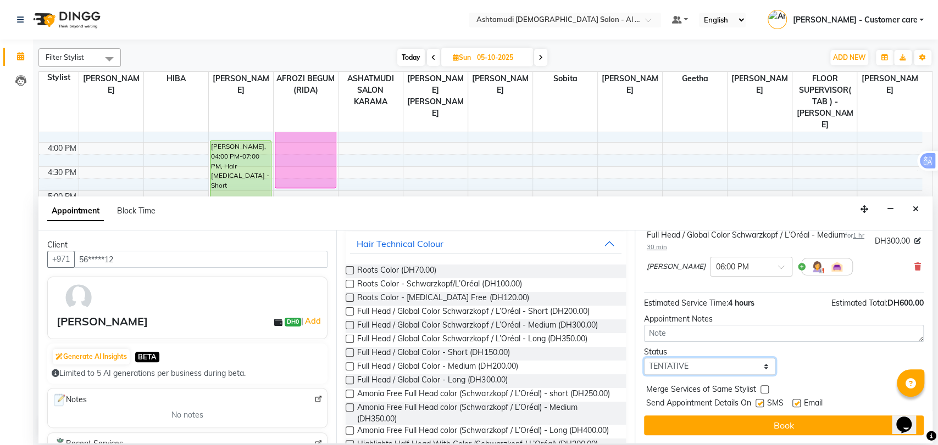
click at [661, 362] on select "Select TENTATIVE CONFIRM UPCOMING" at bounding box center [710, 366] width 132 height 17
select select "upcoming"
click at [644, 358] on select "Select TENTATIVE CONFIRM UPCOMING" at bounding box center [710, 366] width 132 height 17
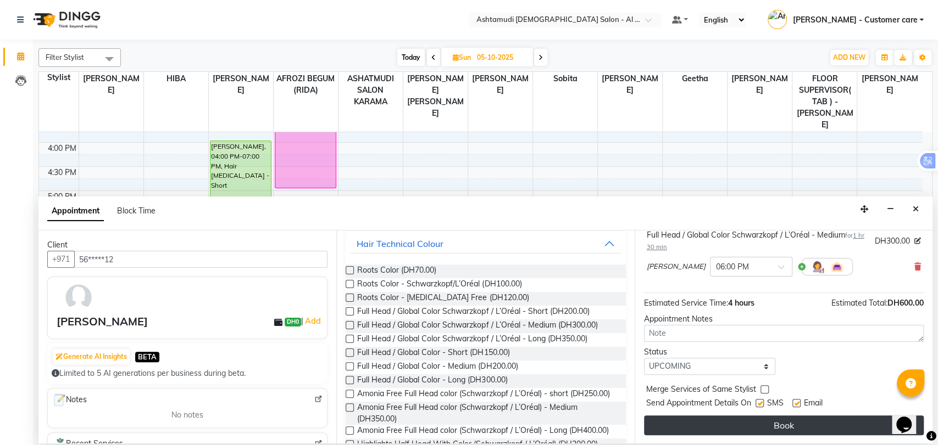
click at [692, 430] on button "Book" at bounding box center [784, 426] width 280 height 20
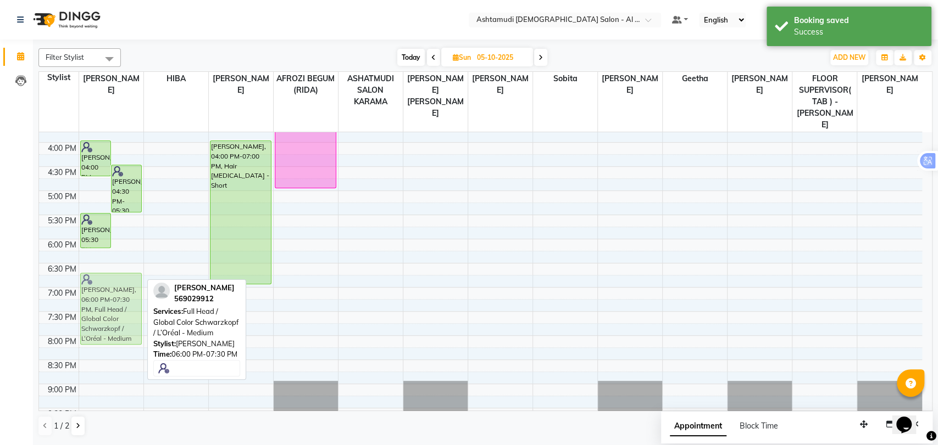
drag, startPoint x: 130, startPoint y: 242, endPoint x: 130, endPoint y: 281, distance: 39.6
click at [130, 281] on div "Ajini Reji, 04:00 PM-04:45 PM, Dandruff Treatment Ajini Reji, 04:30 PM-05:30 PM…" at bounding box center [111, 142] width 64 height 676
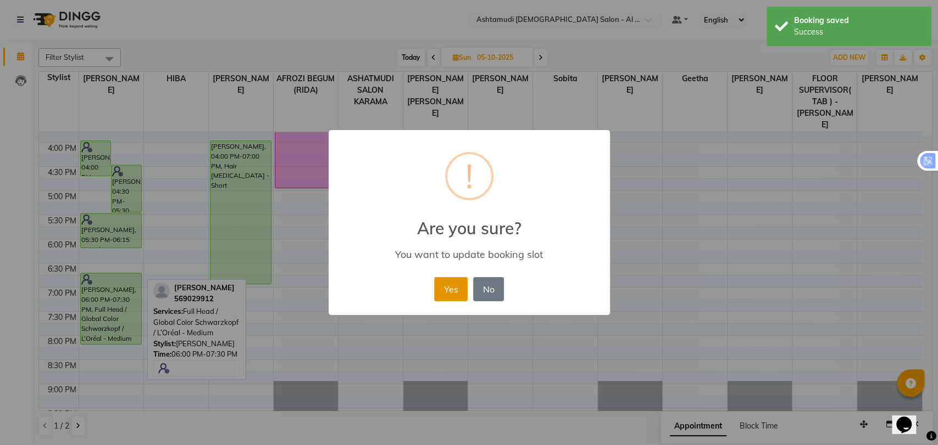
click at [453, 281] on button "Yes" at bounding box center [451, 289] width 34 height 24
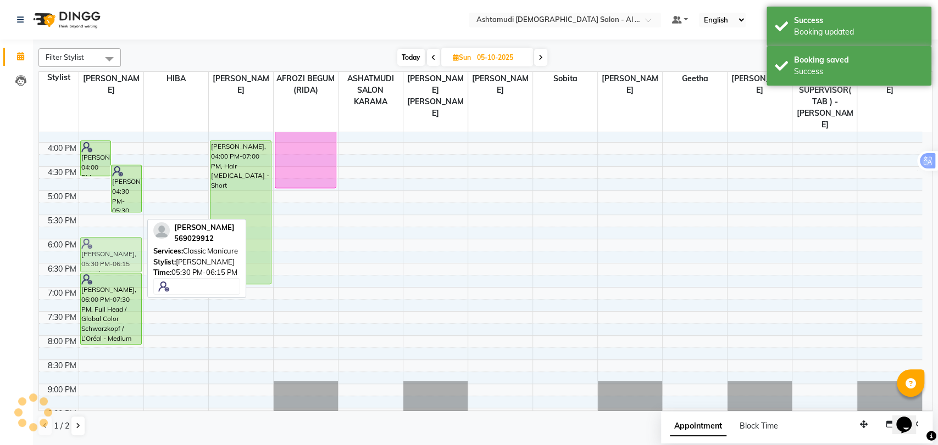
drag, startPoint x: 107, startPoint y: 216, endPoint x: 103, endPoint y: 246, distance: 29.8
click at [103, 246] on div "Ajini Reji, 04:00 PM-04:45 PM, Dandruff Treatment Ajini Reji, 04:30 PM-05:30 PM…" at bounding box center [111, 142] width 64 height 676
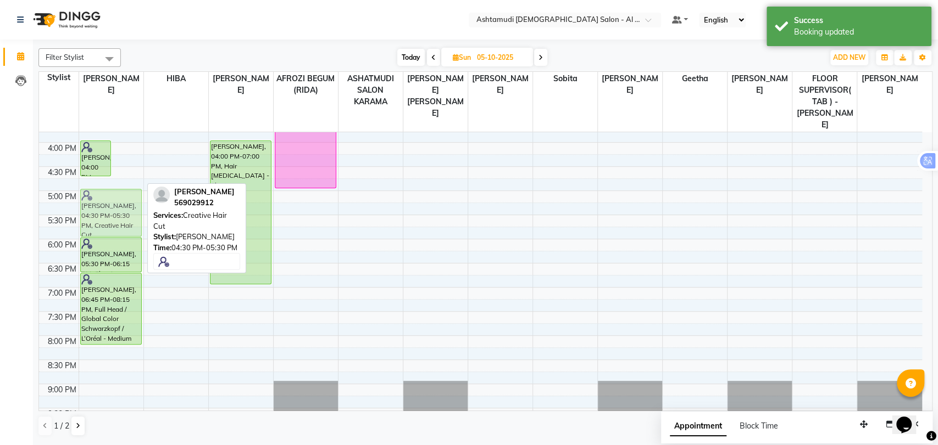
drag, startPoint x: 127, startPoint y: 170, endPoint x: 105, endPoint y: 191, distance: 29.9
click at [105, 191] on div "Ajini Reji, 04:00 PM-04:45 PM, Dandruff Treatment Ajini Reji, 04:30 PM-05:30 PM…" at bounding box center [111, 142] width 64 height 676
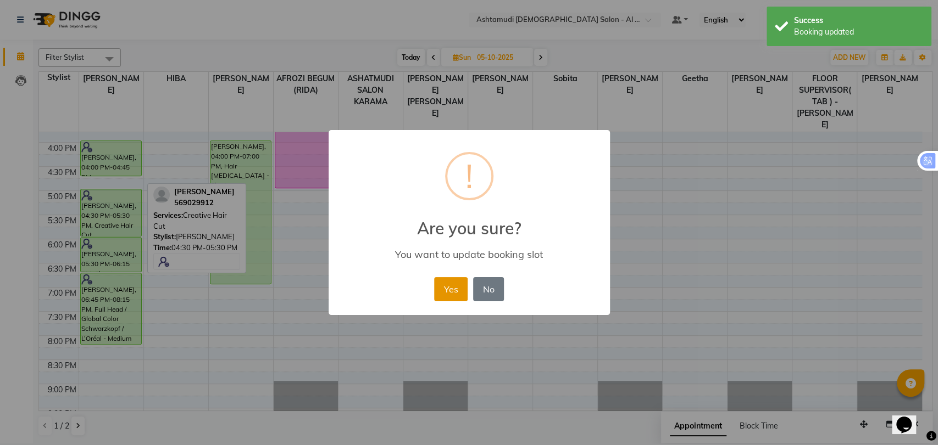
click at [452, 291] on button "Yes" at bounding box center [451, 289] width 34 height 24
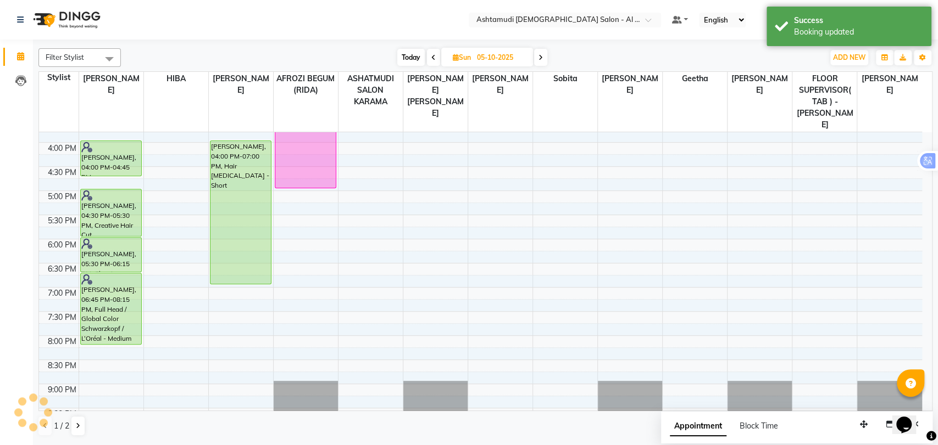
click at [398, 58] on span "Today" at bounding box center [410, 57] width 27 height 17
type input "04-10-2025"
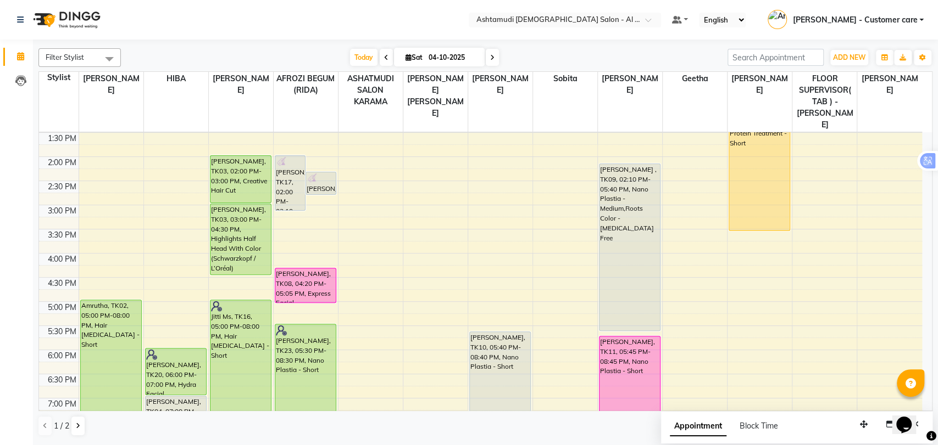
scroll to position [370, 0]
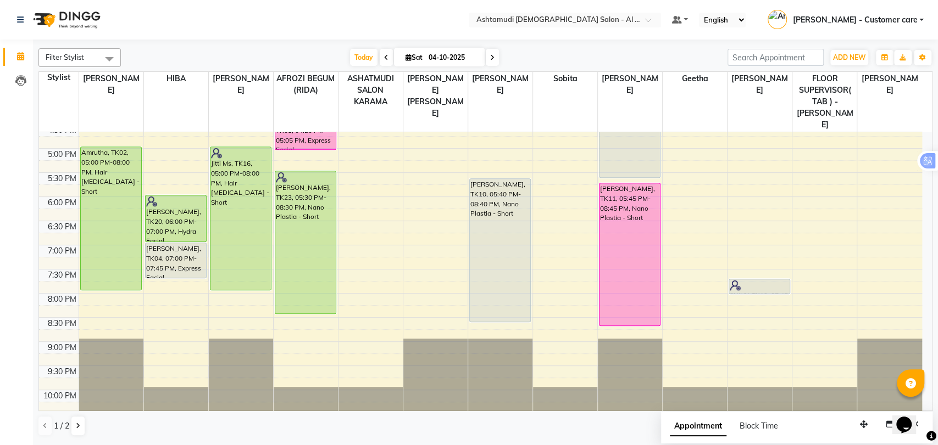
click at [403, 245] on td at bounding box center [500, 251] width 843 height 12
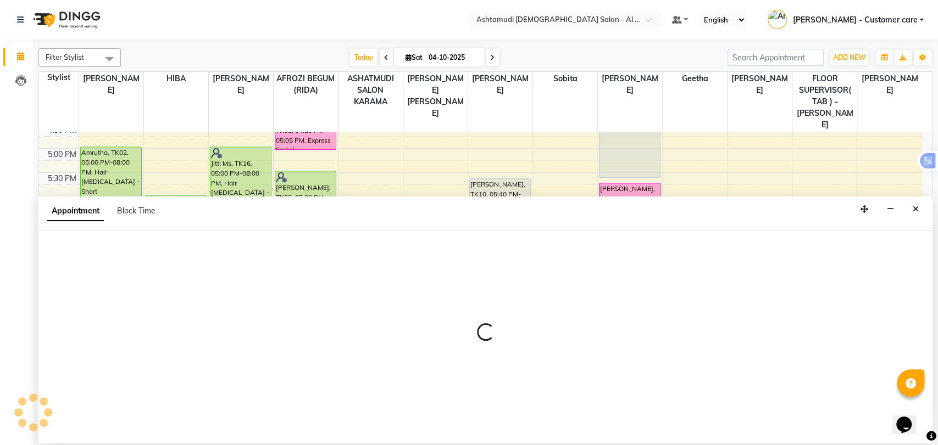
select select "51956"
select select "tentative"
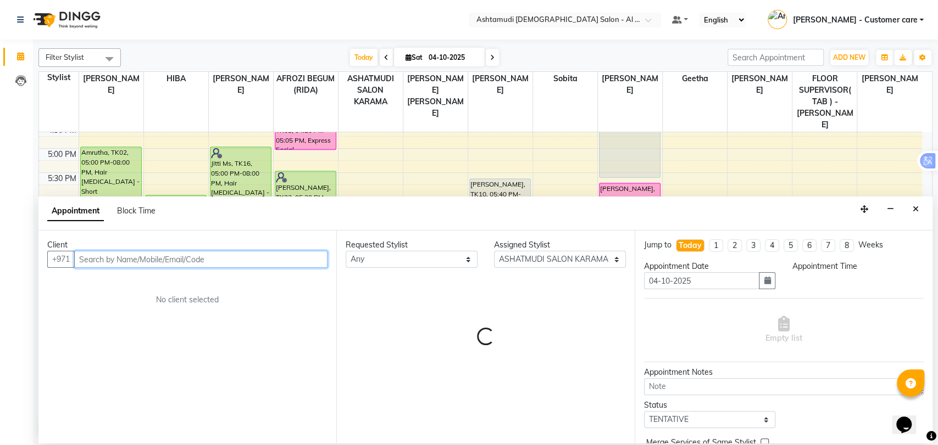
select select "1140"
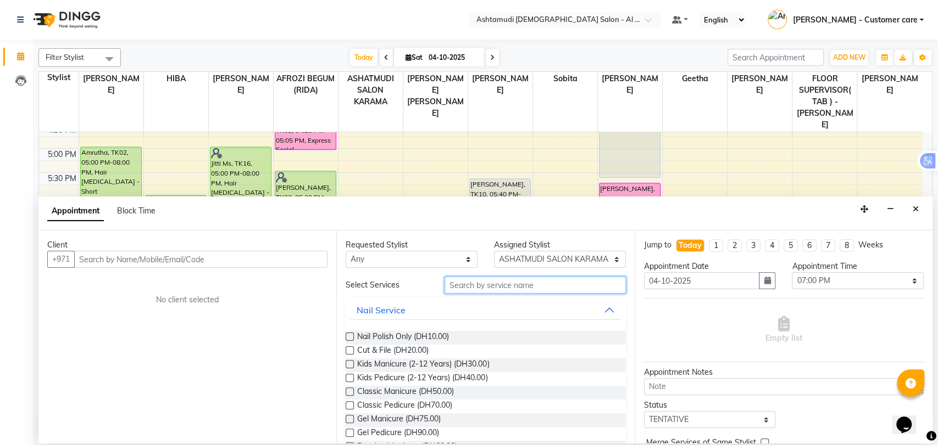
click at [508, 284] on input "text" at bounding box center [534, 285] width 181 height 17
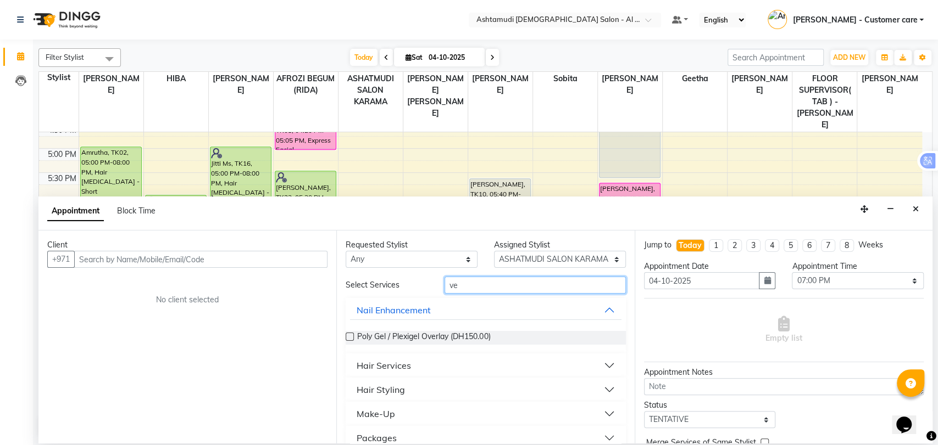
type input "ve"
click at [468, 364] on button "Hair Services" at bounding box center [485, 366] width 271 height 20
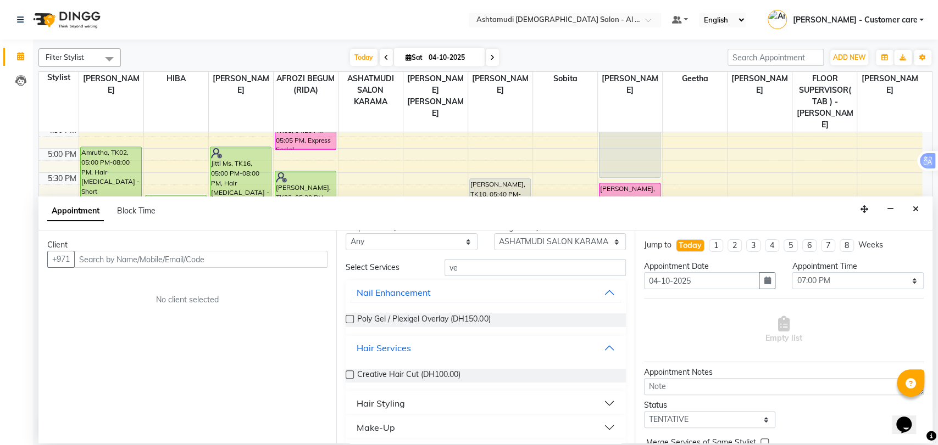
scroll to position [46, 0]
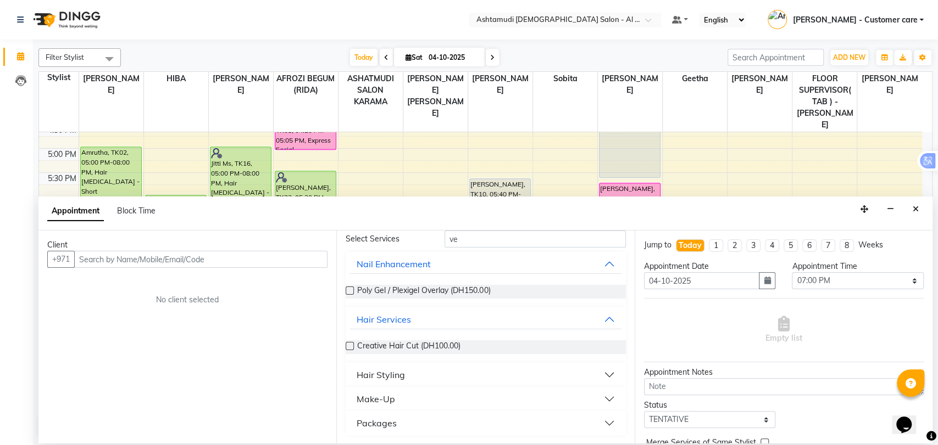
click at [444, 377] on button "Hair Styling" at bounding box center [485, 375] width 271 height 20
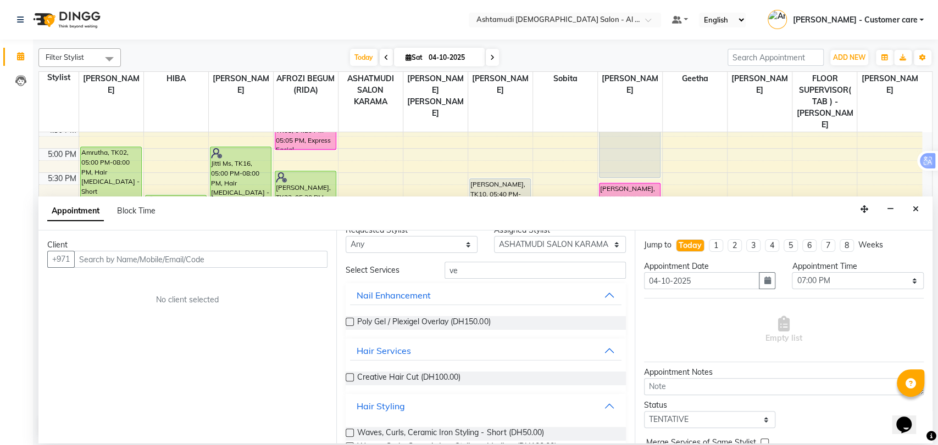
scroll to position [0, 0]
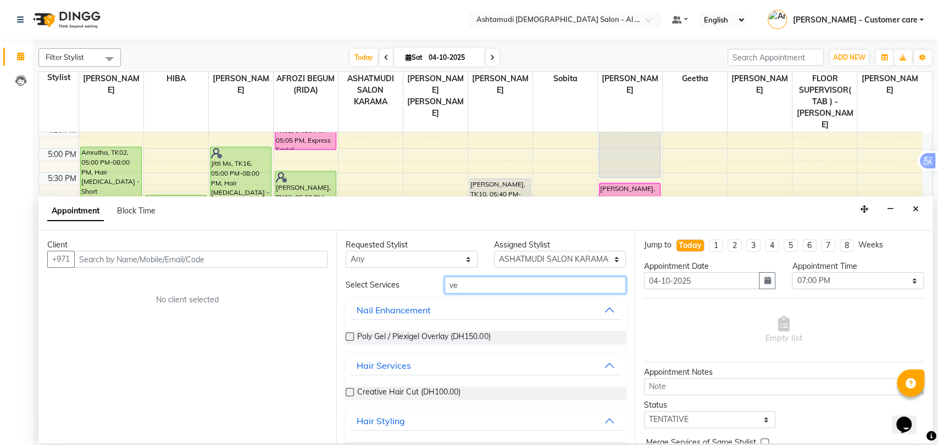
click at [456, 288] on input "ve" at bounding box center [534, 285] width 181 height 17
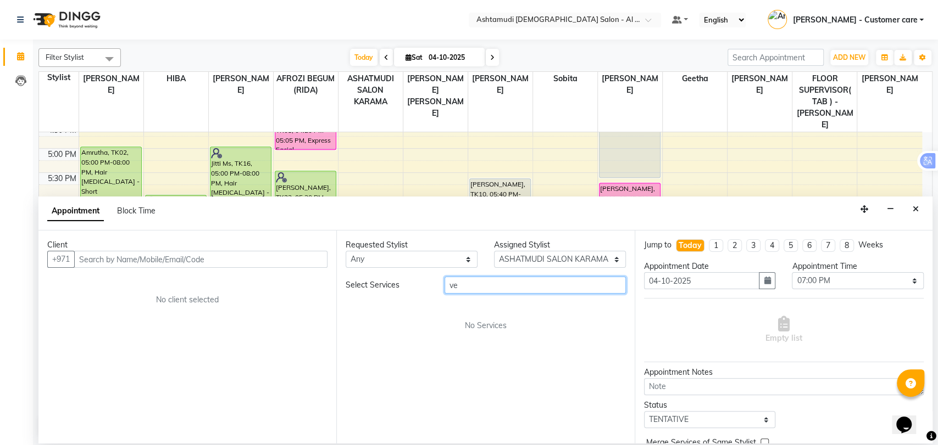
type input "v"
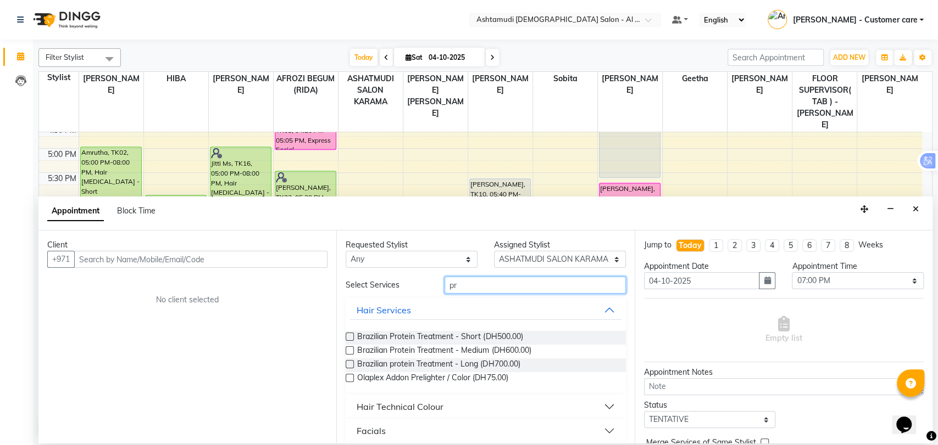
type input "pro"
click at [469, 282] on input "pro" at bounding box center [534, 285] width 181 height 17
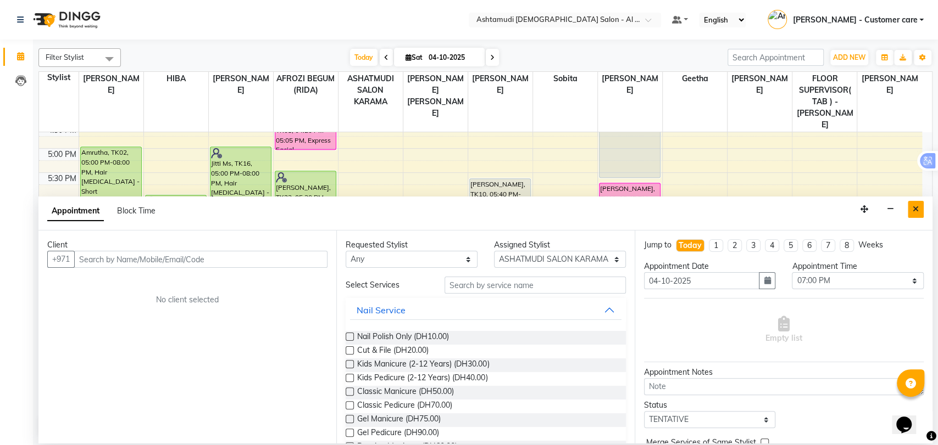
click at [918, 211] on icon "Close" at bounding box center [915, 209] width 6 height 8
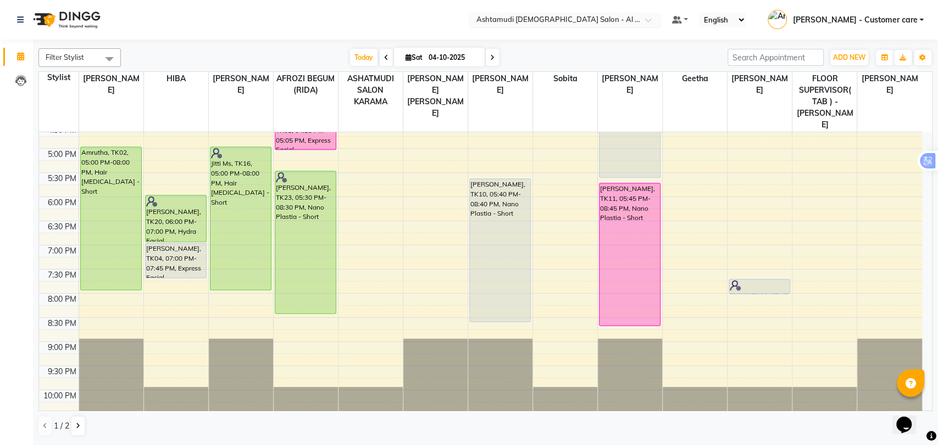
click at [609, 23] on input "text" at bounding box center [553, 20] width 159 height 11
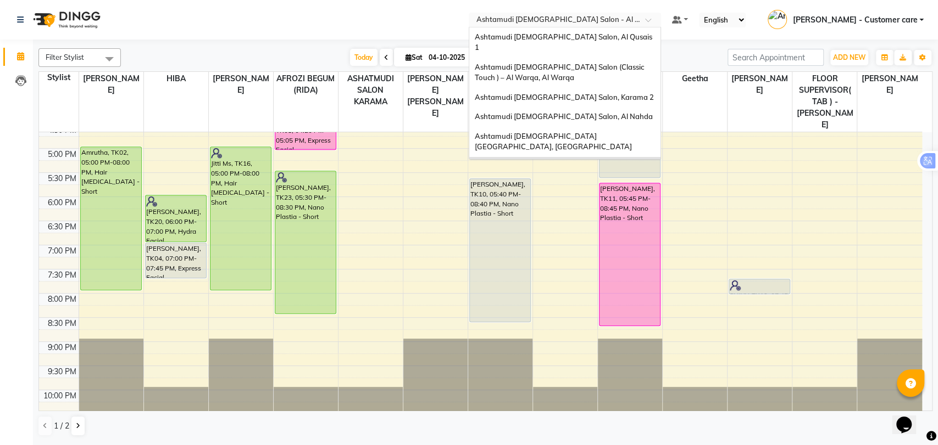
scroll to position [7, 0]
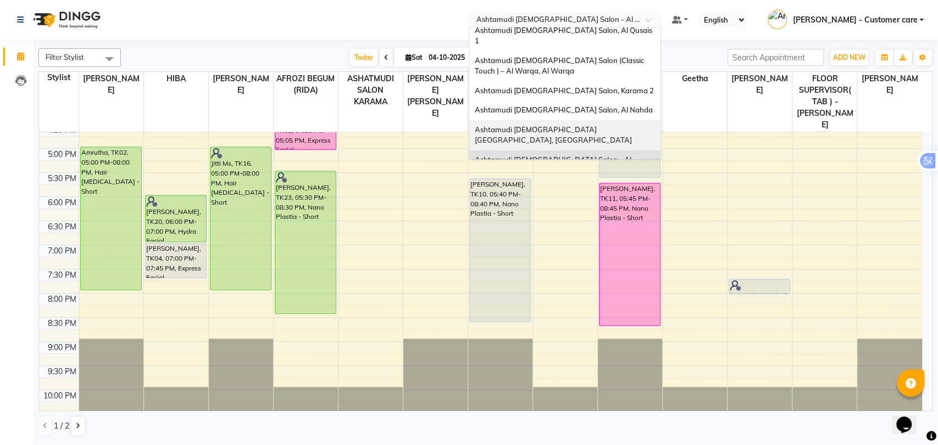
click at [565, 124] on div "Ashtamudi Ladies Salon Sahara Center, Dubai" at bounding box center [564, 135] width 191 height 30
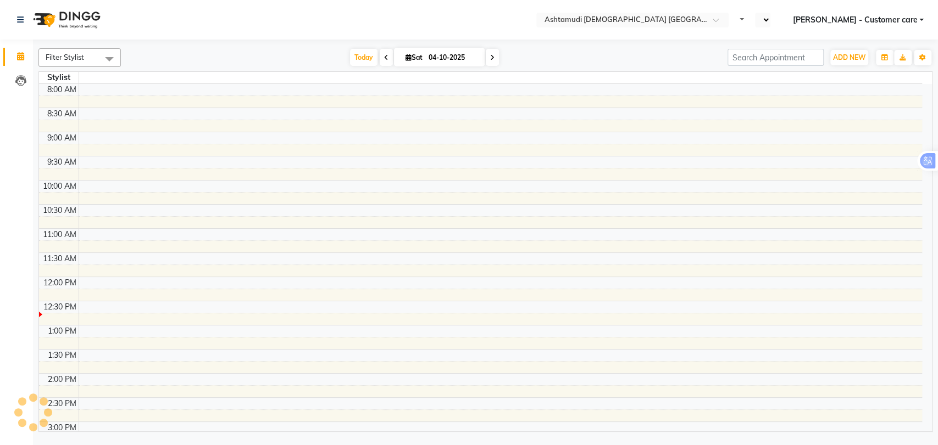
select select "en"
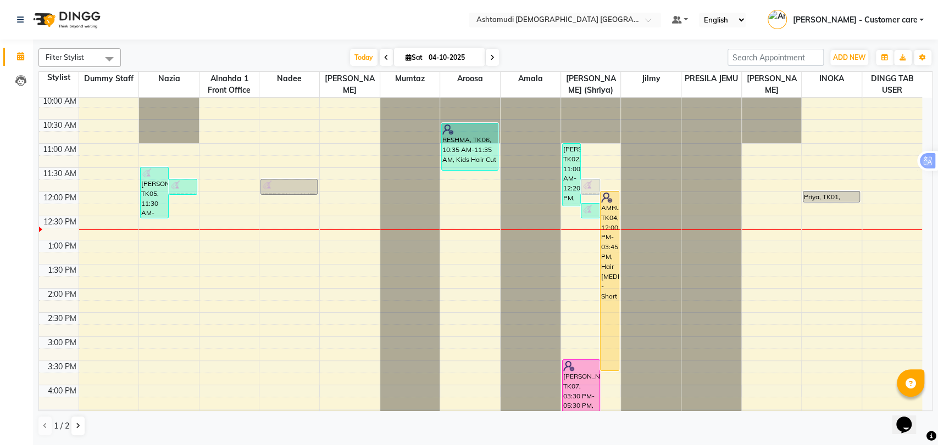
scroll to position [122, 0]
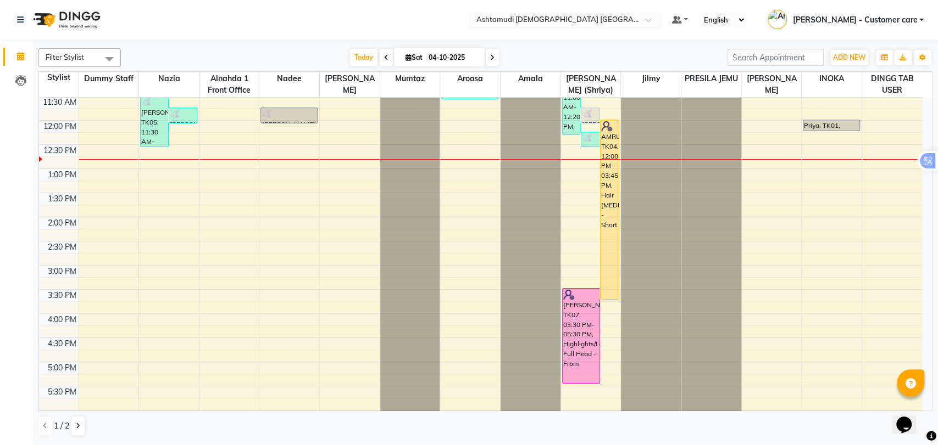
click at [567, 19] on input "text" at bounding box center [553, 20] width 159 height 11
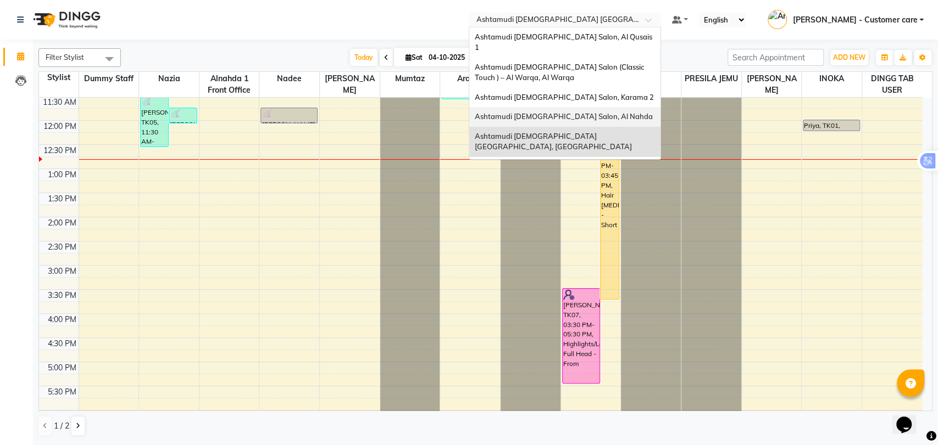
click at [586, 112] on span "Ashtamudi [DEMOGRAPHIC_DATA] Salon, Al Nahda" at bounding box center [564, 116] width 178 height 9
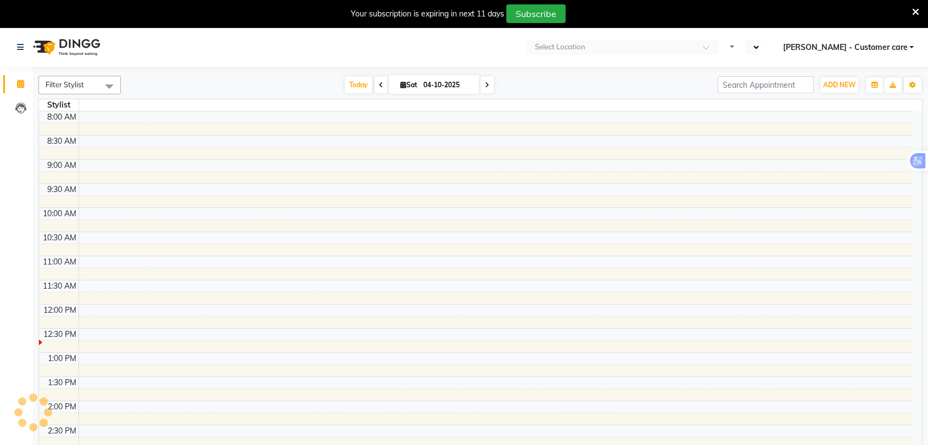
select select "en"
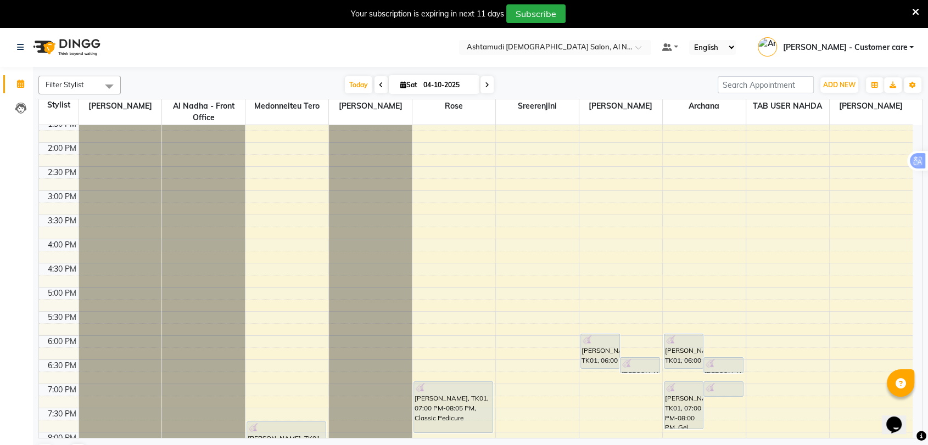
scroll to position [244, 0]
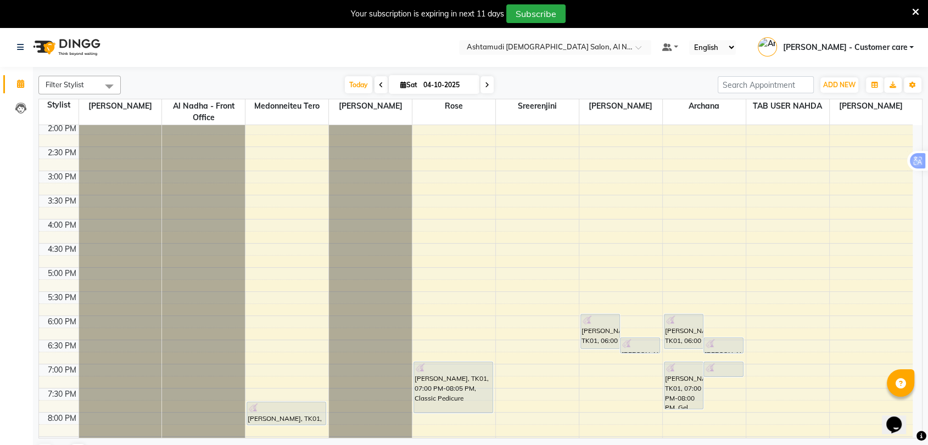
click at [485, 86] on icon at bounding box center [487, 85] width 4 height 7
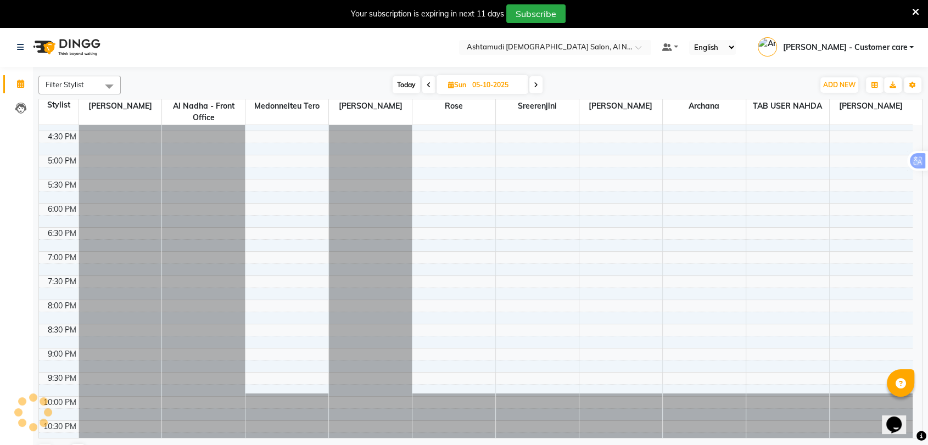
scroll to position [359, 0]
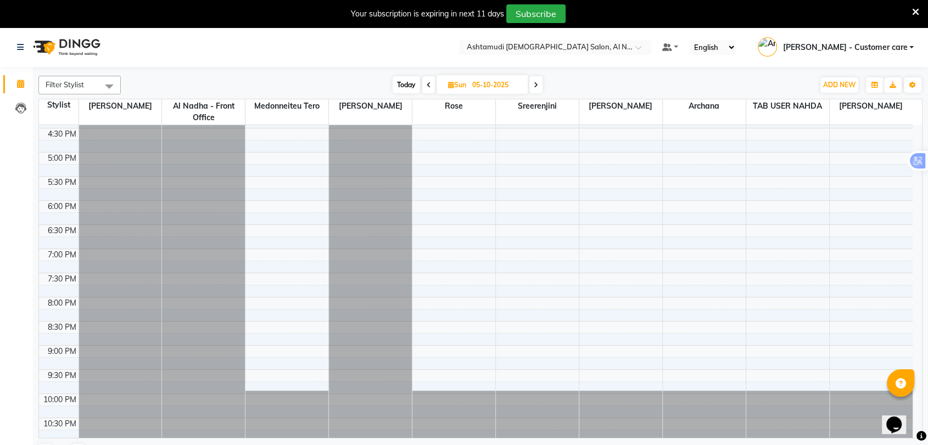
click at [427, 80] on span at bounding box center [428, 84] width 13 height 17
type input "04-10-2025"
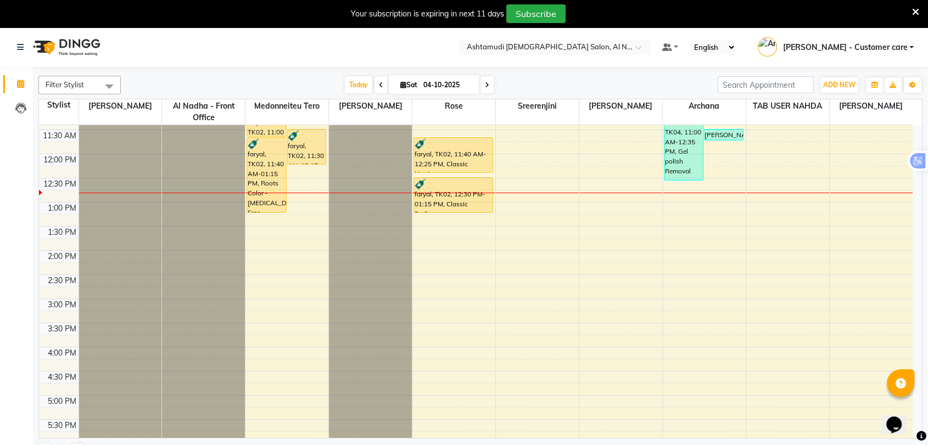
scroll to position [122, 0]
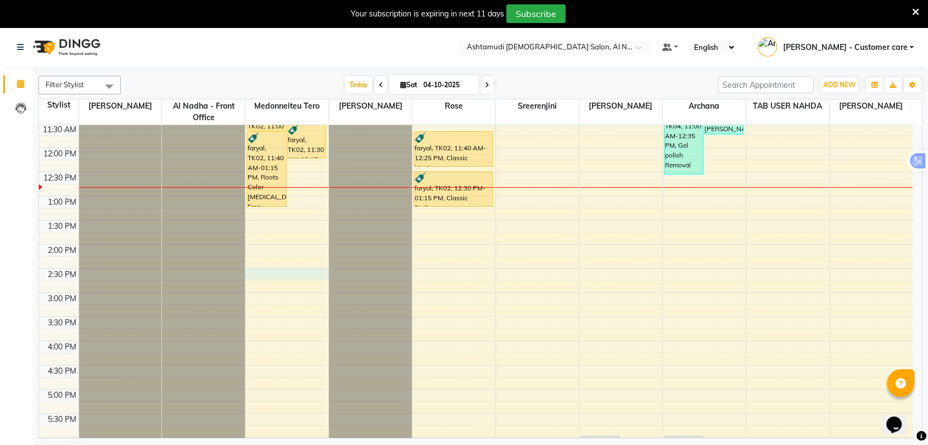
click at [286, 276] on div "9:00 AM 9:30 AM 10:00 AM 10:30 AM 11:00 AM 11:30 AM 12:00 PM 12:30 PM 1:00 PM 1…" at bounding box center [476, 341] width 874 height 676
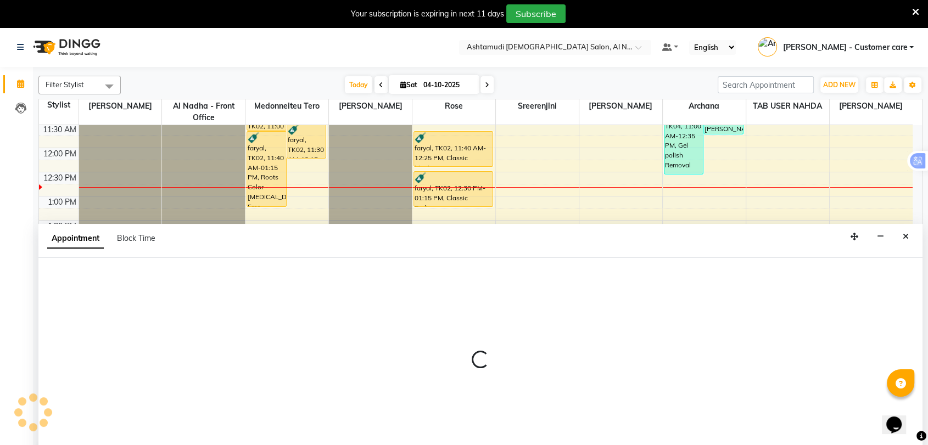
scroll to position [27, 0]
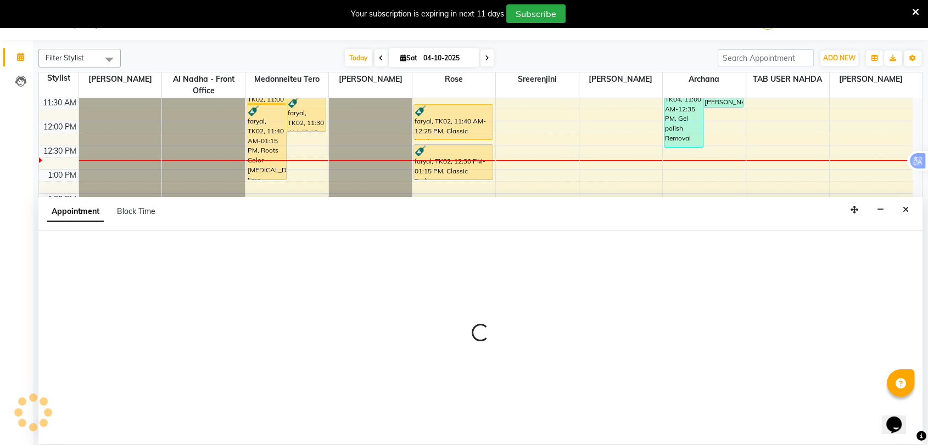
select select "59179"
select select "870"
select select "tentative"
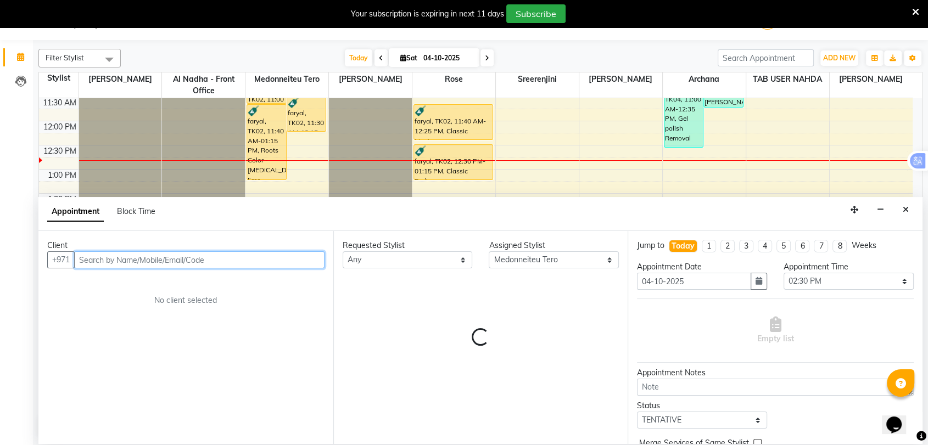
click at [148, 261] on input "text" at bounding box center [199, 260] width 250 height 17
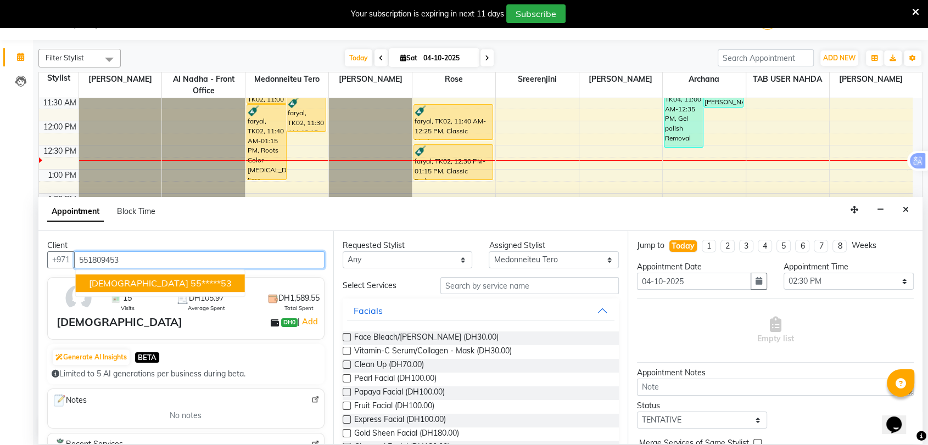
type input "551809453"
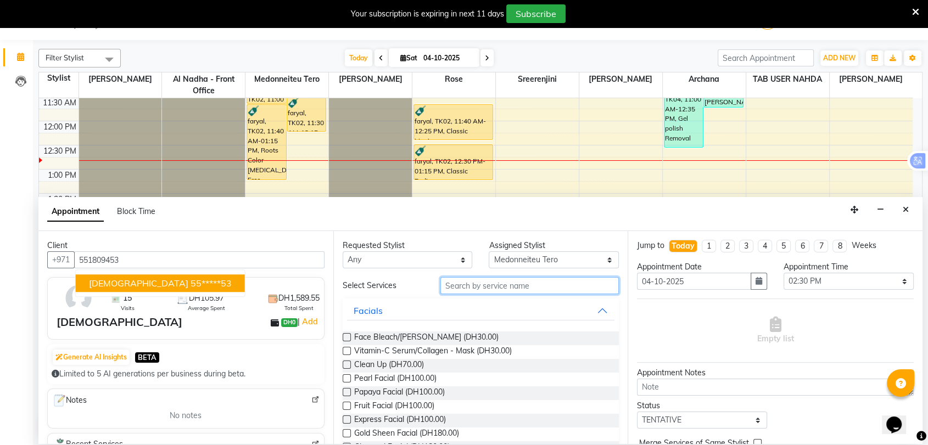
click at [495, 291] on input "text" at bounding box center [530, 285] width 179 height 17
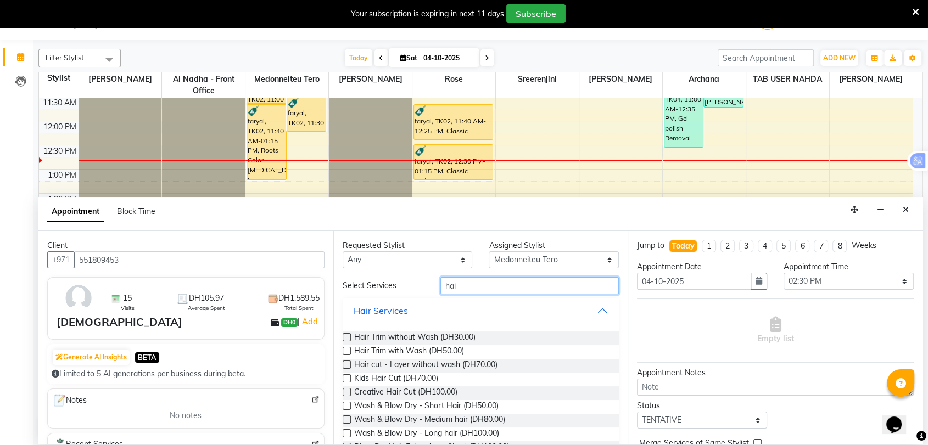
type input "hair"
click at [471, 283] on input "hair" at bounding box center [530, 285] width 179 height 17
click at [475, 287] on input "hair" at bounding box center [530, 285] width 179 height 17
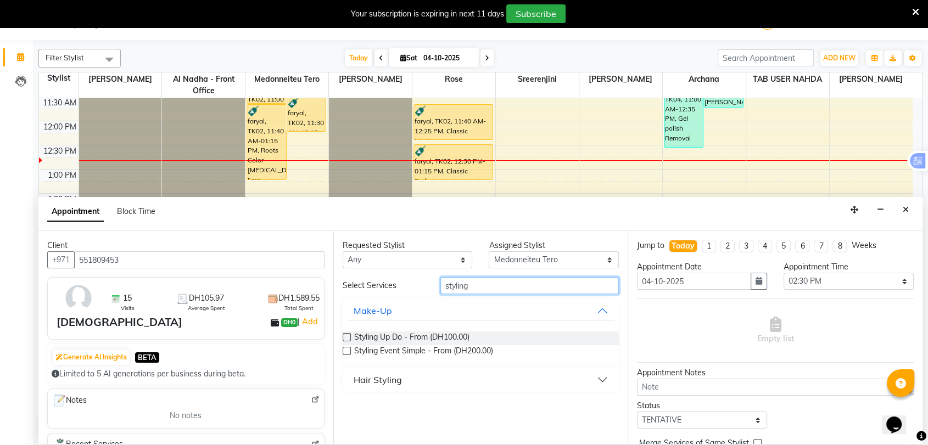
type input "styling"
click at [388, 380] on div "Hair Styling" at bounding box center [378, 380] width 48 height 13
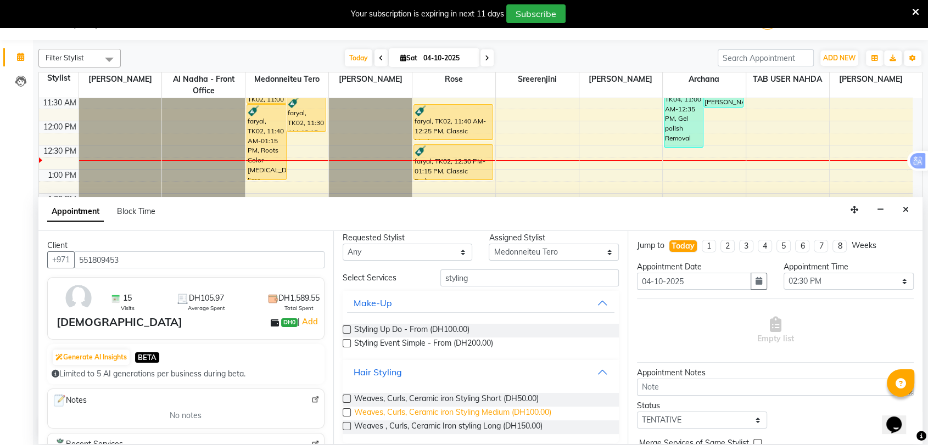
scroll to position [15, 0]
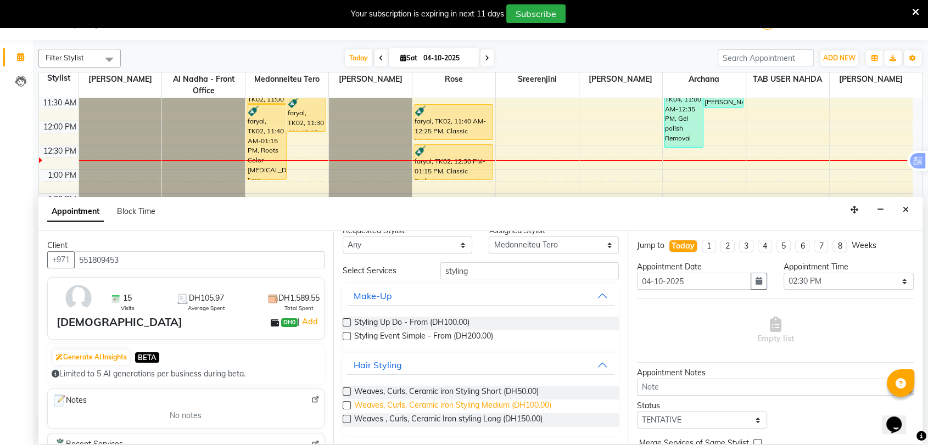
click at [494, 405] on span "Weaves, Curls, Ceramic iron Styling Medium (DH100.00)" at bounding box center [452, 407] width 197 height 14
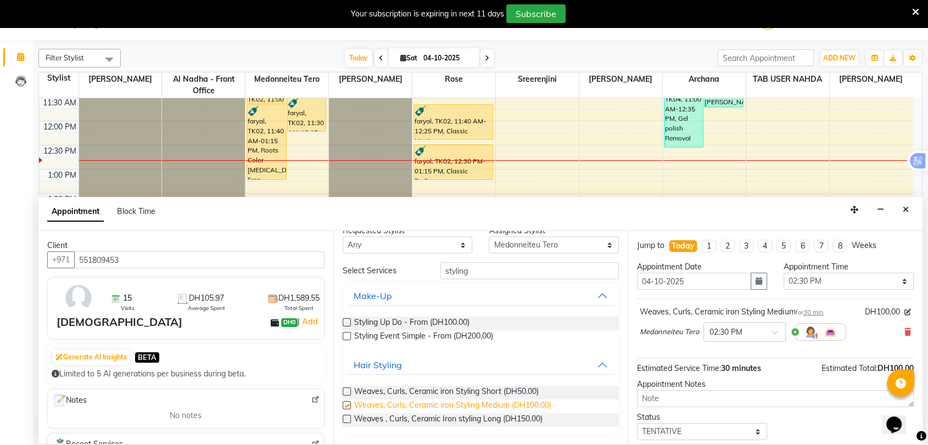
checkbox input "false"
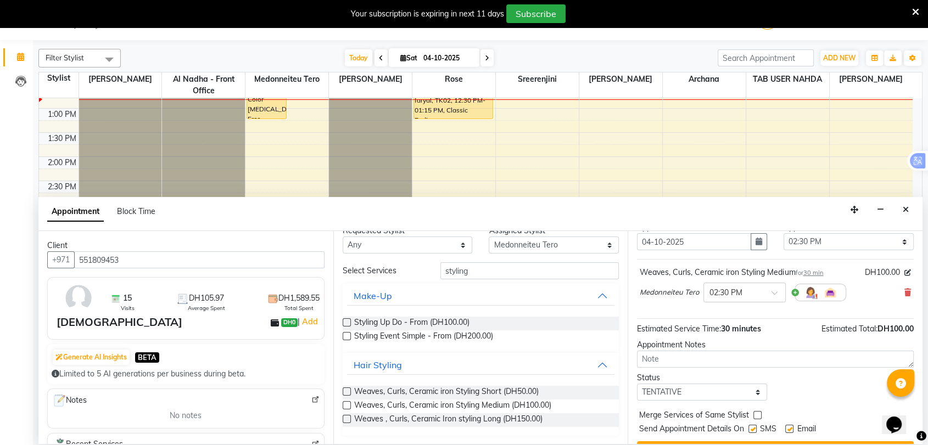
scroll to position [65, 0]
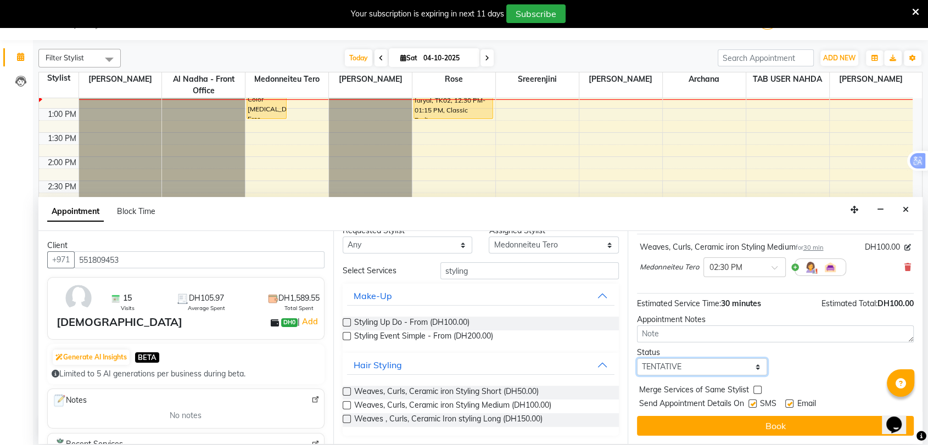
click at [693, 370] on select "Select TENTATIVE CONFIRM CHECK-IN UPCOMING" at bounding box center [702, 367] width 130 height 17
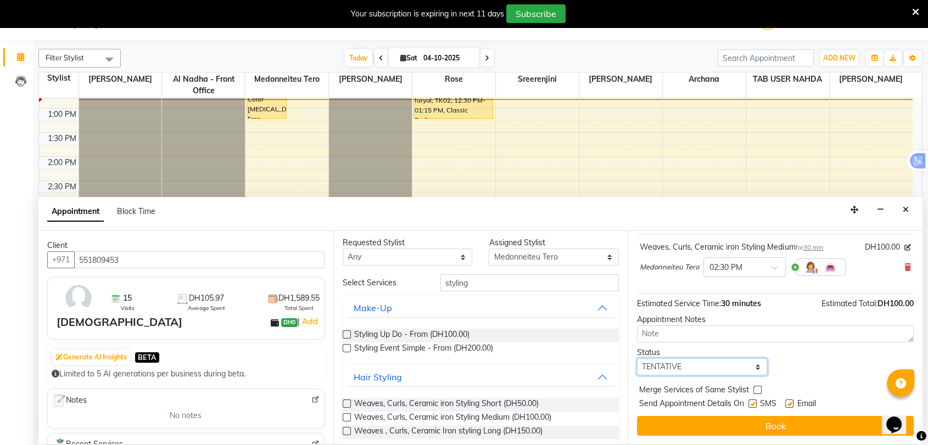
scroll to position [0, 0]
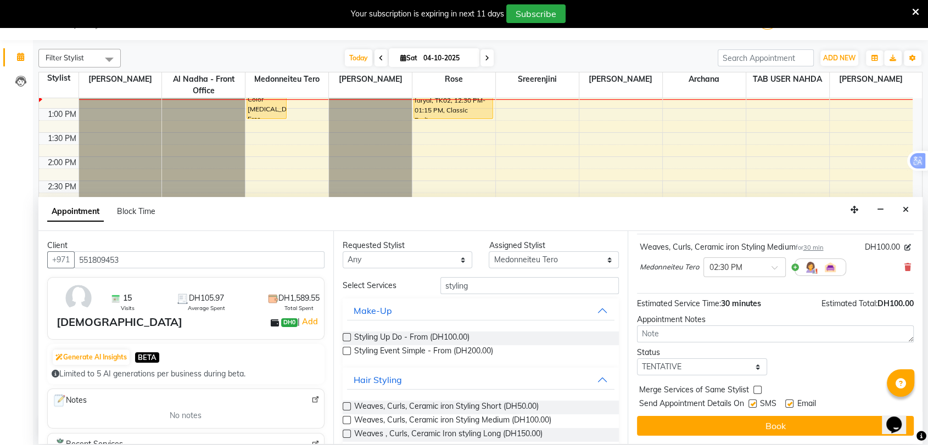
click at [903, 269] on div "Weaves, Curls, Ceramic iron Styling Medium for 30 min DH100.00 Medonneiteu Tero…" at bounding box center [775, 262] width 277 height 46
click at [905, 266] on icon at bounding box center [908, 268] width 7 height 8
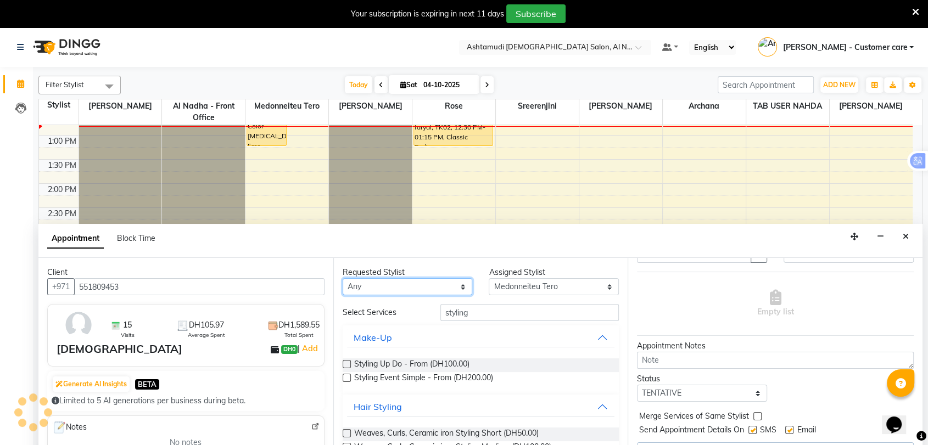
click at [394, 291] on select "Any Al Nadha - Front Office Archana Medonneiteu Tero [PERSON_NAME] [PERSON_NAME…" at bounding box center [408, 286] width 130 height 17
select select "59179"
click at [343, 278] on select "Any Al Nadha - Front Office Archana Medonneiteu Tero [PERSON_NAME] [PERSON_NAME…" at bounding box center [408, 286] width 130 height 17
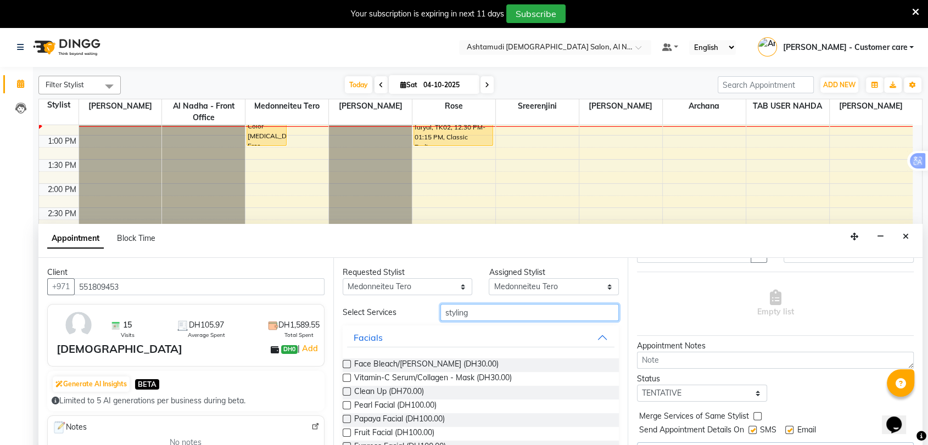
click at [467, 310] on input "styling" at bounding box center [530, 312] width 179 height 17
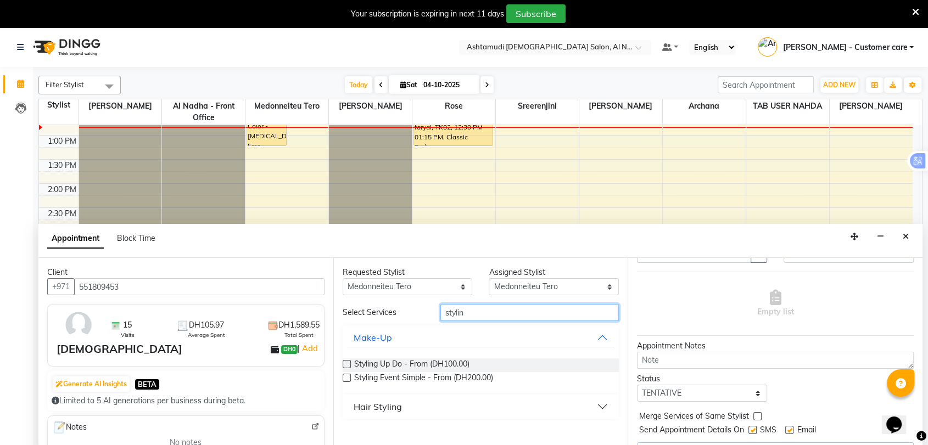
type input "styling"
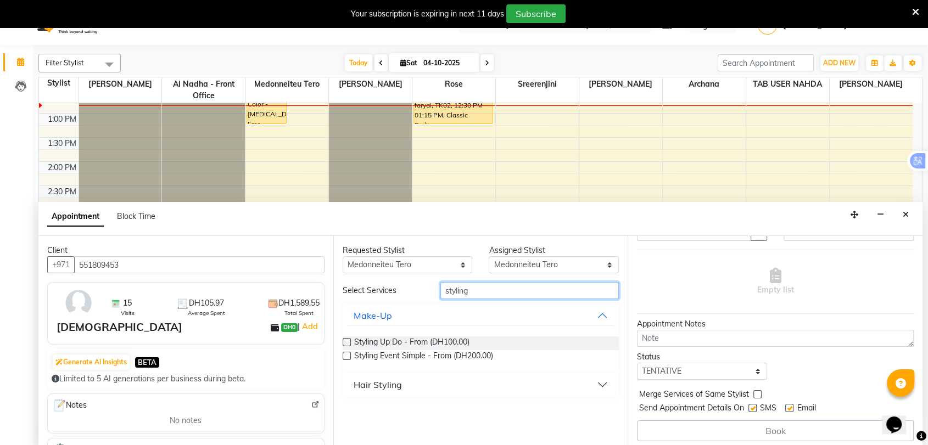
scroll to position [27, 0]
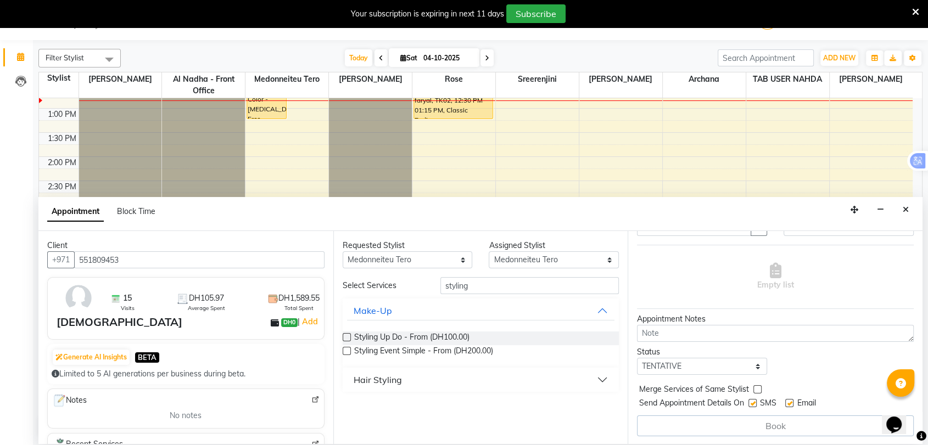
click at [422, 377] on button "Hair Styling" at bounding box center [481, 380] width 268 height 20
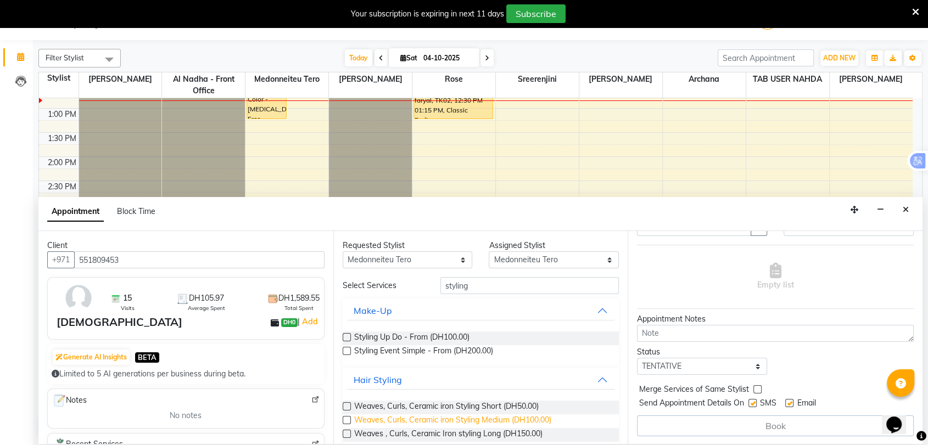
click at [418, 420] on span "Weaves, Curls, Ceramic iron Styling Medium (DH100.00)" at bounding box center [452, 422] width 197 height 14
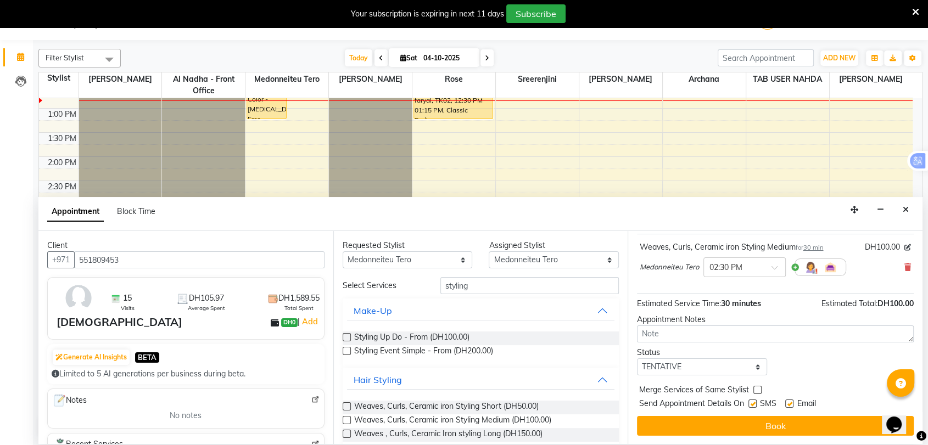
checkbox input "false"
click at [684, 364] on select "Select TENTATIVE CONFIRM CHECK-IN UPCOMING" at bounding box center [702, 367] width 130 height 17
click at [637, 359] on select "Select TENTATIVE CONFIRM CHECK-IN UPCOMING" at bounding box center [702, 367] width 130 height 17
click at [666, 359] on select "Select TENTATIVE CONFIRM CHECK-IN UPCOMING" at bounding box center [702, 367] width 130 height 17
select select "confirm booking"
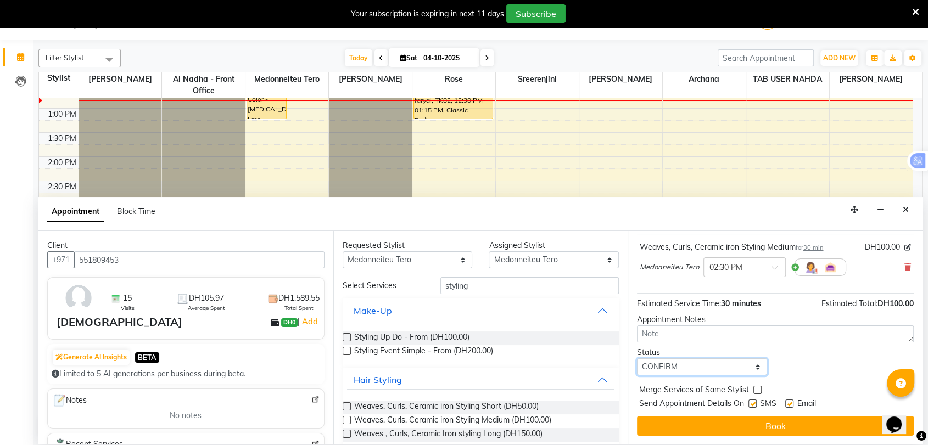
click at [637, 359] on select "Select TENTATIVE CONFIRM CHECK-IN UPCOMING" at bounding box center [702, 367] width 130 height 17
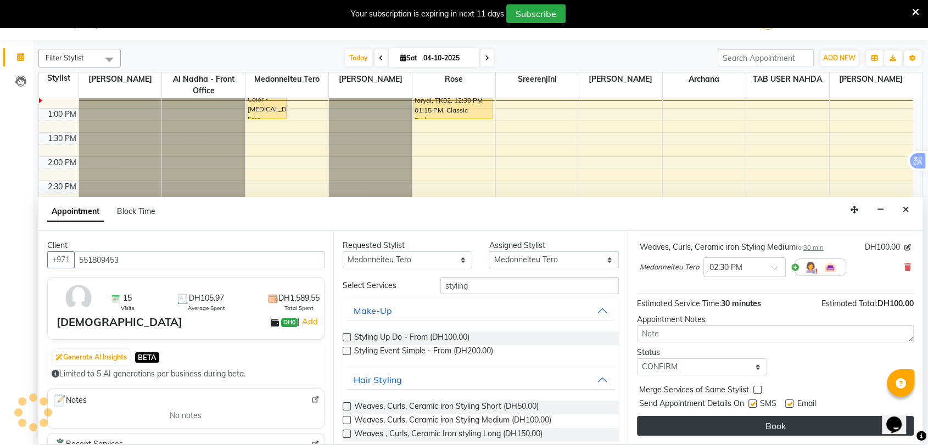
click at [708, 432] on button "Book" at bounding box center [775, 426] width 277 height 20
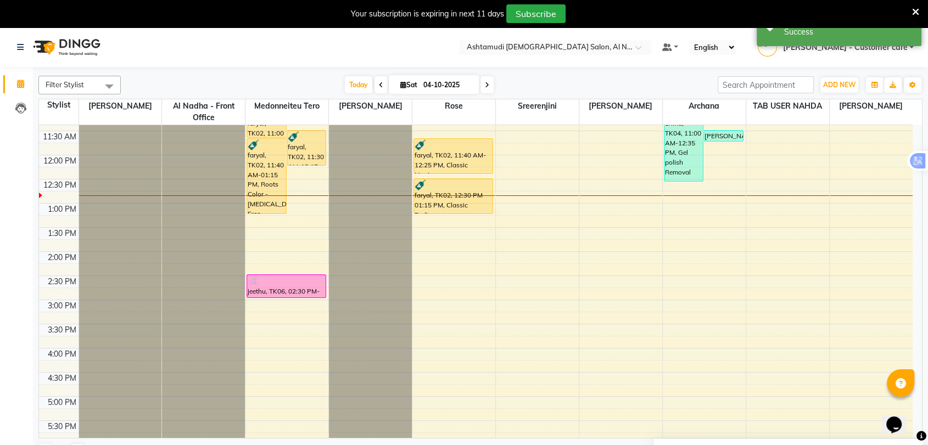
scroll to position [0, 0]
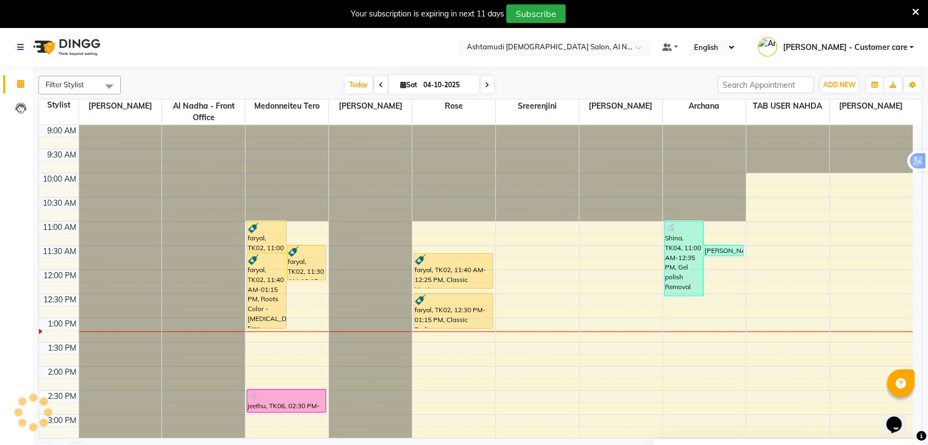
click at [550, 49] on input "text" at bounding box center [544, 48] width 159 height 11
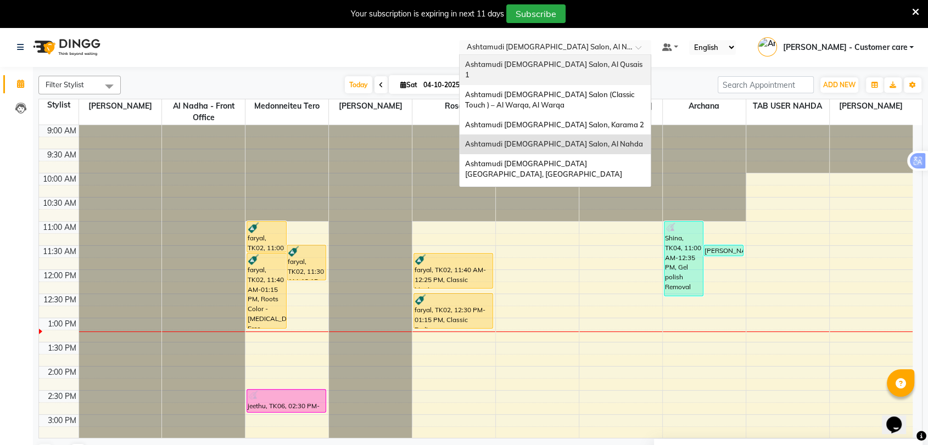
click at [528, 63] on span "Ashtamudi [DEMOGRAPHIC_DATA] Salon, Al Qusais 1" at bounding box center [554, 70] width 179 height 20
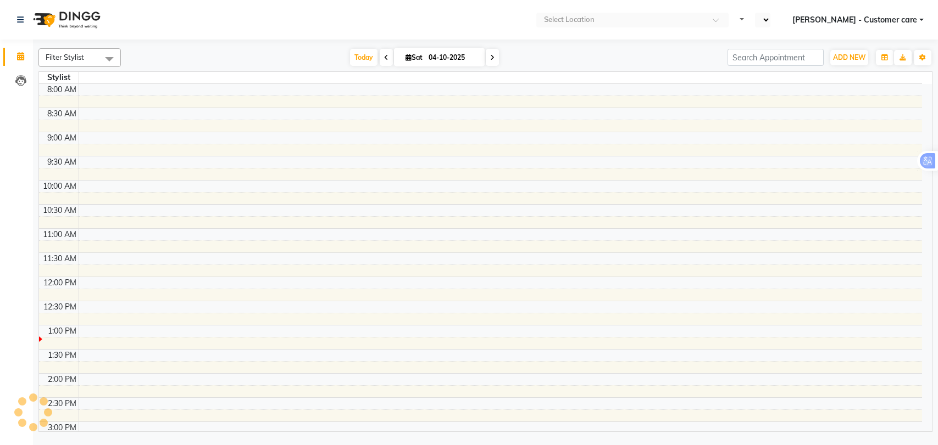
select select "en"
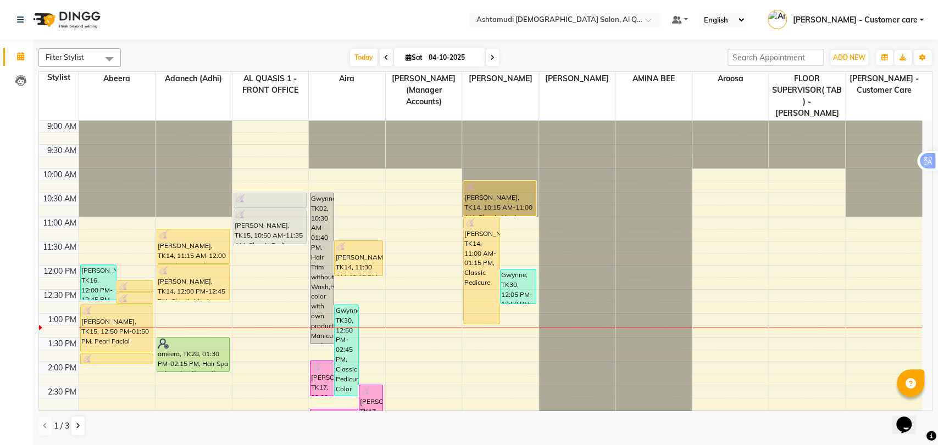
click at [486, 57] on span at bounding box center [492, 57] width 13 height 17
type input "05-10-2025"
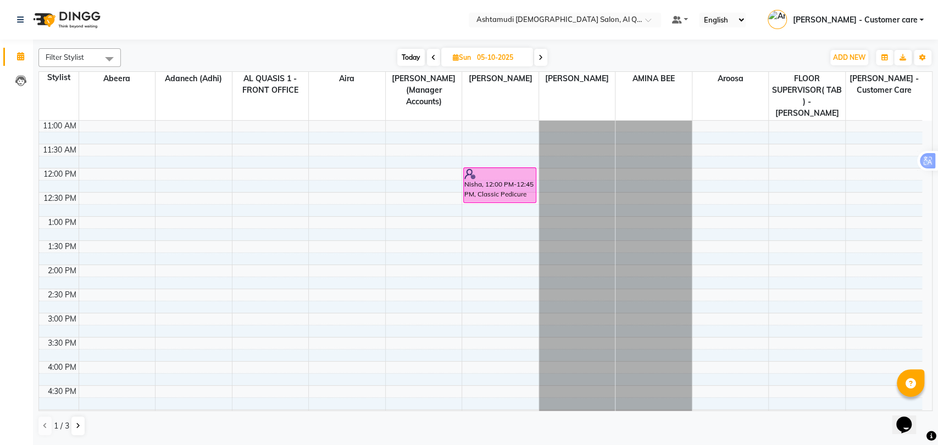
scroll to position [98, 0]
click at [80, 424] on button at bounding box center [77, 426] width 13 height 19
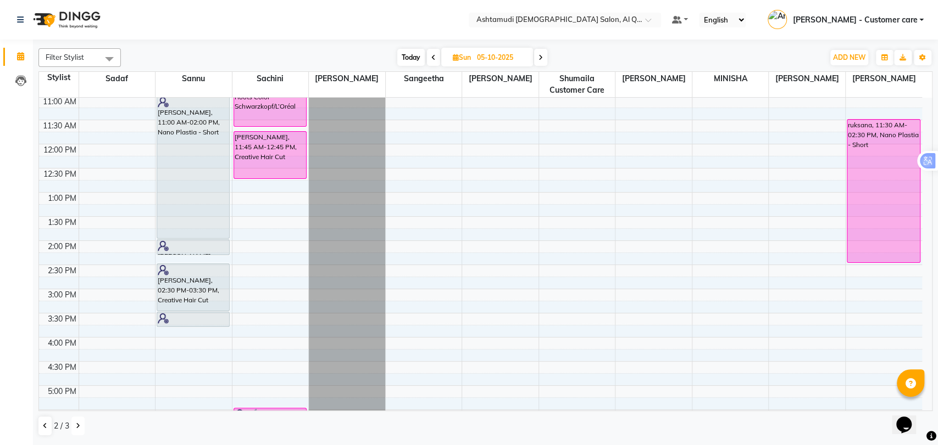
click at [82, 428] on button at bounding box center [77, 426] width 13 height 19
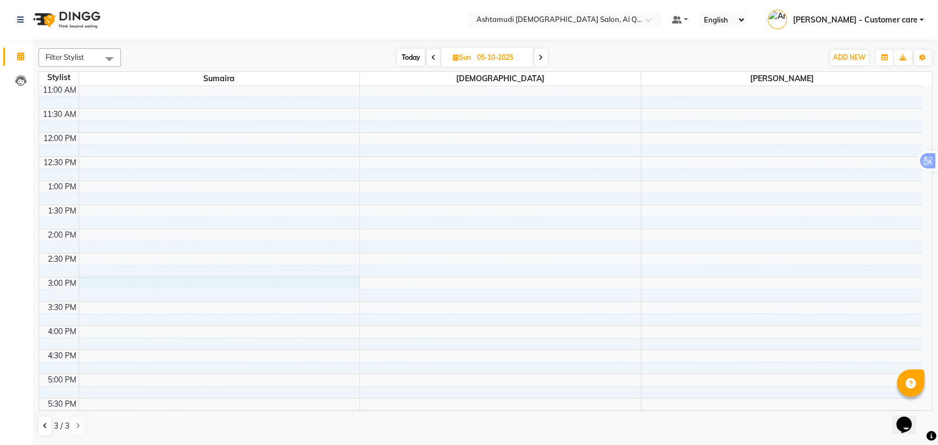
click at [163, 282] on div "9:00 AM 9:30 AM 10:00 AM 10:30 AM 11:00 AM 11:30 AM 12:00 PM 12:30 PM 1:00 PM 1…" at bounding box center [480, 326] width 883 height 676
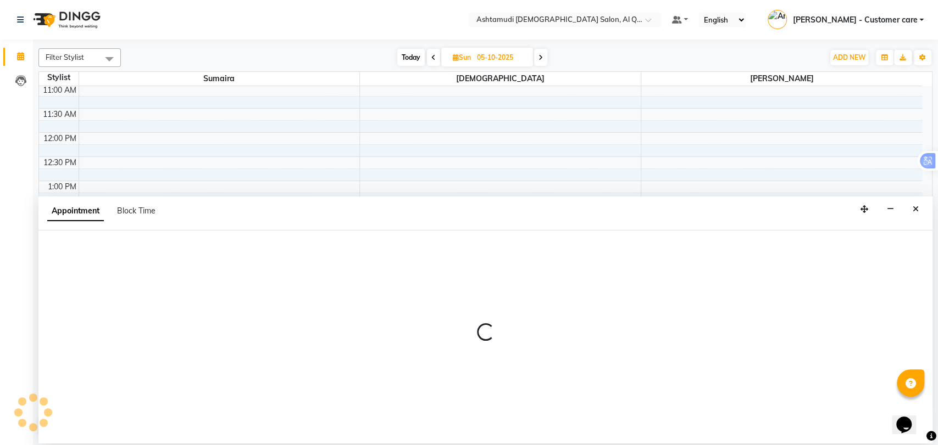
select select "53706"
select select "tentative"
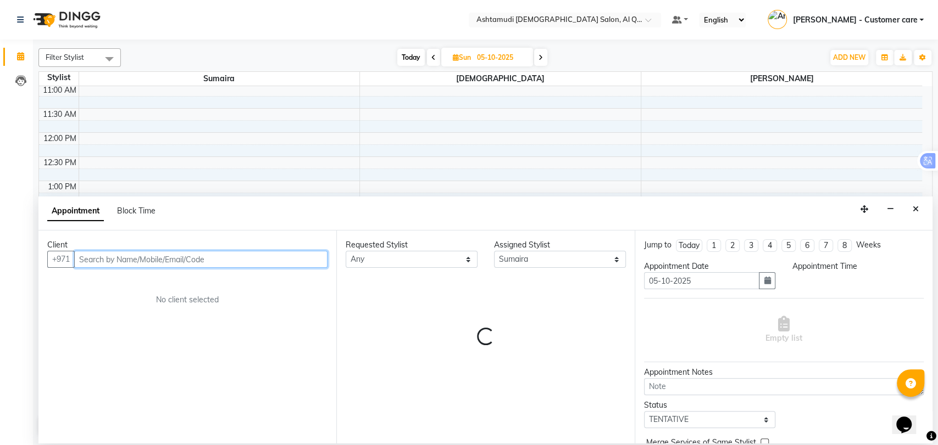
select select "900"
click at [177, 261] on input "text" at bounding box center [200, 259] width 253 height 17
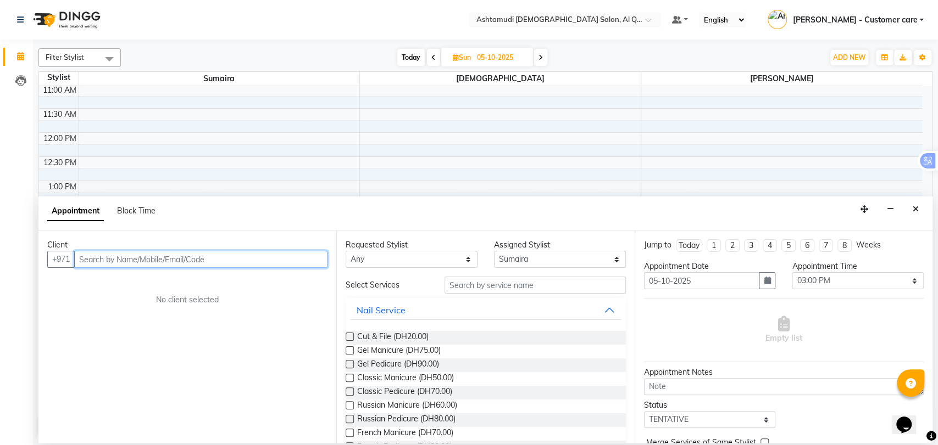
paste input "55 724 0245"
click at [105, 256] on input "55 724 0245" at bounding box center [178, 259] width 208 height 17
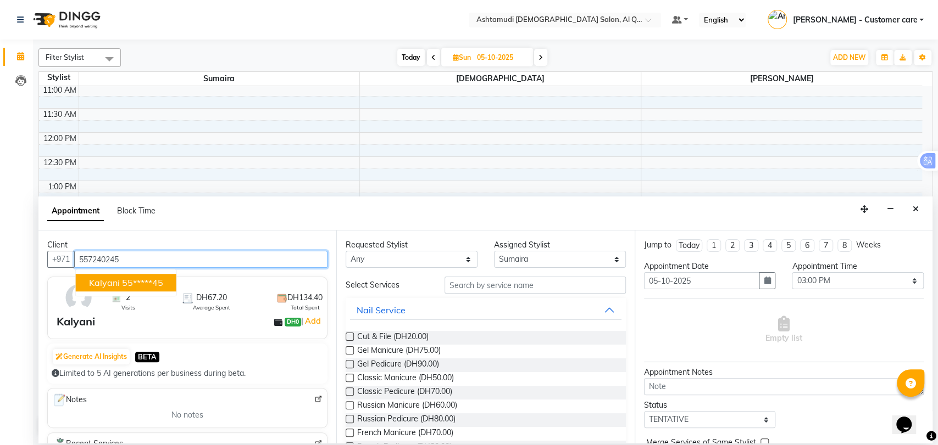
click at [158, 285] on ngb-highlight "55*****45" at bounding box center [142, 282] width 41 height 11
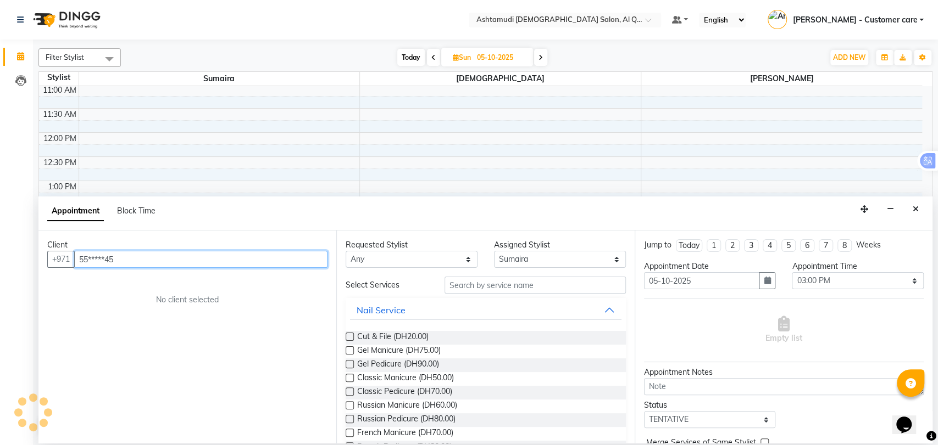
type input "55*****45"
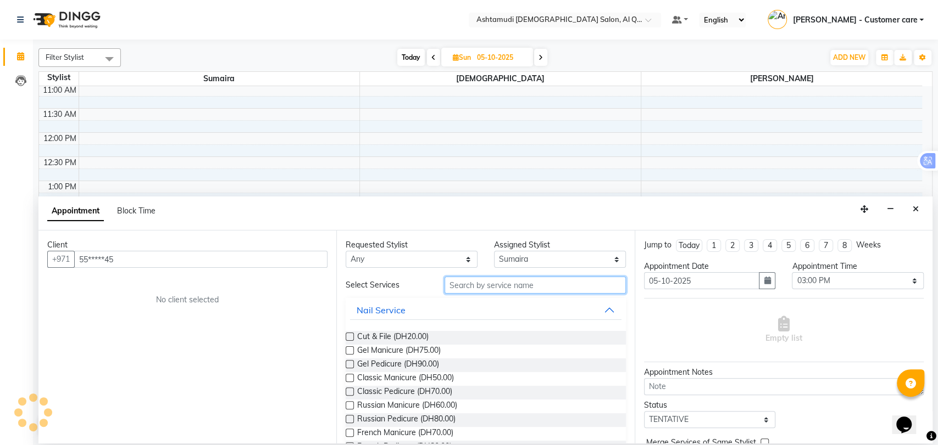
click at [464, 291] on input "text" at bounding box center [534, 285] width 181 height 17
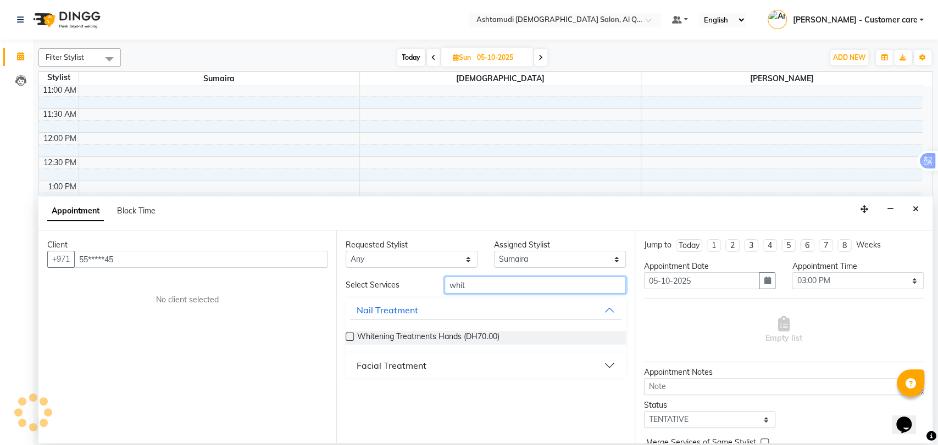
type input "whit"
click at [404, 361] on div "Facial Treatment" at bounding box center [392, 365] width 70 height 13
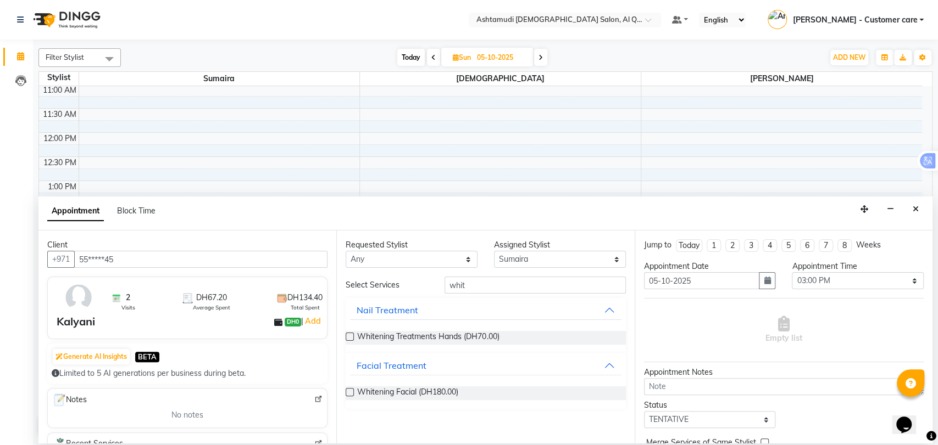
click at [347, 389] on label at bounding box center [350, 392] width 8 height 8
click at [347, 390] on input "checkbox" at bounding box center [349, 393] width 7 height 7
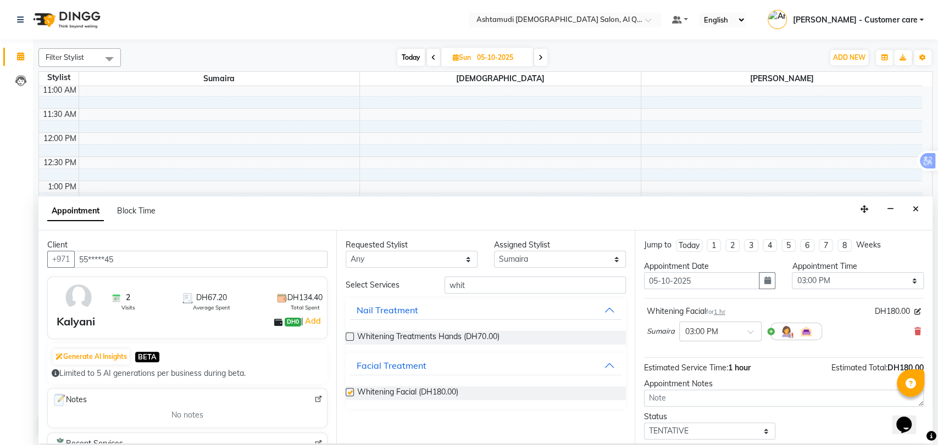
checkbox input "false"
drag, startPoint x: 475, startPoint y: 287, endPoint x: 385, endPoint y: 277, distance: 90.6
click at [385, 277] on div "Select Services whit" at bounding box center [485, 285] width 296 height 17
click at [534, 261] on select "Select [PERSON_NAME] (Adhi) Aira AL QUASIS 1 - FRONT OFFICE AMINA BEE [PERSON_N…" at bounding box center [560, 259] width 132 height 17
select select "53707"
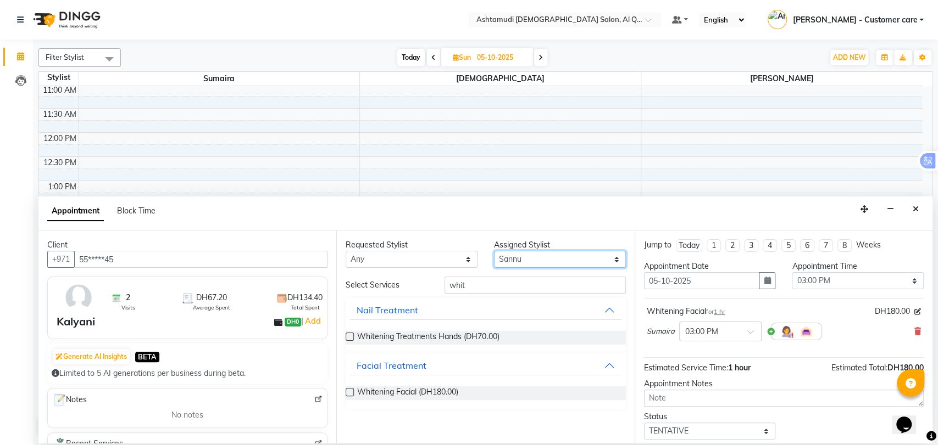
click at [494, 251] on select "Select [PERSON_NAME] (Adhi) Aira AL QUASIS 1 - FRONT OFFICE AMINA BEE [PERSON_N…" at bounding box center [560, 259] width 132 height 17
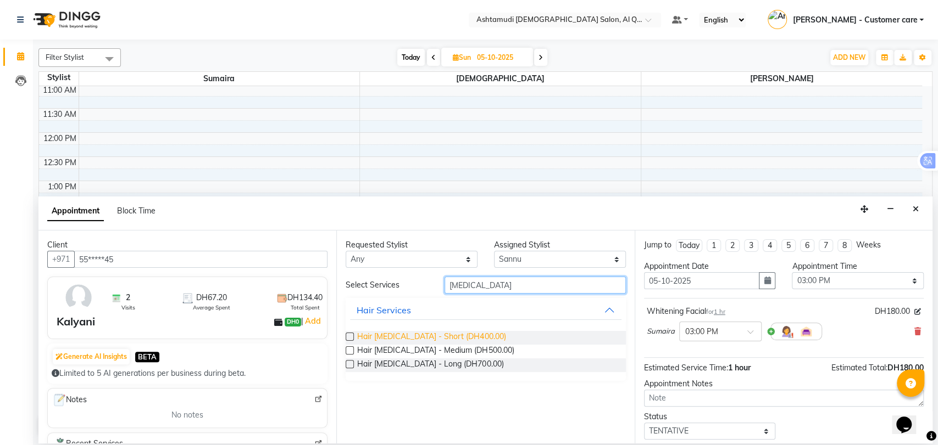
type input "[MEDICAL_DATA]"
click at [382, 335] on span "Hair [MEDICAL_DATA] - Short (DH400.00)" at bounding box center [431, 338] width 148 height 14
checkbox input "false"
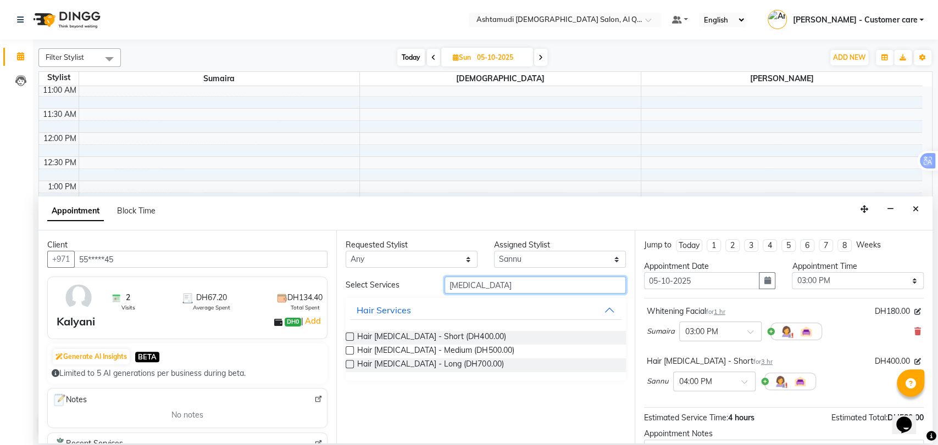
drag, startPoint x: 475, startPoint y: 289, endPoint x: 326, endPoint y: 291, distance: 148.3
click at [326, 291] on div "Client +971 55*****45 2 Visits DH67.20 Average Spent DH134.40 Total Spent Kalya…" at bounding box center [485, 337] width 894 height 213
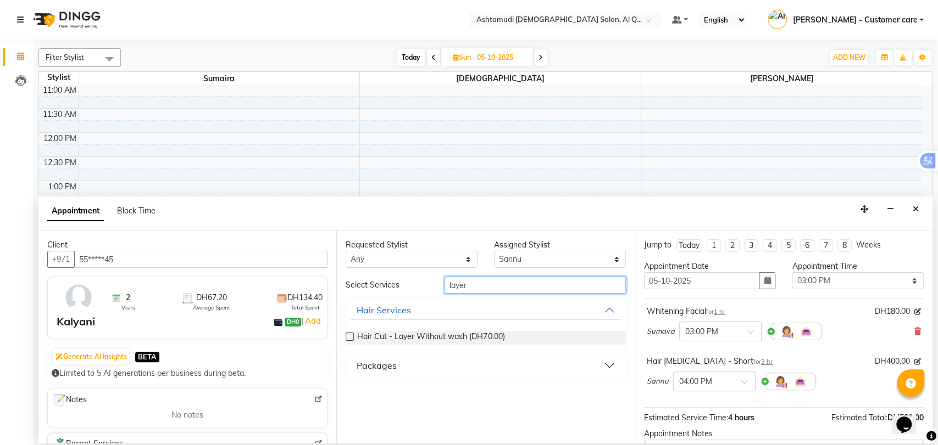
type input "layer"
click at [352, 337] on label at bounding box center [350, 337] width 8 height 8
click at [352, 337] on input "checkbox" at bounding box center [349, 338] width 7 height 7
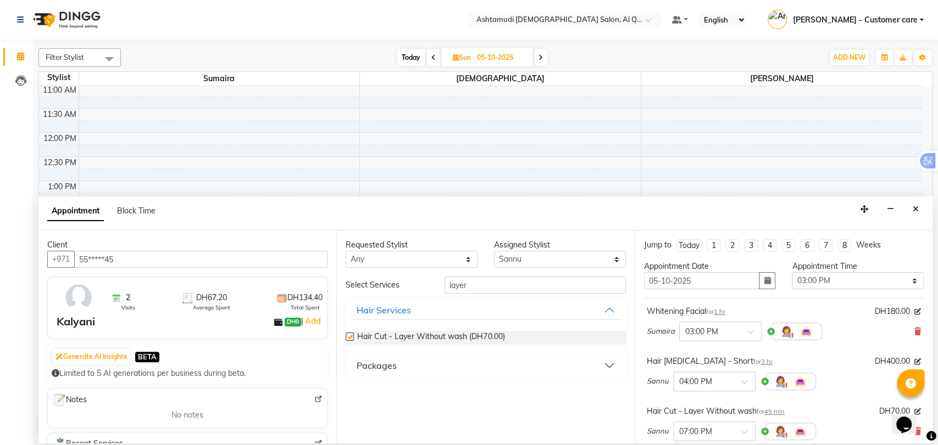
checkbox input "false"
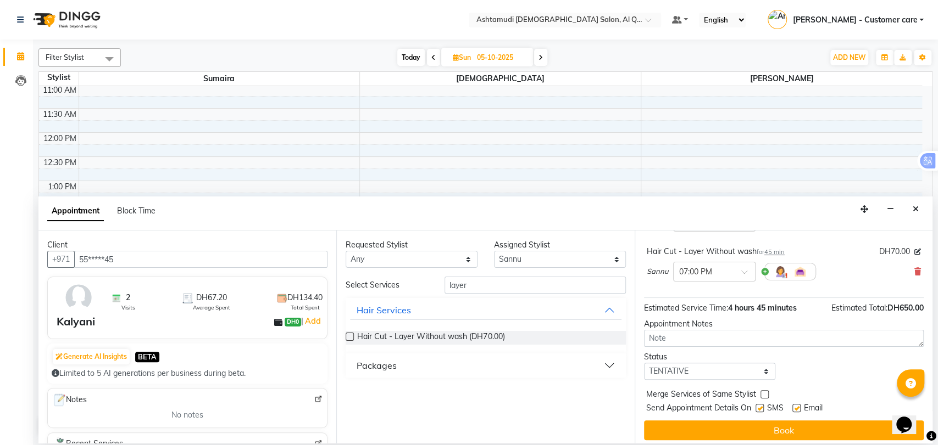
scroll to position [165, 0]
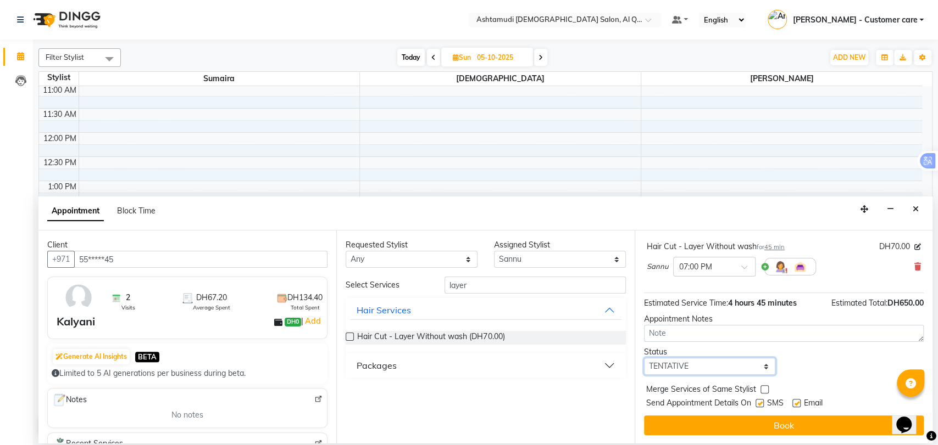
click at [697, 361] on select "Select TENTATIVE CONFIRM UPCOMING" at bounding box center [710, 366] width 132 height 17
select select "upcoming"
click at [644, 358] on select "Select TENTATIVE CONFIRM UPCOMING" at bounding box center [710, 366] width 132 height 17
drag, startPoint x: 677, startPoint y: 424, endPoint x: 671, endPoint y: 420, distance: 7.2
click at [671, 420] on button "Book" at bounding box center [784, 426] width 280 height 20
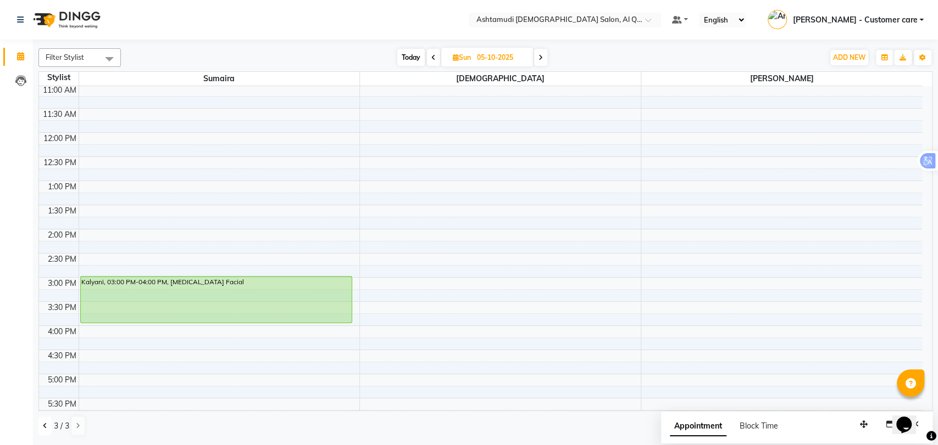
click at [46, 430] on icon at bounding box center [45, 426] width 4 height 7
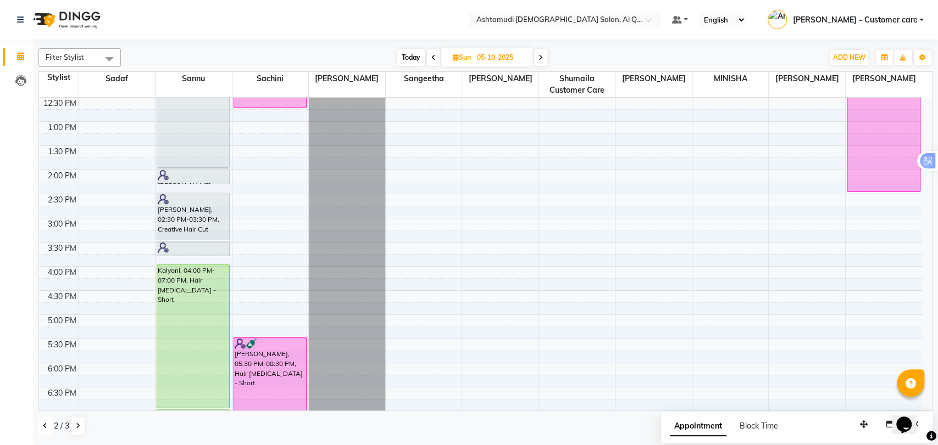
scroll to position [66, 0]
